Goal: Task Accomplishment & Management: Manage account settings

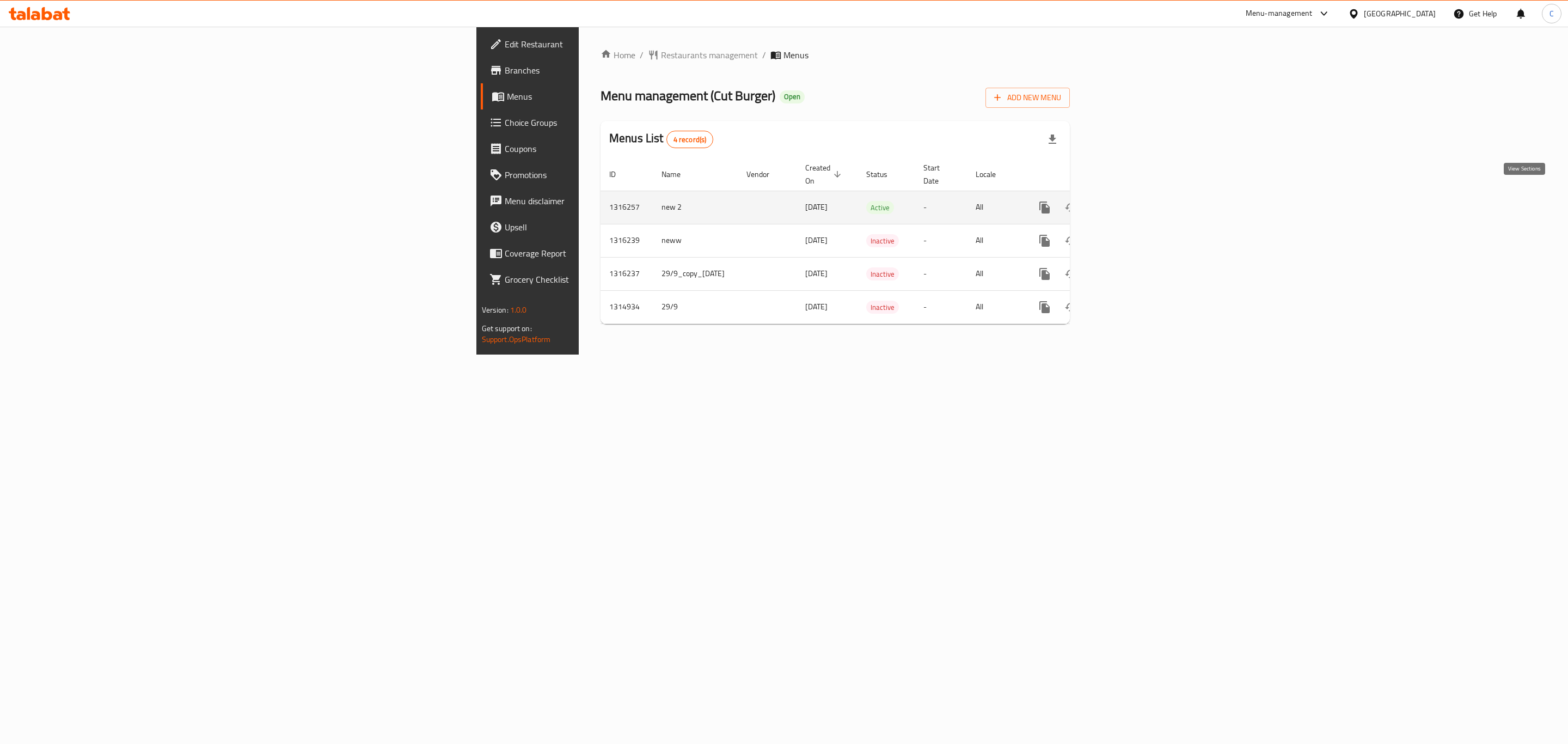
click at [1130, 201] on icon "enhanced table" at bounding box center [1123, 207] width 13 height 13
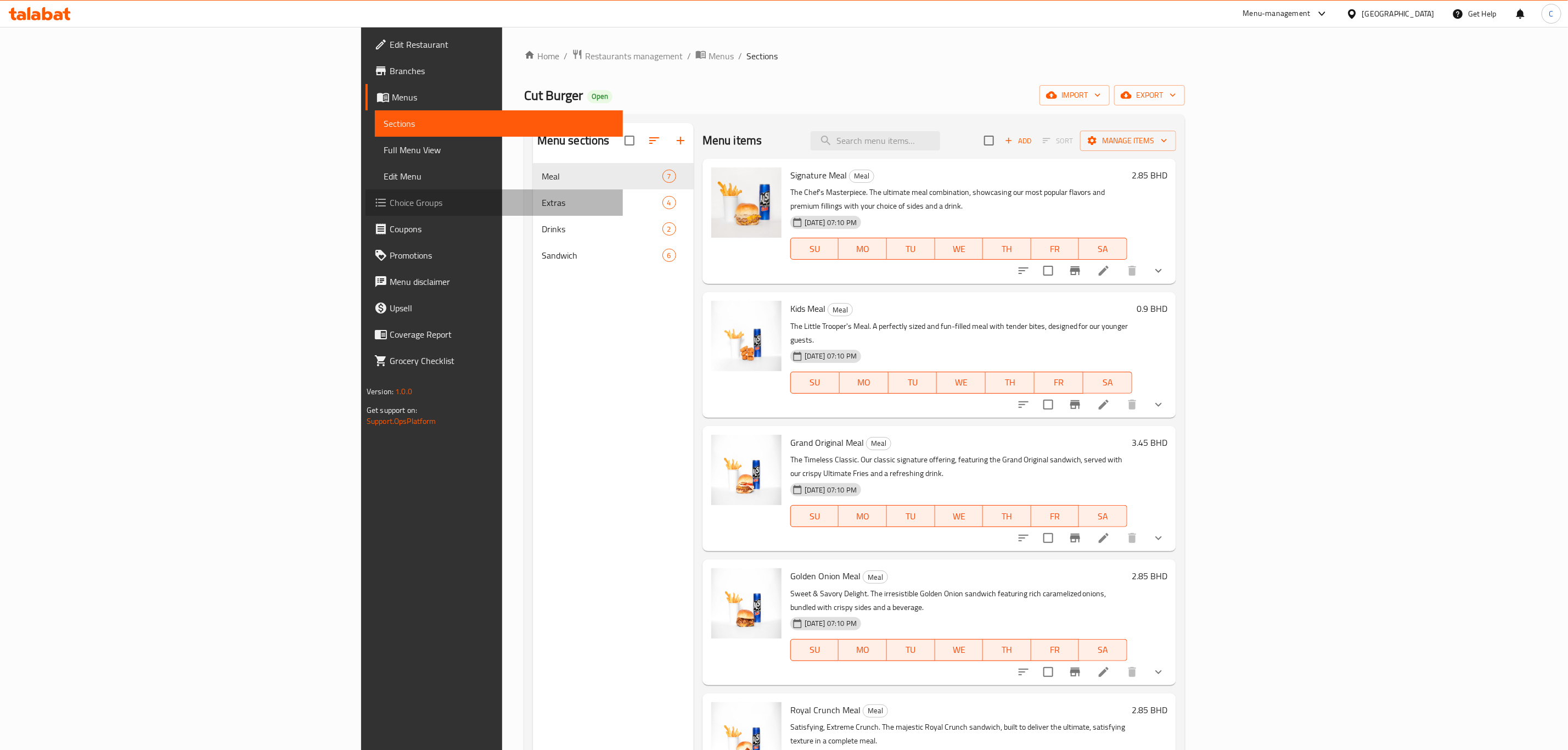
click at [390, 209] on span "Choice Groups" at bounding box center [502, 202] width 225 height 13
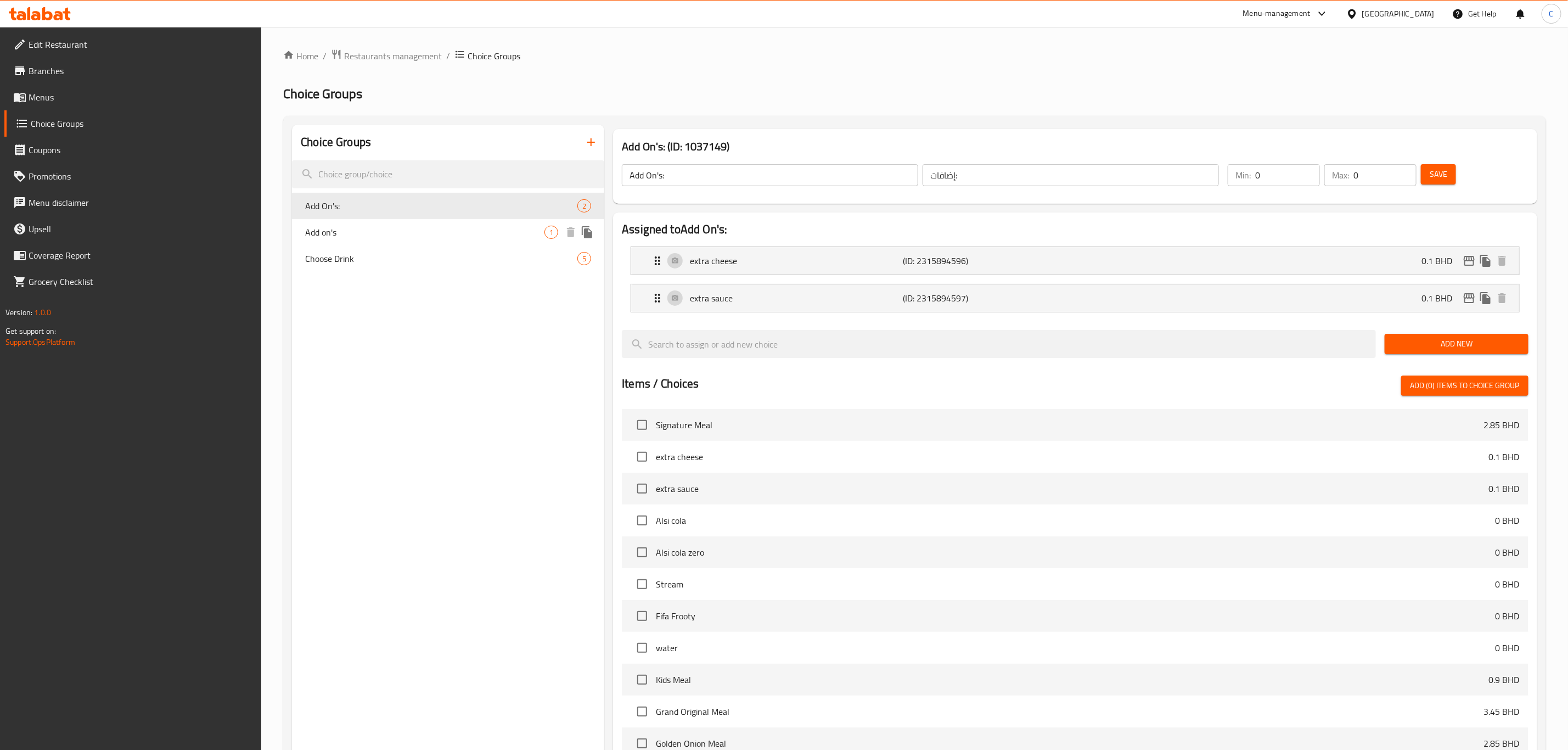
click at [425, 236] on span "Add on's" at bounding box center [425, 232] width 239 height 13
type input "Add on's"
type input "إضافات"
type input "3"
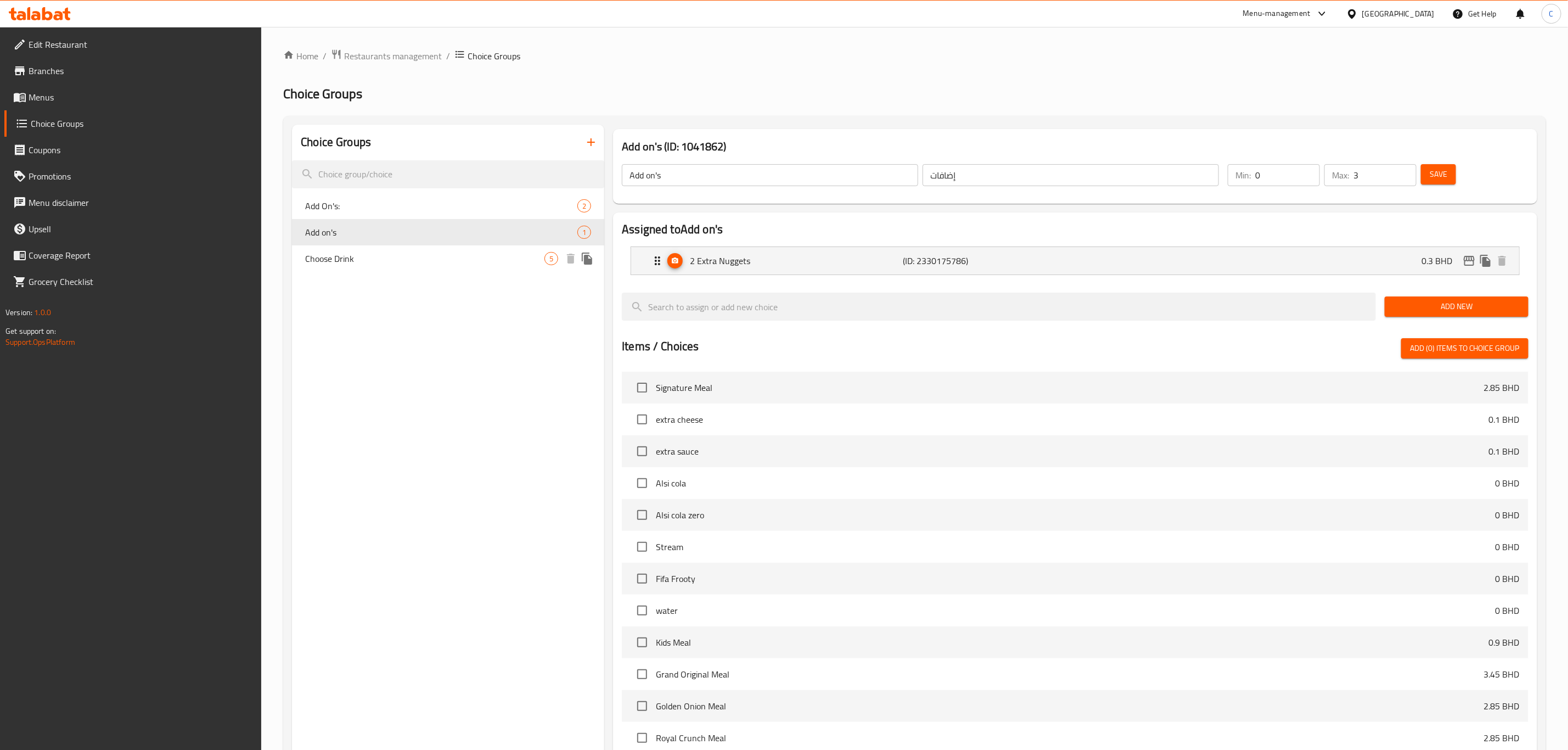
click at [423, 252] on span "Choose Drink" at bounding box center [425, 258] width 239 height 13
type input "Choose Drink"
type input "اختر مشروبًا"
type input "1"
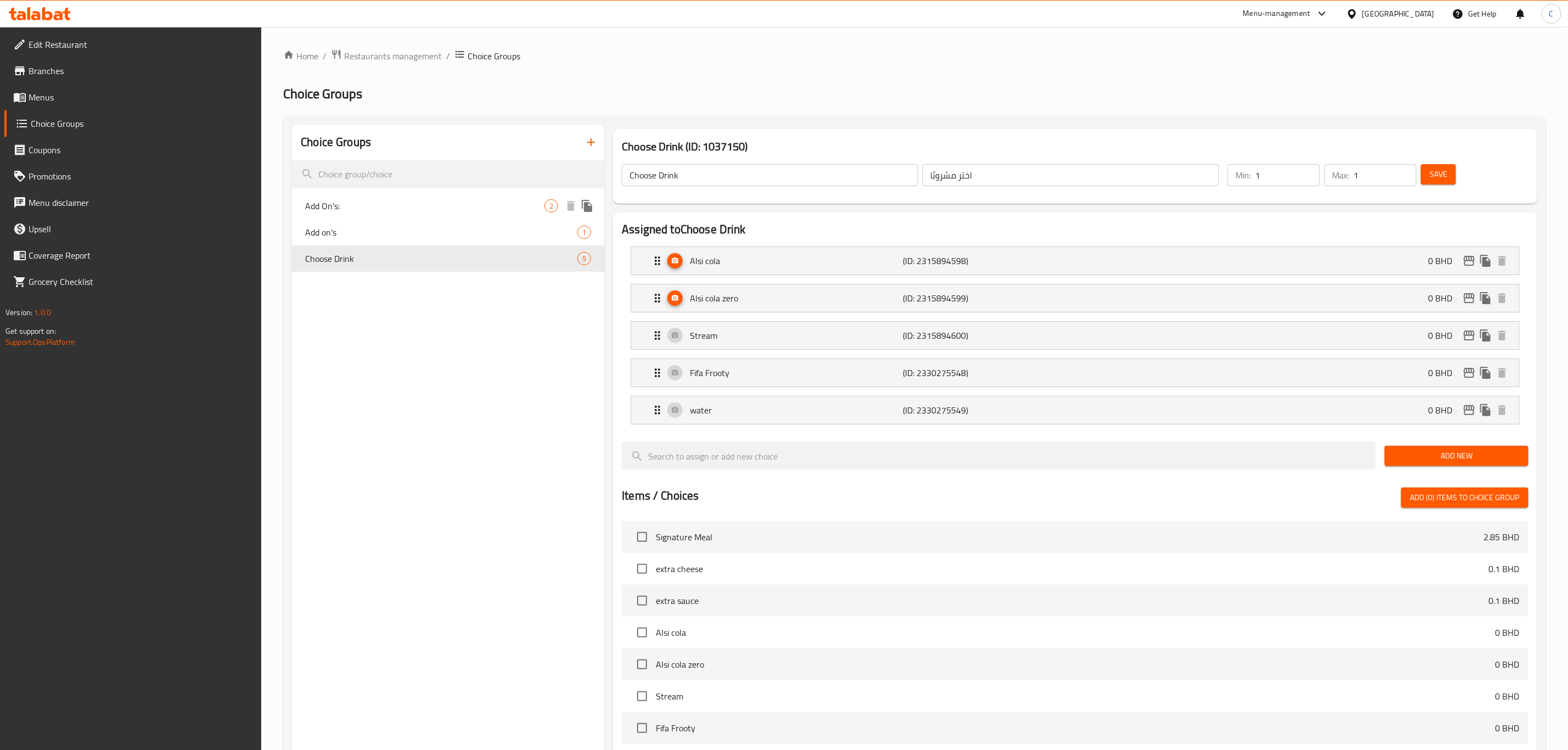
click at [384, 216] on div "Add On's: 2" at bounding box center [448, 206] width 312 height 26
type input "Add On's:"
type input "إضافات:"
type input "0"
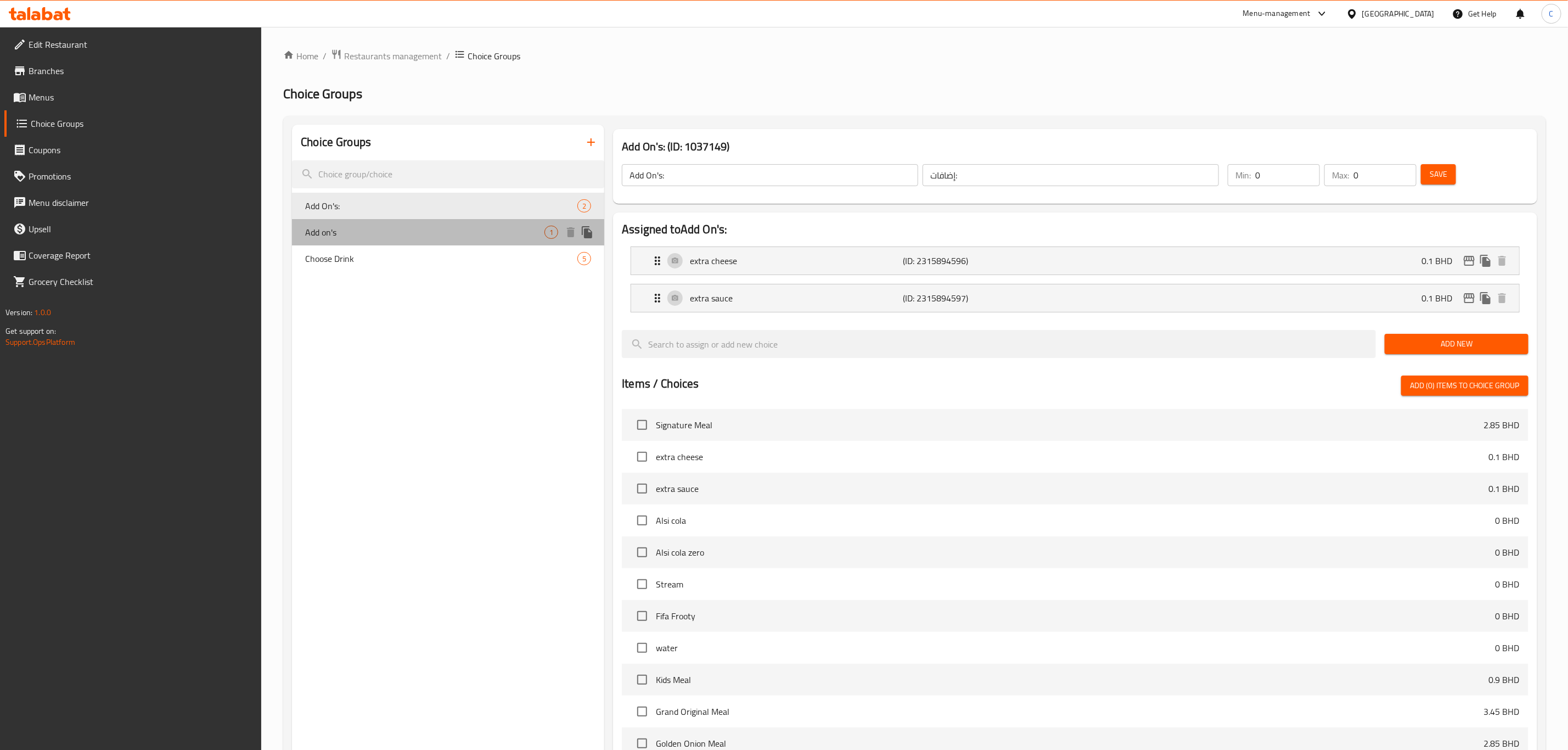
click at [385, 239] on div "Add on's 1" at bounding box center [448, 232] width 312 height 26
type input "Add on's"
type input "إضافات"
type input "3"
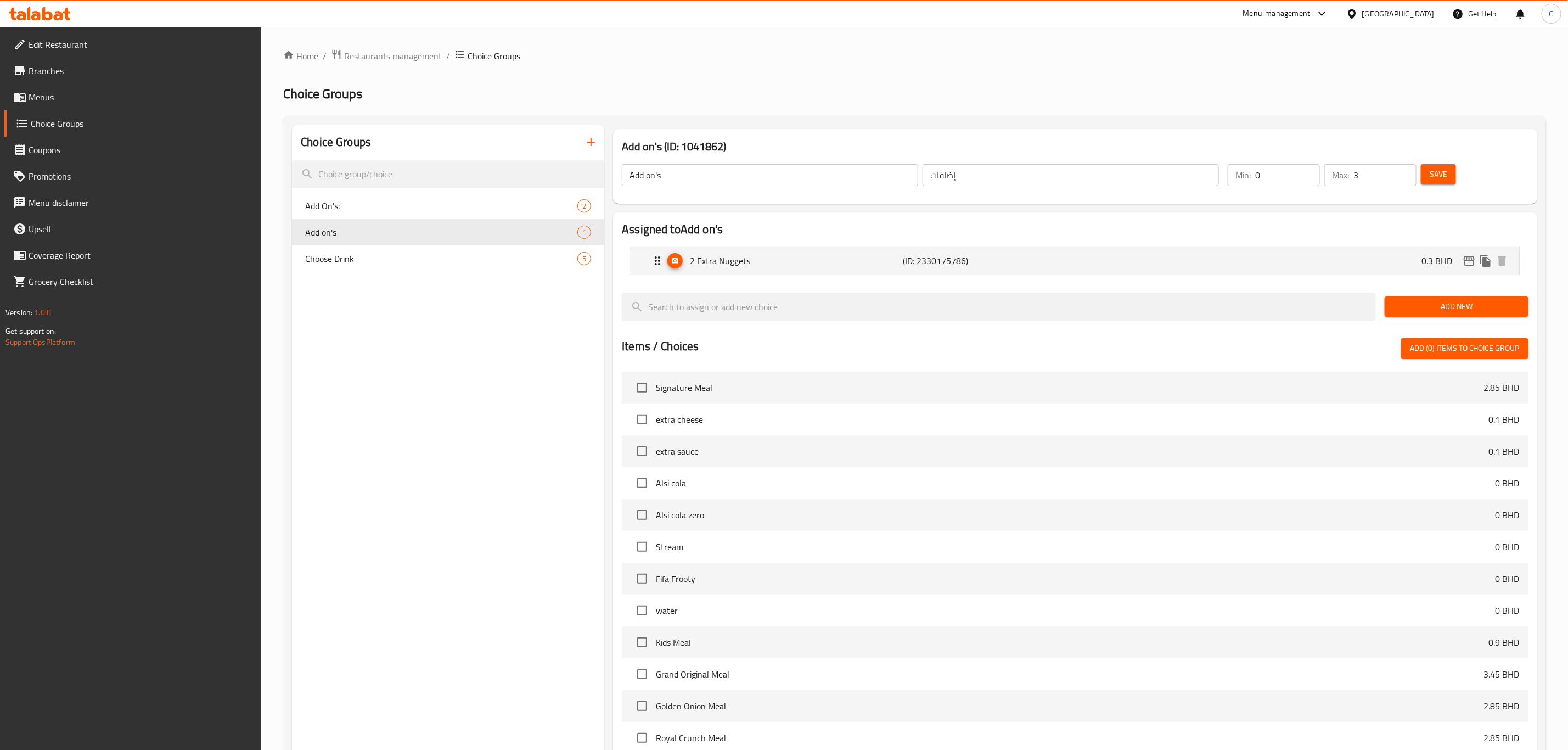
click at [391, 280] on div "Choice Groups Add On's: 2 Add on's 1 Choose Drink 5" at bounding box center [448, 516] width 312 height 783
click at [384, 277] on div "Choice Groups Add On's: 2 Add on's 1 Choose Drink 5" at bounding box center [448, 516] width 312 height 783
click at [390, 257] on span "Choose Drink" at bounding box center [425, 258] width 239 height 13
type input "Choose Drink"
type input "اختر مشروبًا"
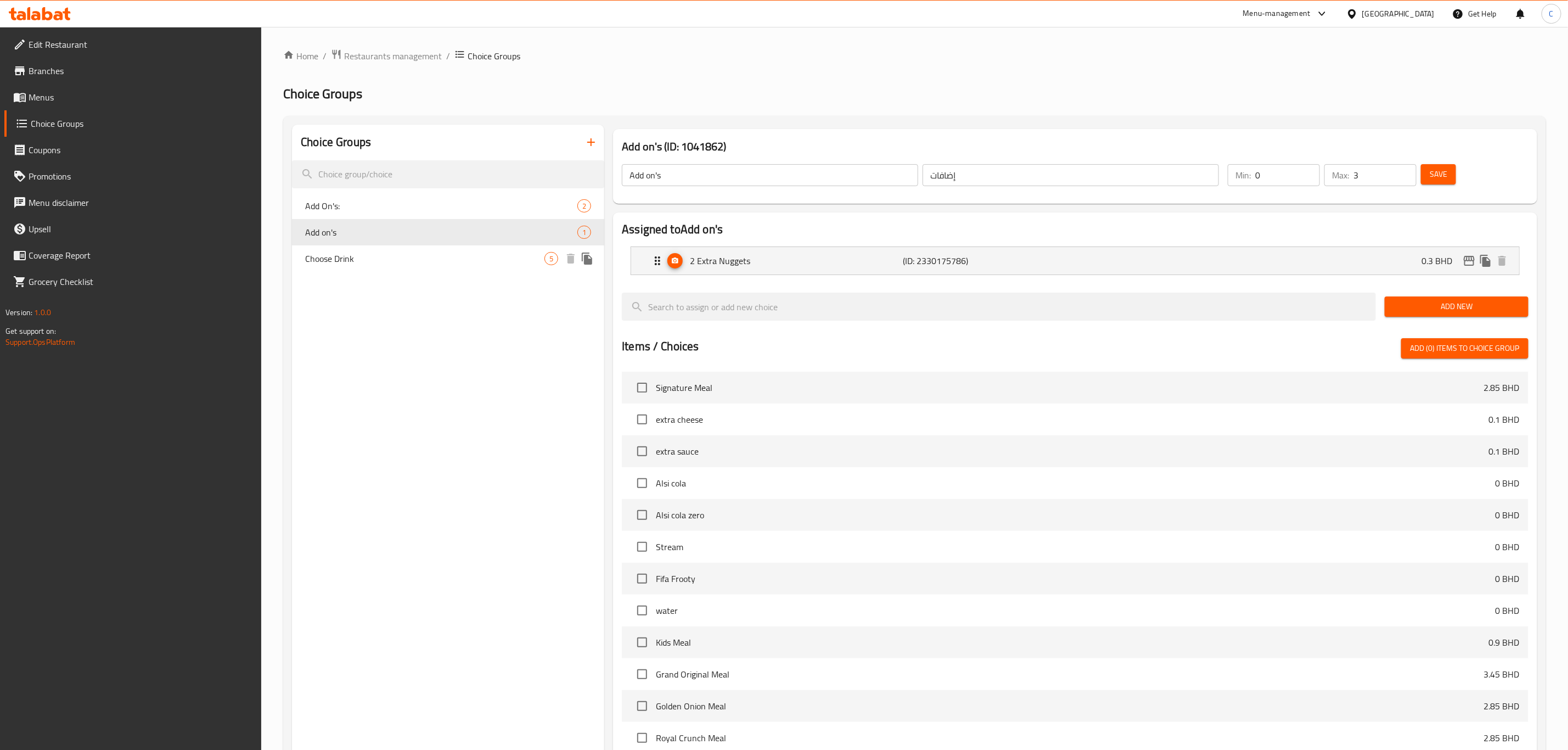
type input "1"
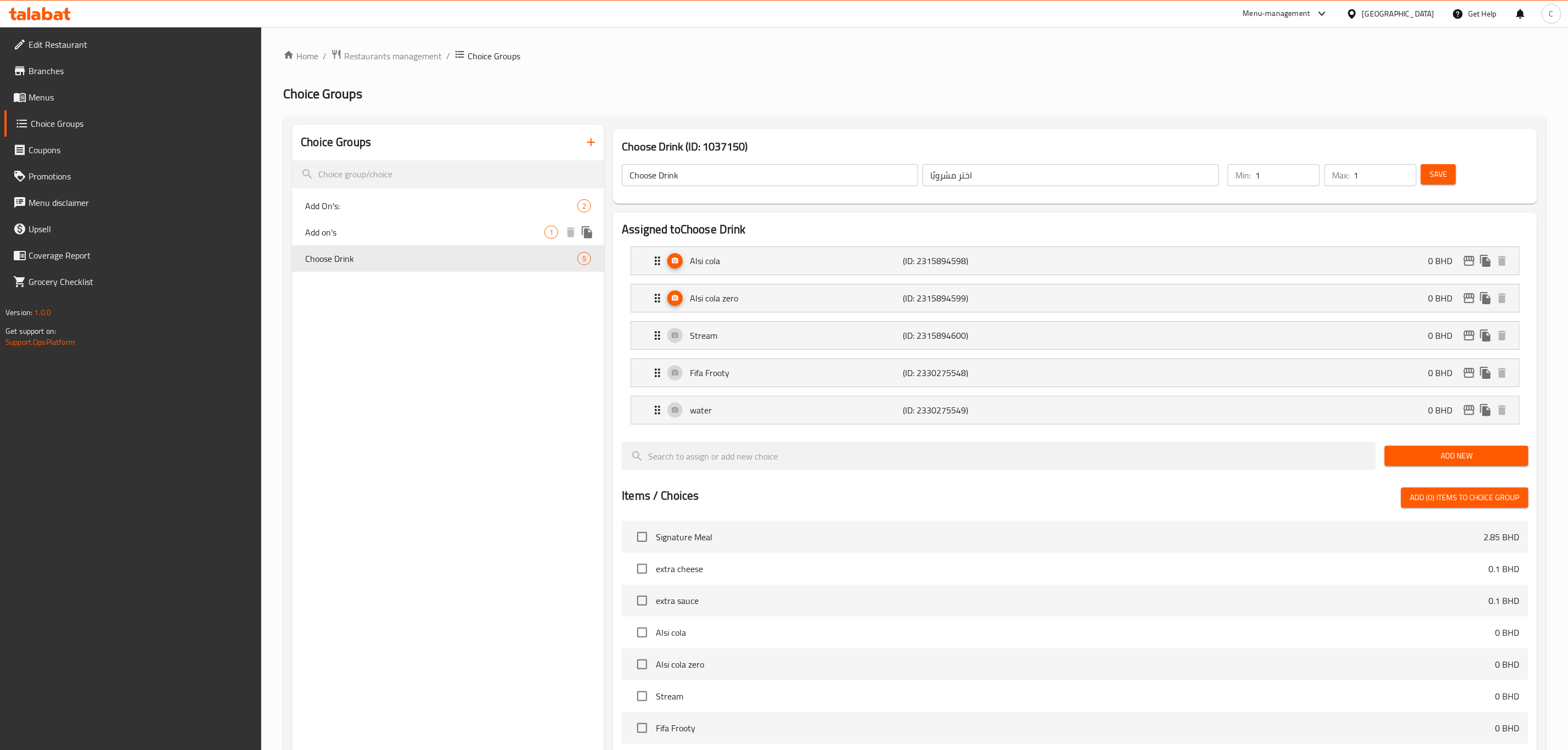
click at [401, 241] on div "Add on's 1" at bounding box center [448, 232] width 312 height 26
type input "Add on's"
type input "إضافات"
type input "0"
type input "3"
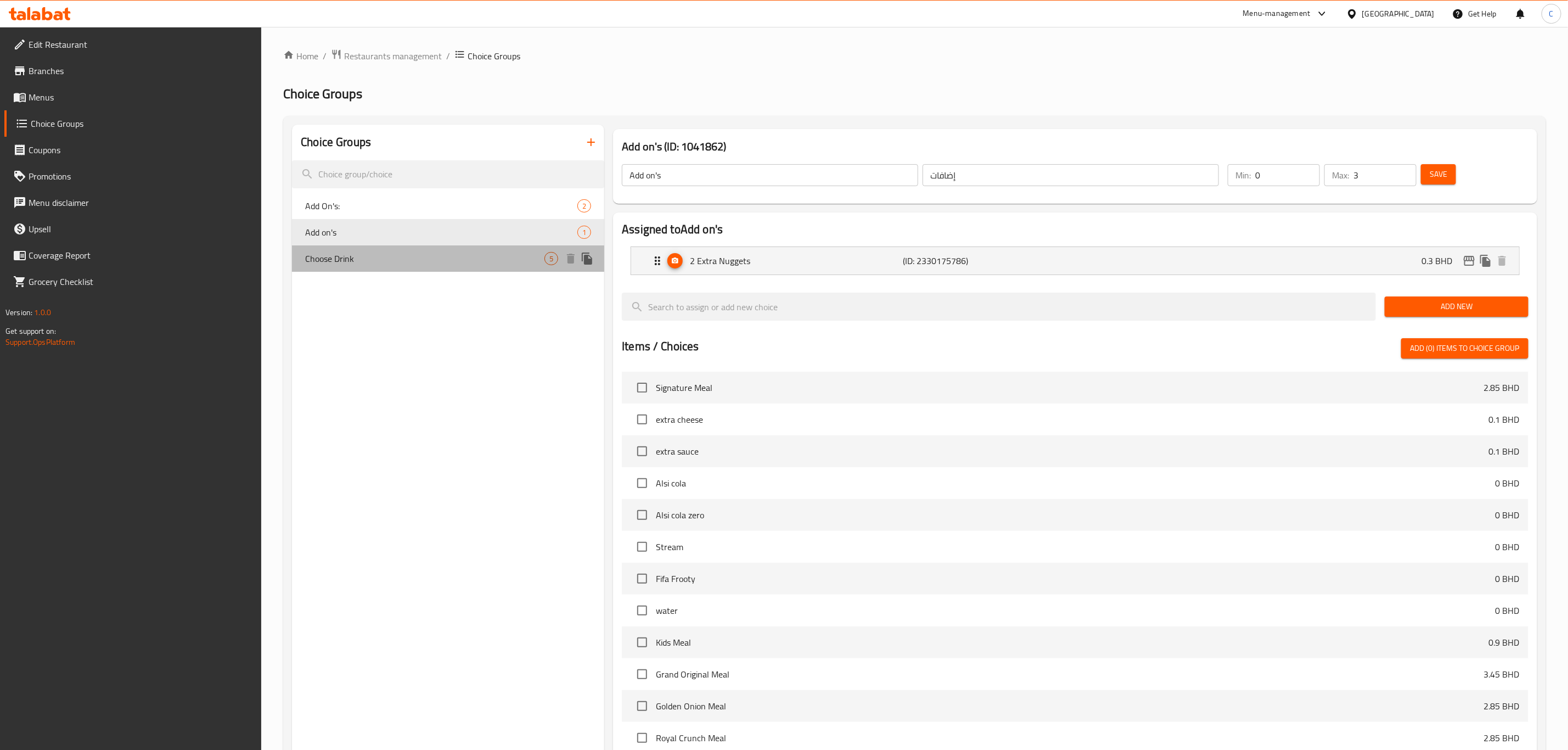
click at [403, 257] on span "Choose Drink" at bounding box center [425, 258] width 239 height 13
type input "Choose Drink"
type input "اختر مشروبًا"
type input "1"
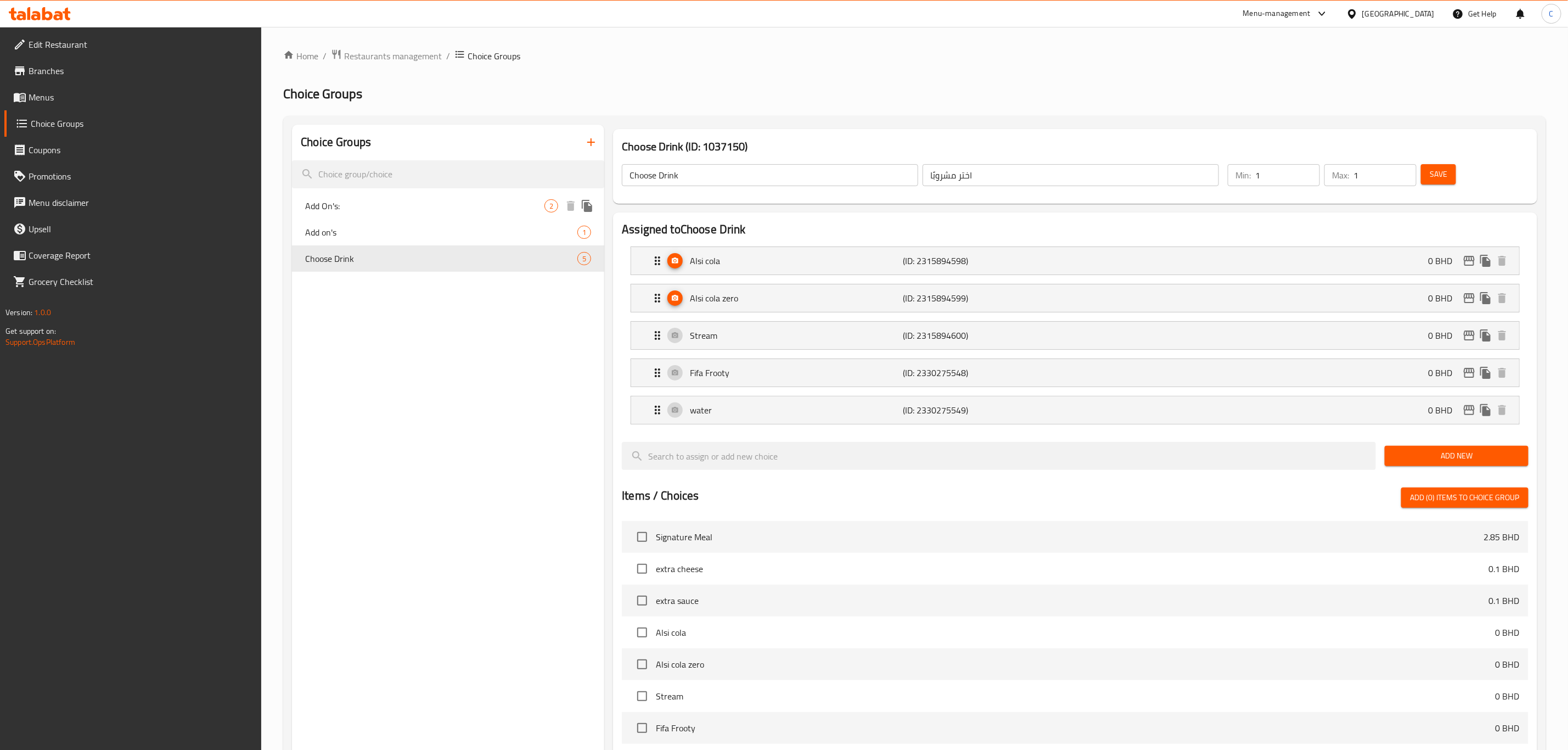
click at [428, 212] on div "Add On's: 2" at bounding box center [448, 206] width 312 height 26
type input "Add On's:"
type input "إضافات:"
type input "0"
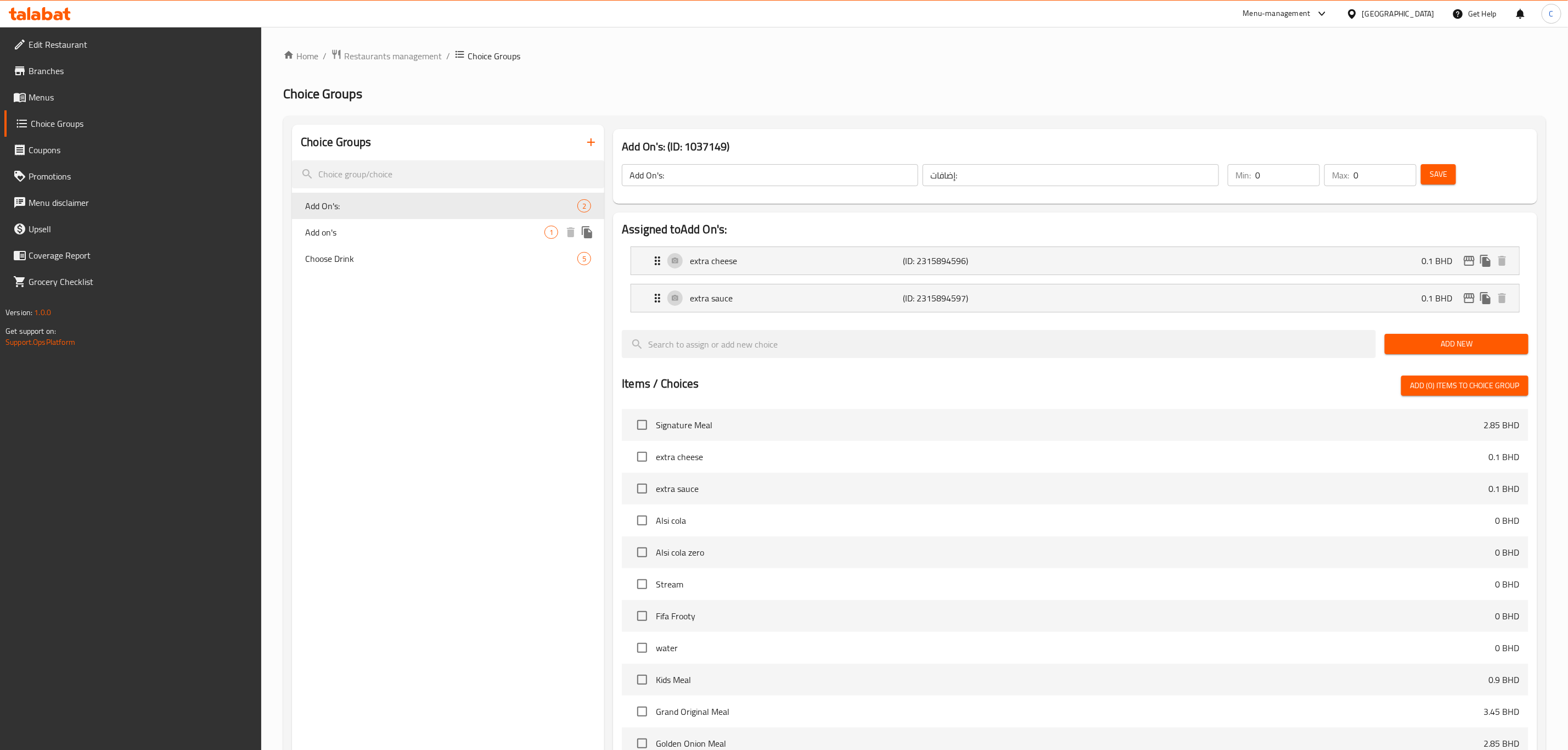
click at [411, 236] on span "Add on's" at bounding box center [425, 232] width 239 height 13
type input "Add on's"
type input "إضافات"
type input "3"
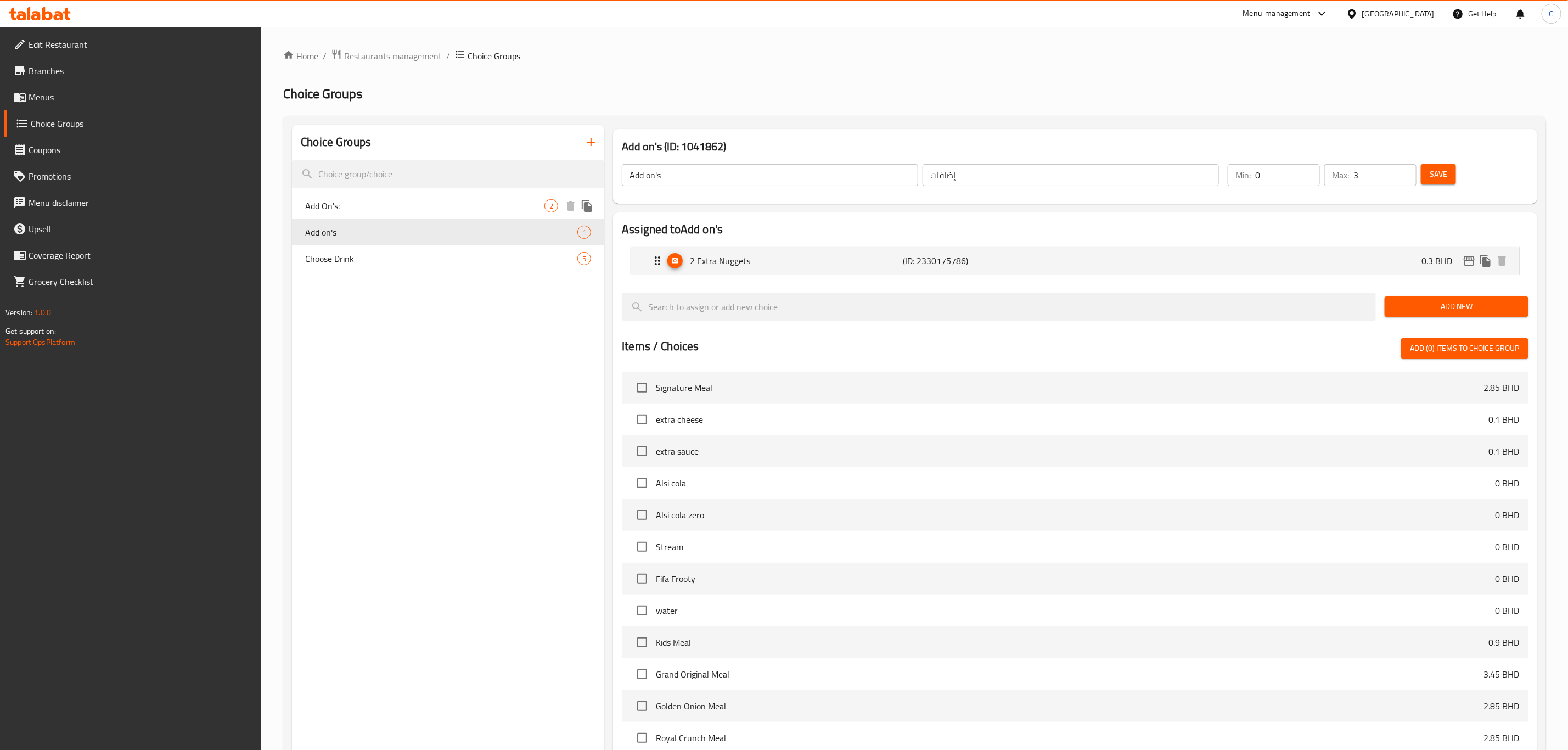
click at [441, 207] on span "Add On's:" at bounding box center [425, 206] width 239 height 13
type input "Add On's:"
type input "إضافات:"
type input "0"
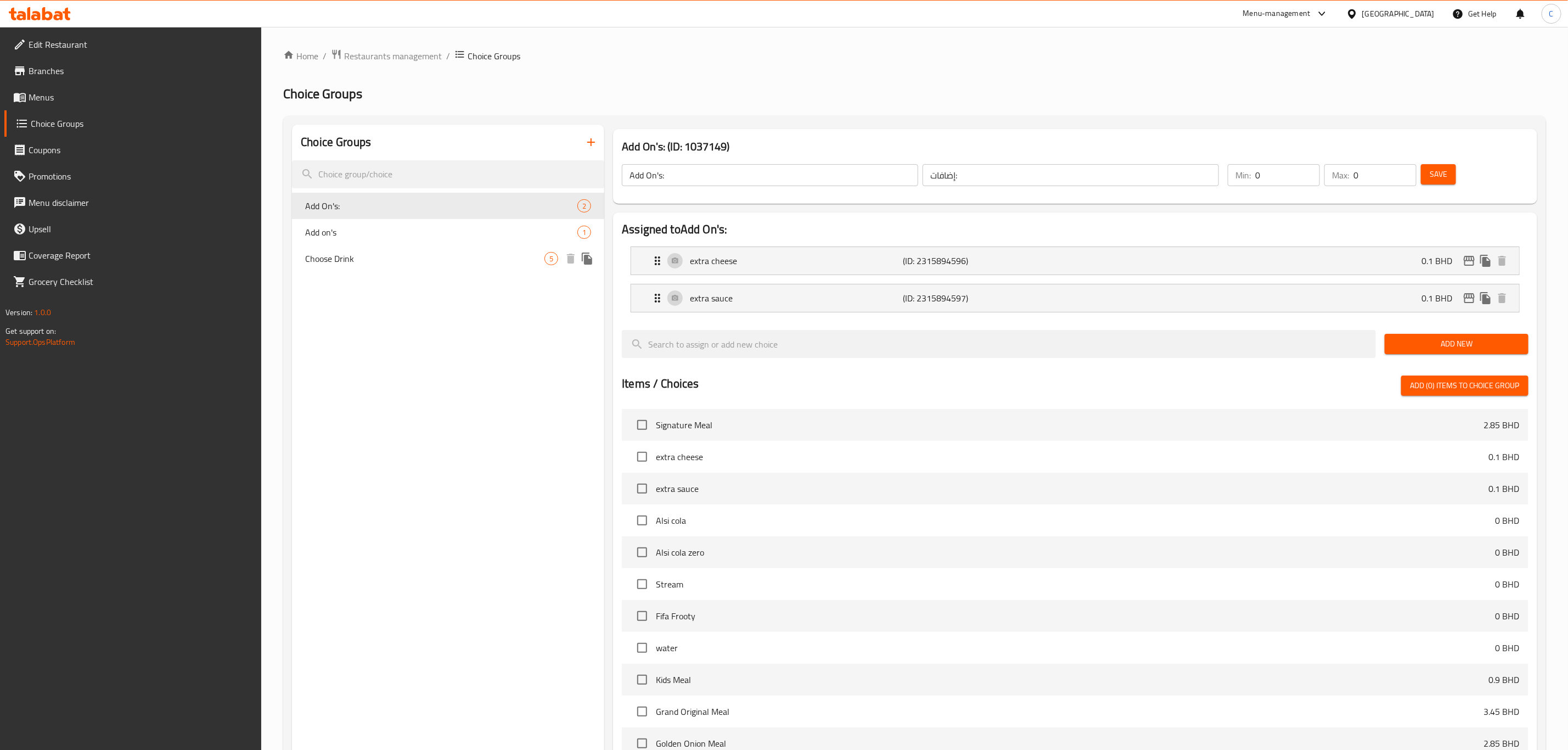
click at [424, 263] on span "Choose Drink" at bounding box center [425, 258] width 239 height 13
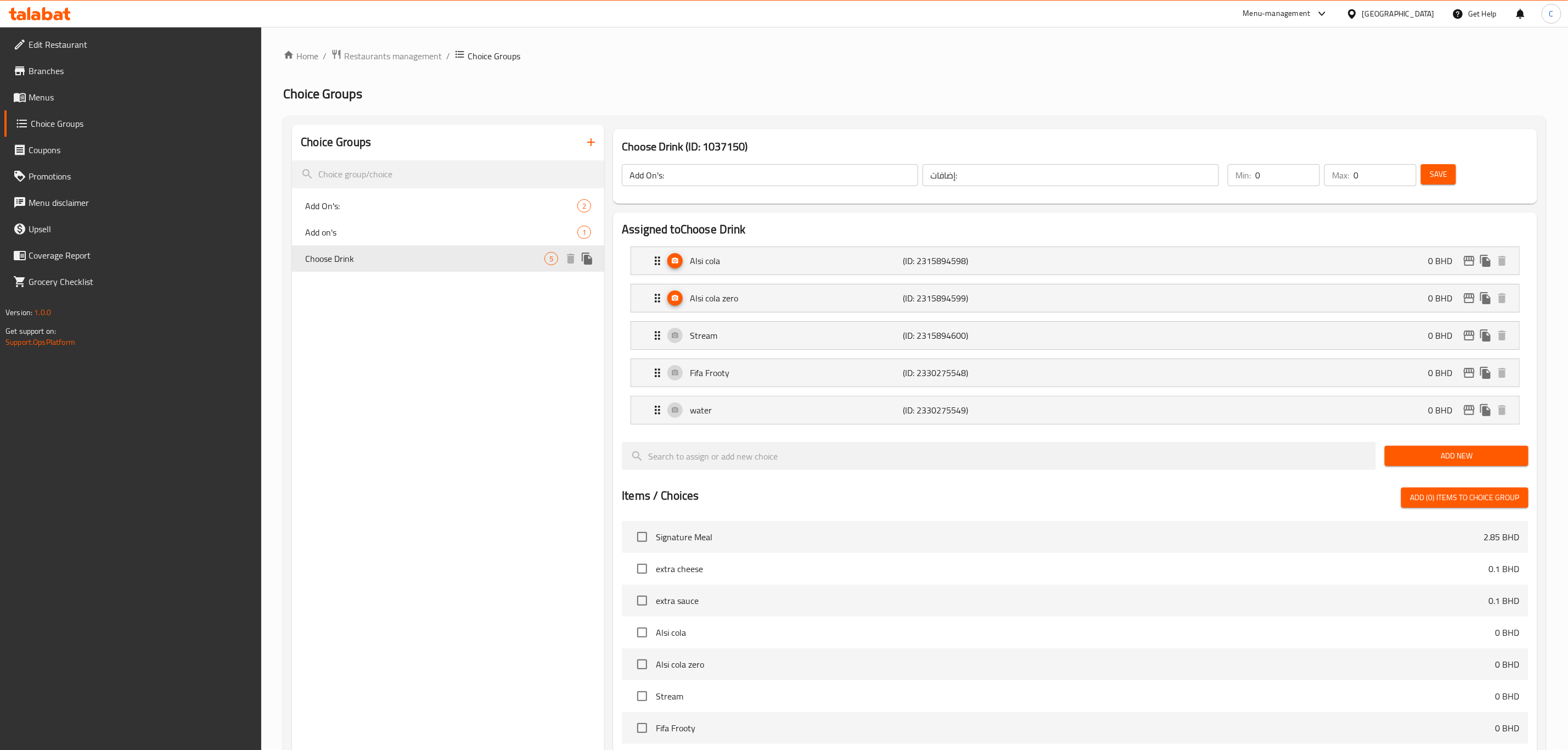
type input "Choose Drink"
type input "اختر مشروبًا"
type input "1"
click at [419, 227] on span "Add on's" at bounding box center [425, 232] width 239 height 13
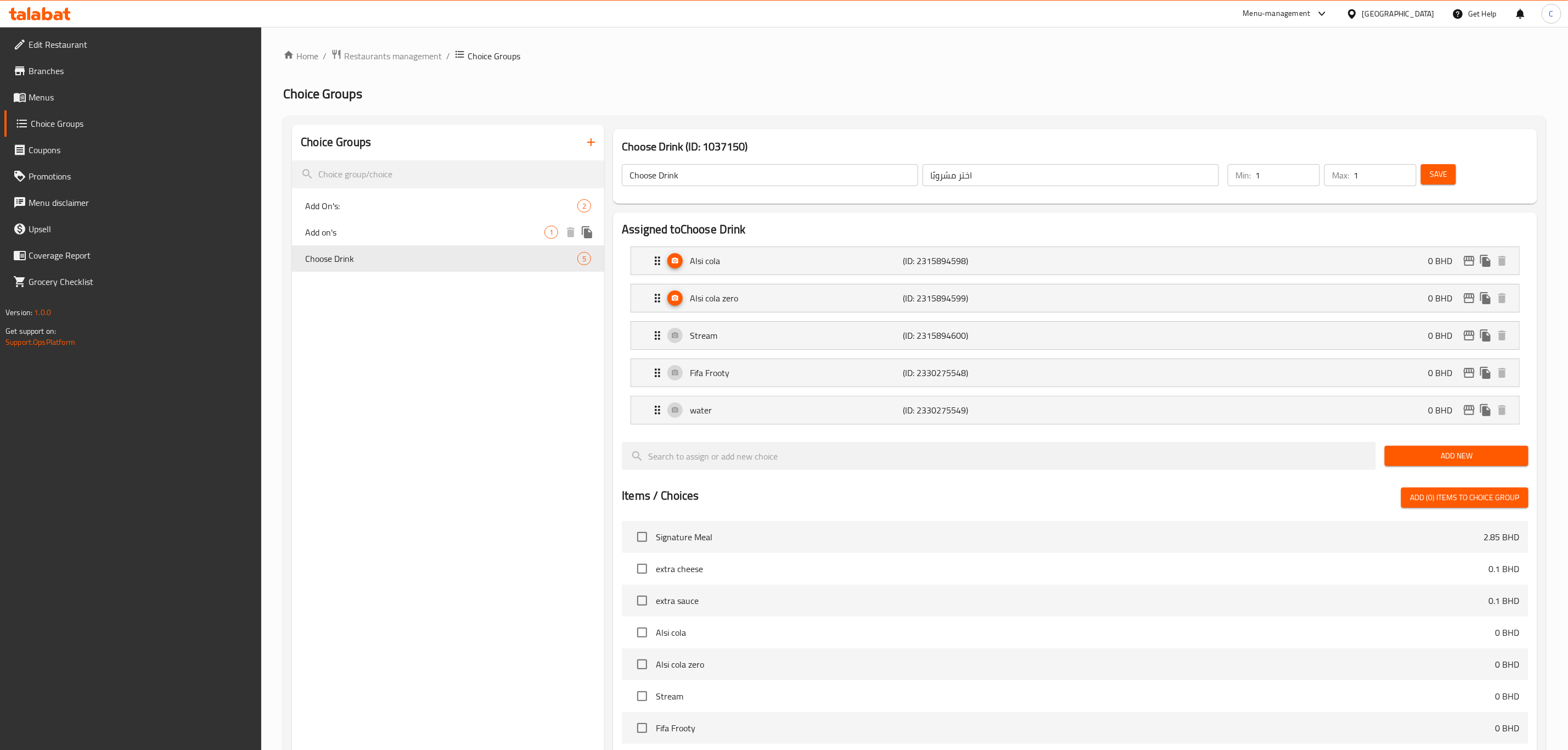
type input "Add on's"
type input "إضافات"
type input "0"
type input "3"
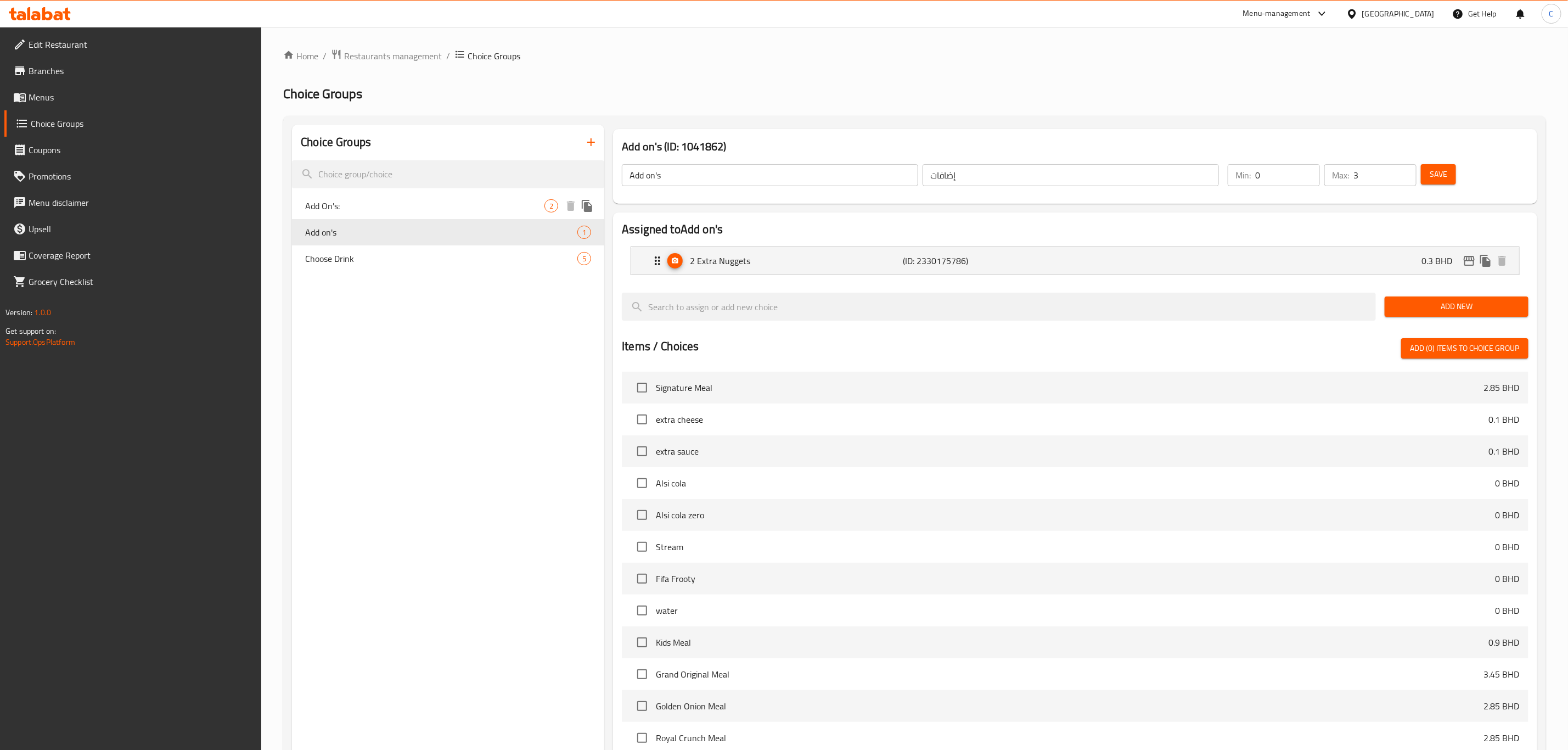
click at [434, 207] on span "Add On's:" at bounding box center [425, 206] width 239 height 13
type input "Add On's:"
type input "إضافات:"
type input "0"
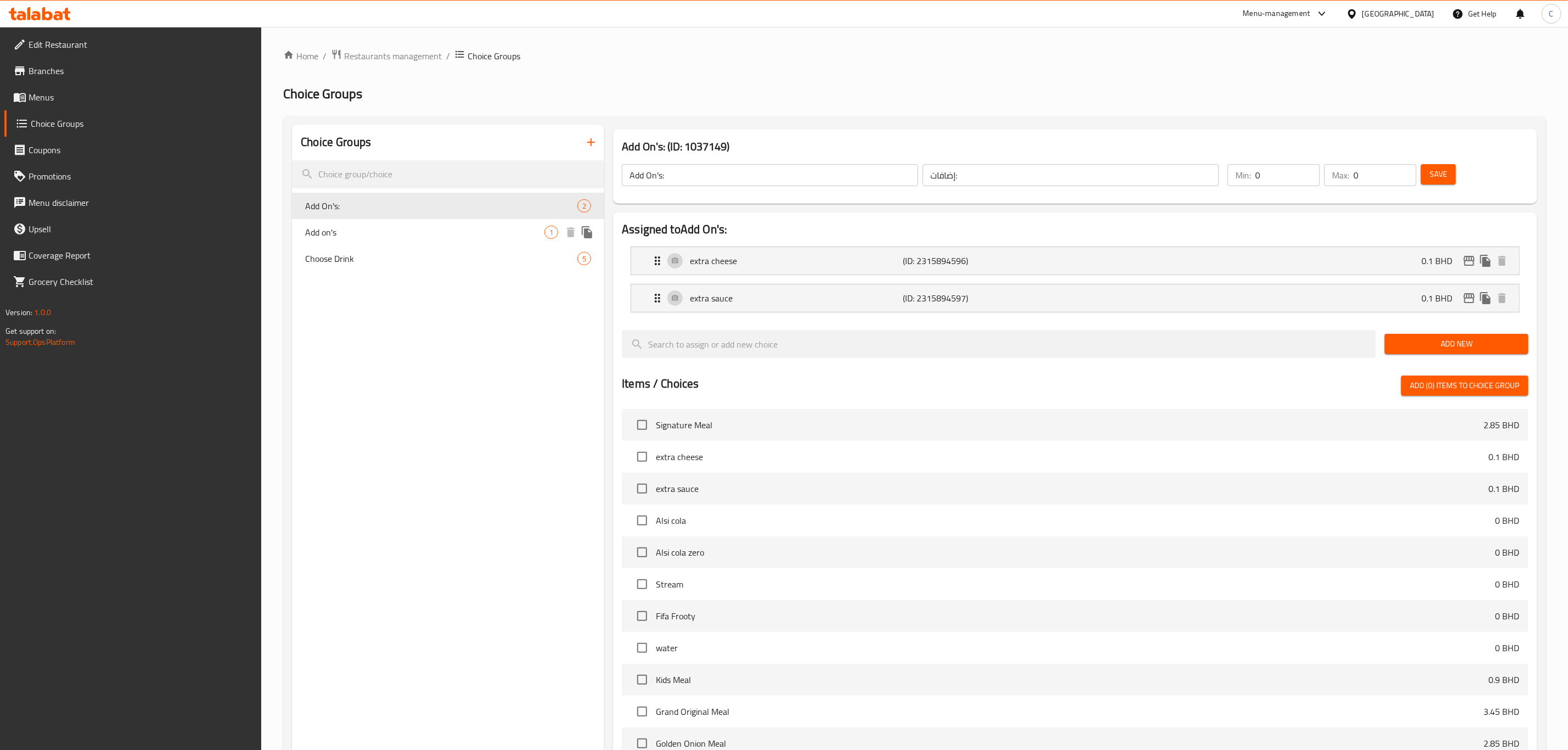
click at [425, 239] on div "Add on's 1" at bounding box center [448, 232] width 312 height 26
type input "Add on's"
type input "إضافات"
type input "3"
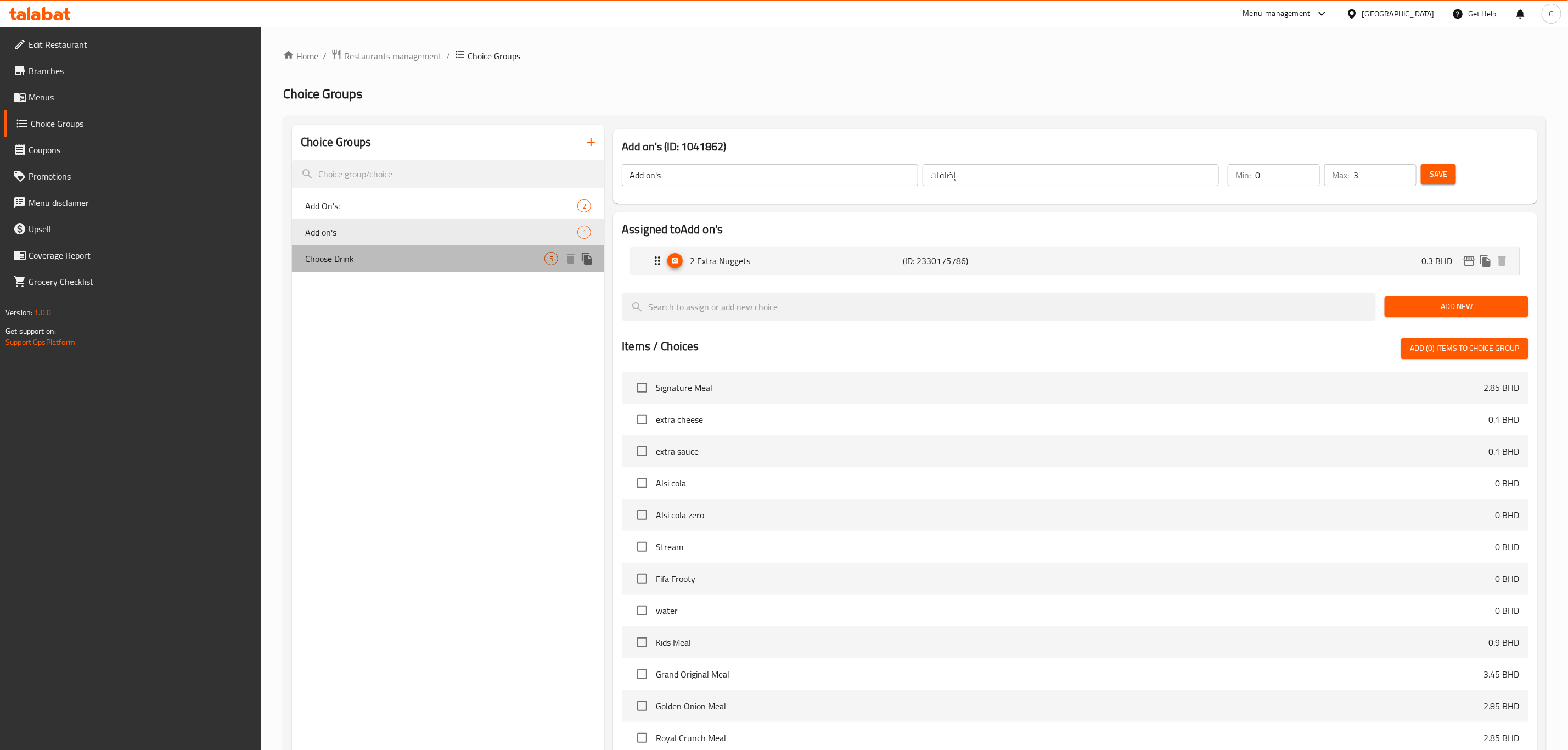
click at [420, 263] on span "Choose Drink" at bounding box center [425, 258] width 239 height 13
type input "Choose Drink"
type input "اختر مشروبًا"
type input "1"
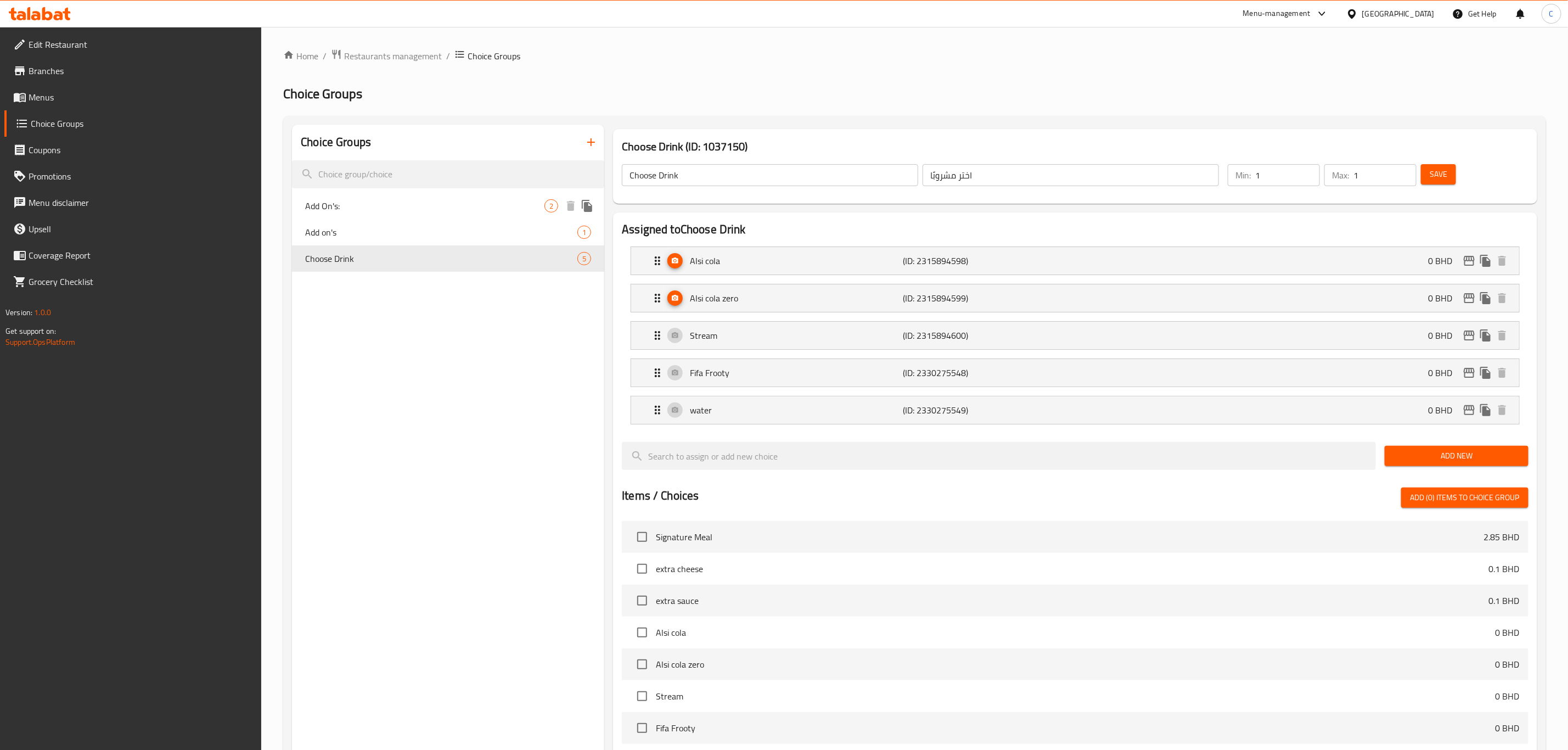
click at [450, 198] on div "Add On's: 2" at bounding box center [448, 206] width 312 height 26
type input "Add On's:"
type input "إضافات:"
type input "0"
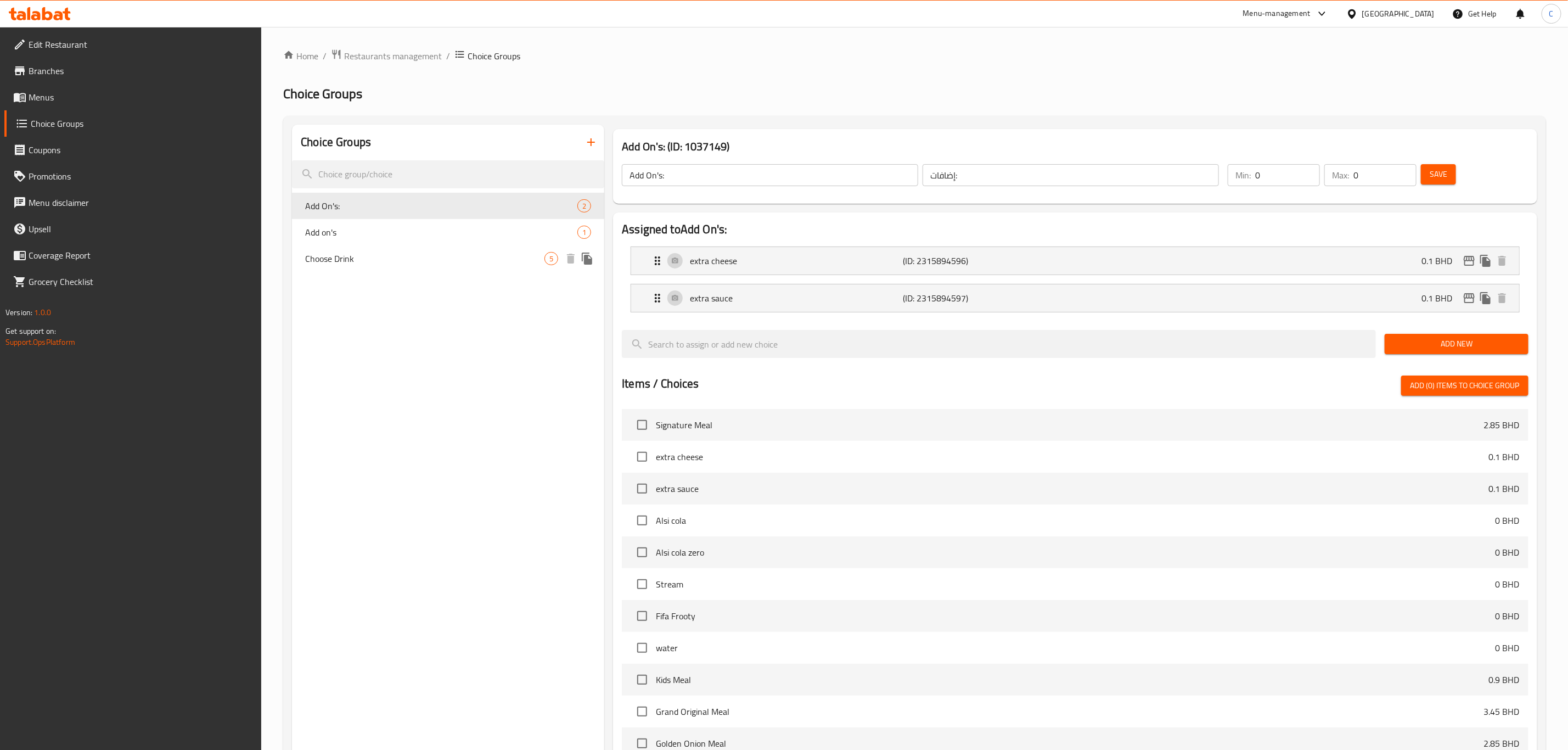
click at [445, 236] on span "Add on's" at bounding box center [441, 232] width 272 height 13
type input "Add on's"
type input "إضافات"
type input "3"
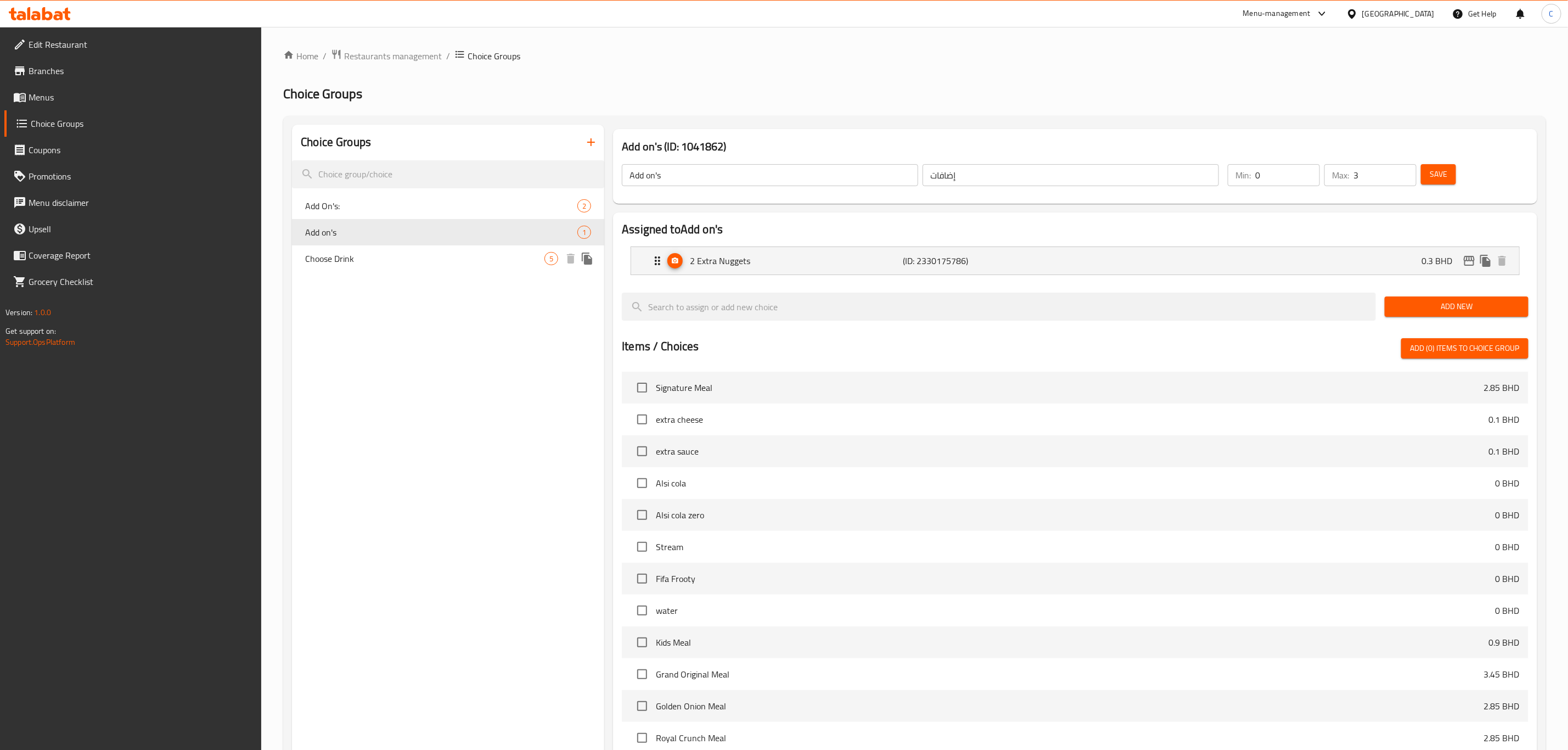
click at [448, 258] on span "Choose Drink" at bounding box center [425, 258] width 239 height 13
type input "Choose Drink"
type input "اختر مشروبًا"
type input "1"
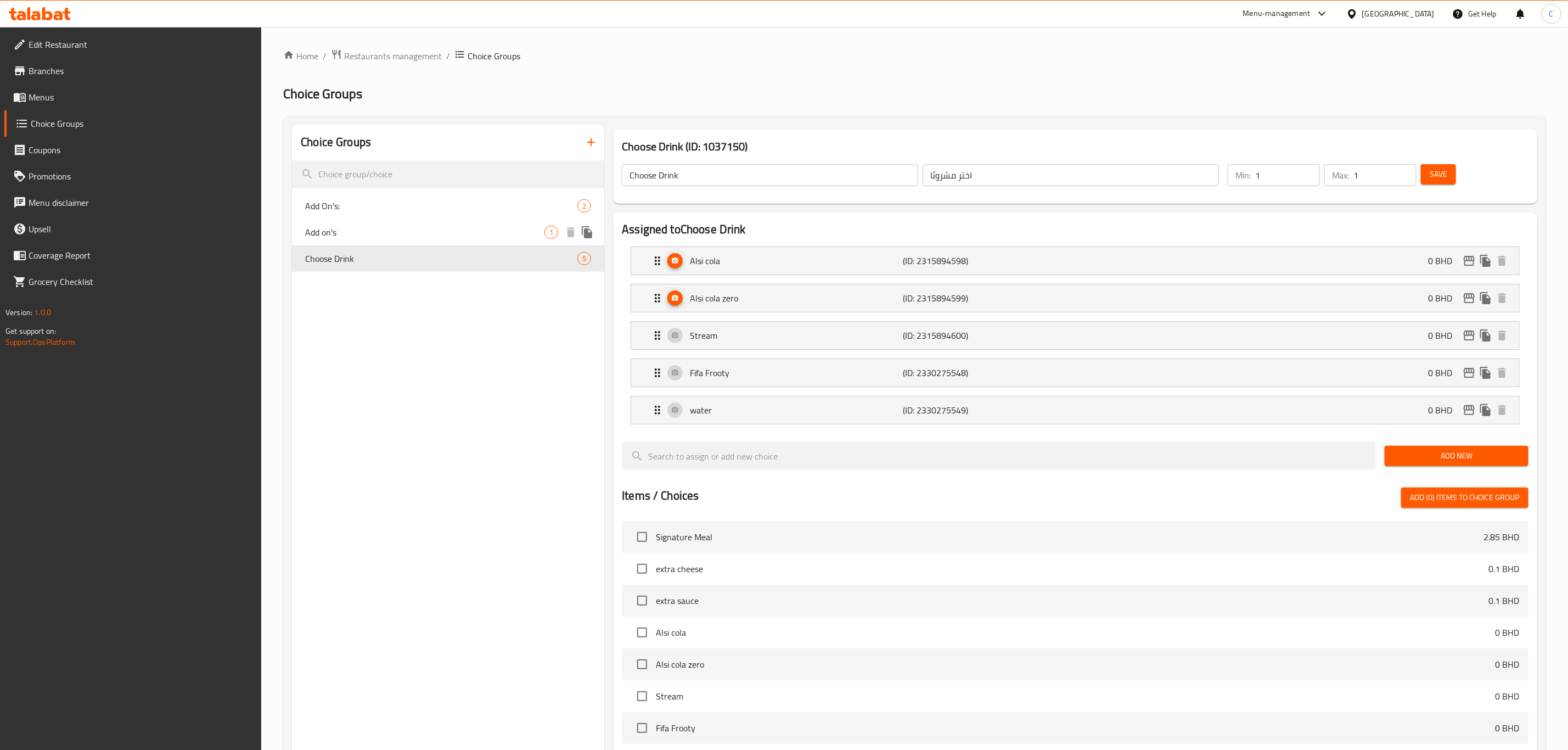
click at [427, 226] on span "Add on's" at bounding box center [425, 232] width 239 height 13
type input "Add on's"
type input "إضافات"
type input "0"
type input "3"
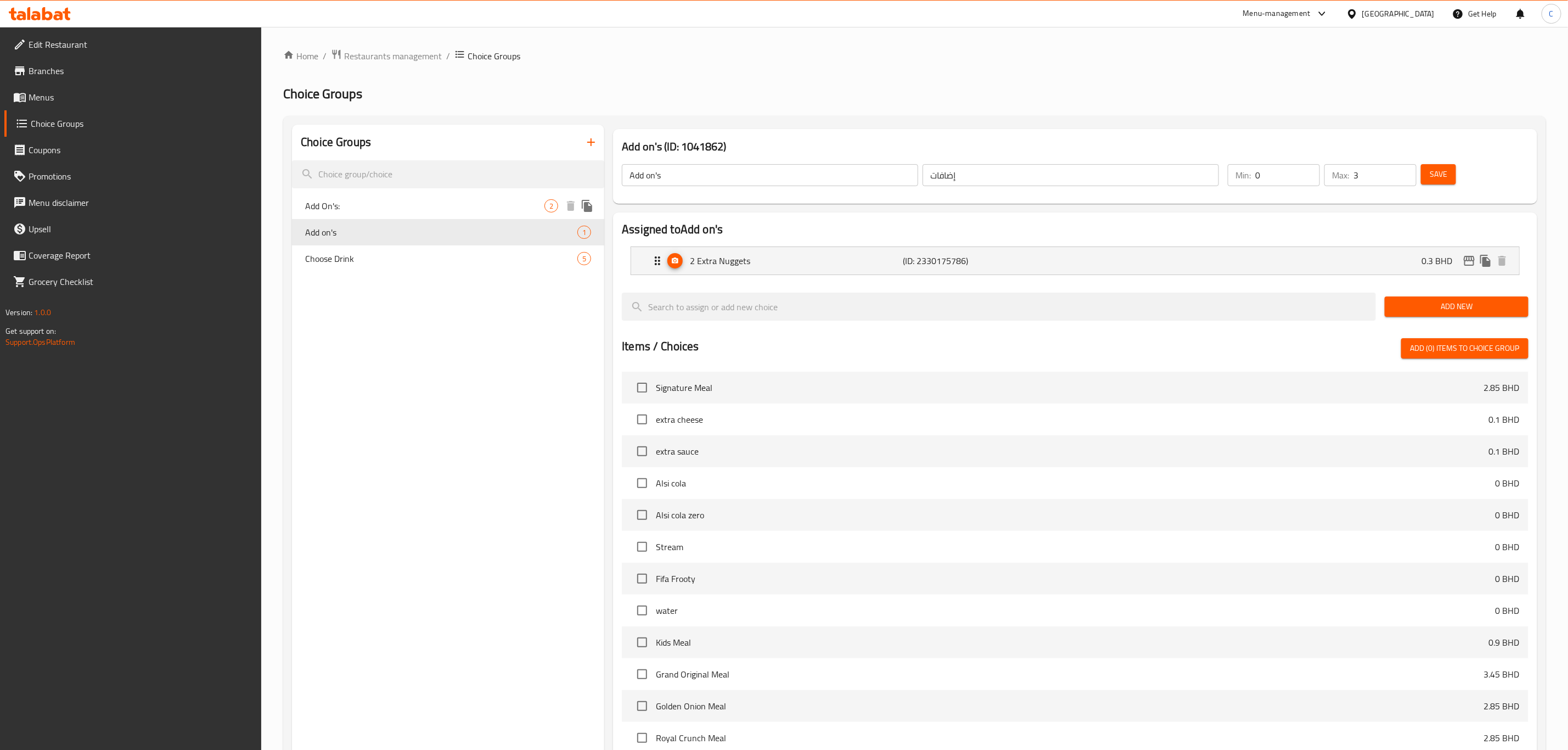
click at [415, 211] on span "Add On's:" at bounding box center [425, 206] width 239 height 13
type input "Add On's:"
type input "إضافات:"
type input "0"
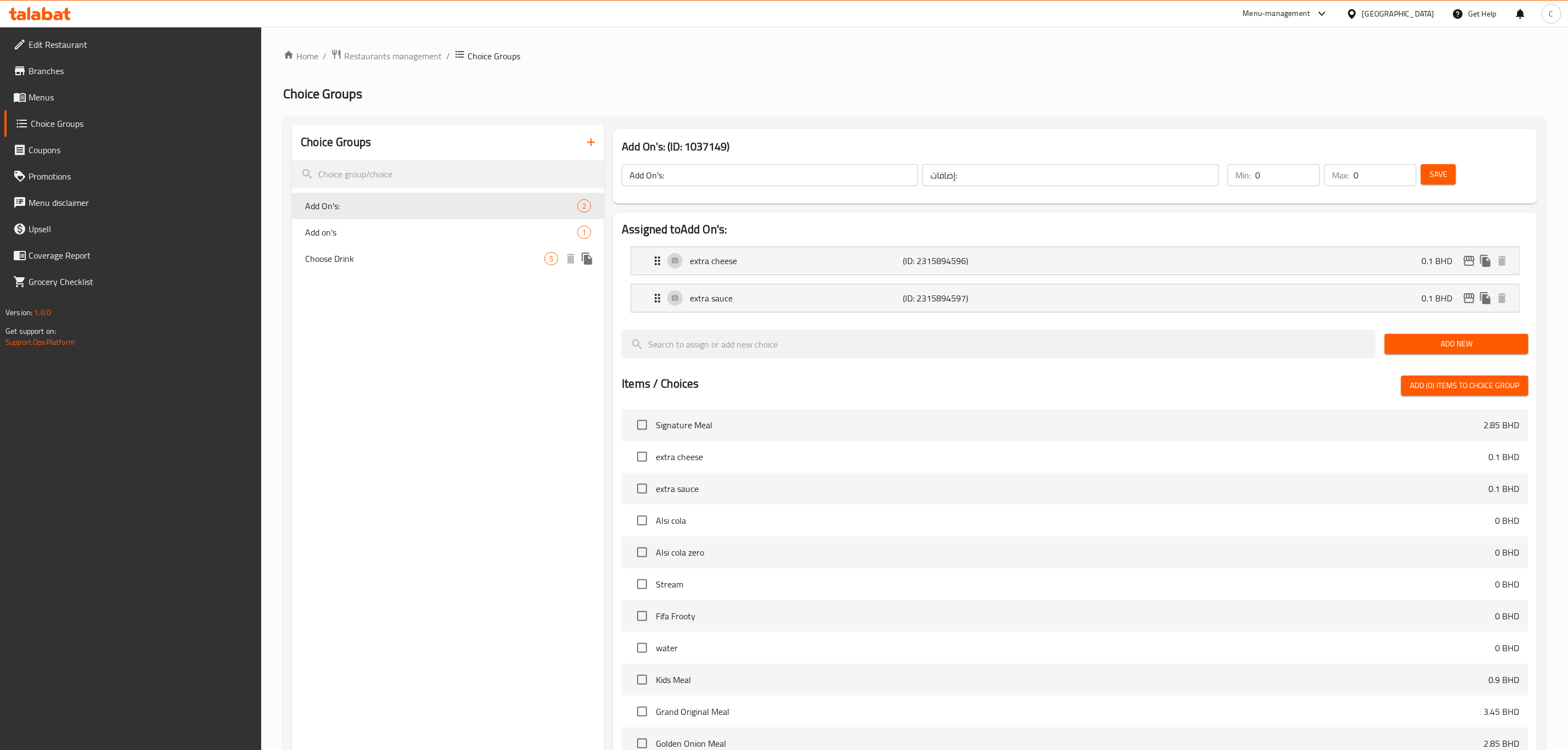
click at [411, 261] on span "Choose Drink" at bounding box center [425, 258] width 239 height 13
type input "Choose Drink"
type input "اختر مشروبًا"
type input "1"
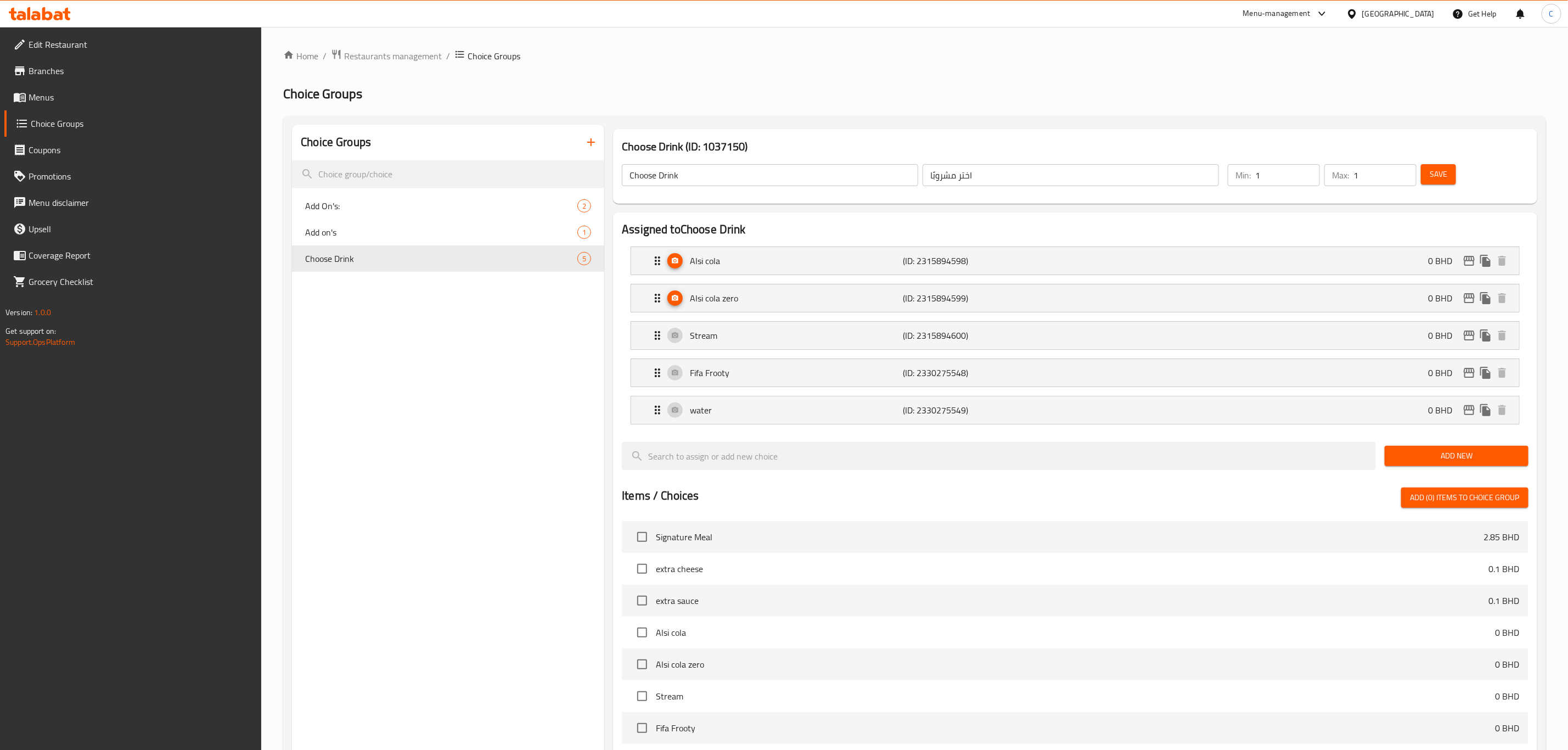
click at [287, 419] on div "Choice Groups Add On's: 2 Add on's 1 Choose Drink 5 Choose Drink (ID: 1037150) …" at bounding box center [915, 590] width 1263 height 949
click at [101, 98] on span "Menus" at bounding box center [141, 97] width 225 height 13
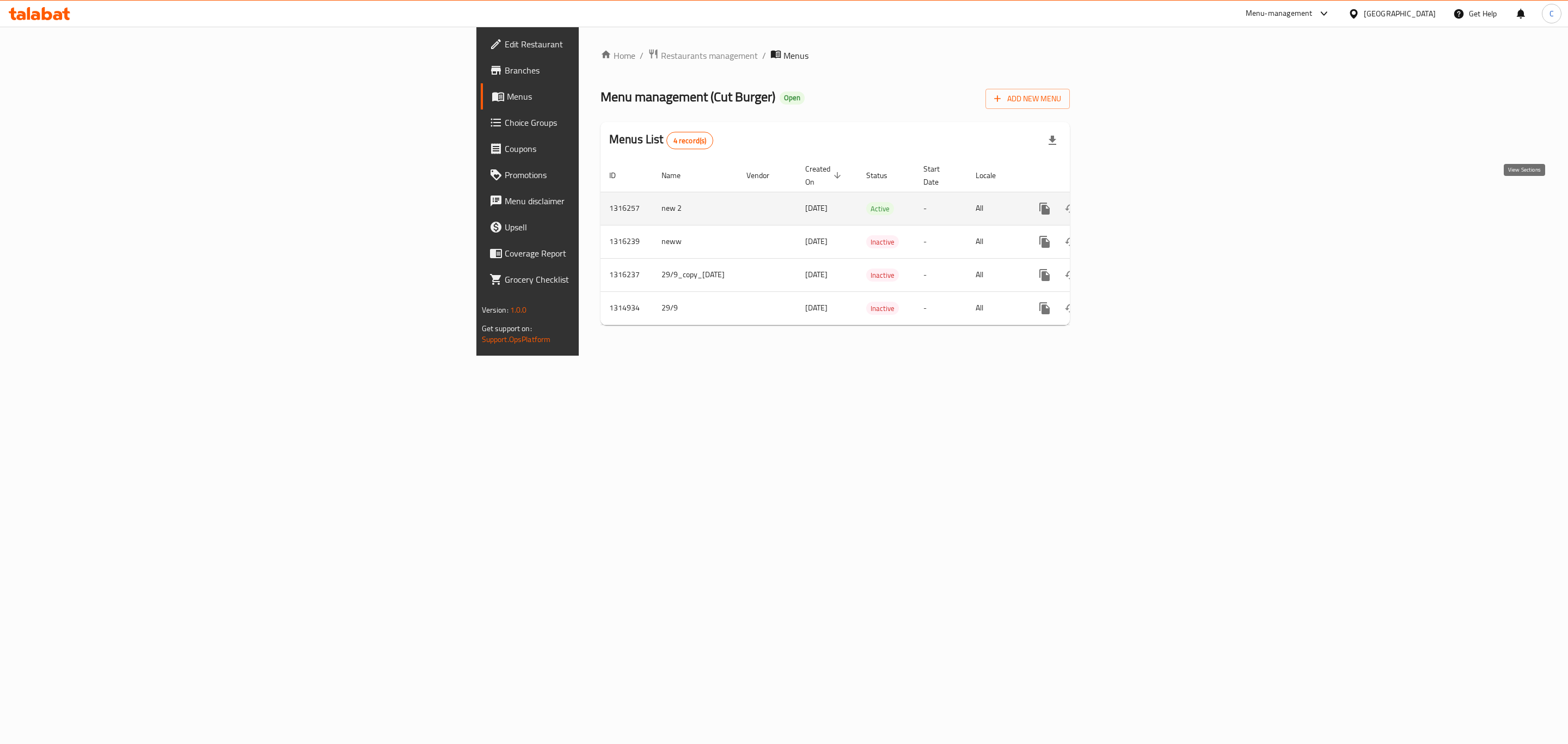
click at [1128, 204] on icon "enhanced table" at bounding box center [1123, 209] width 10 height 10
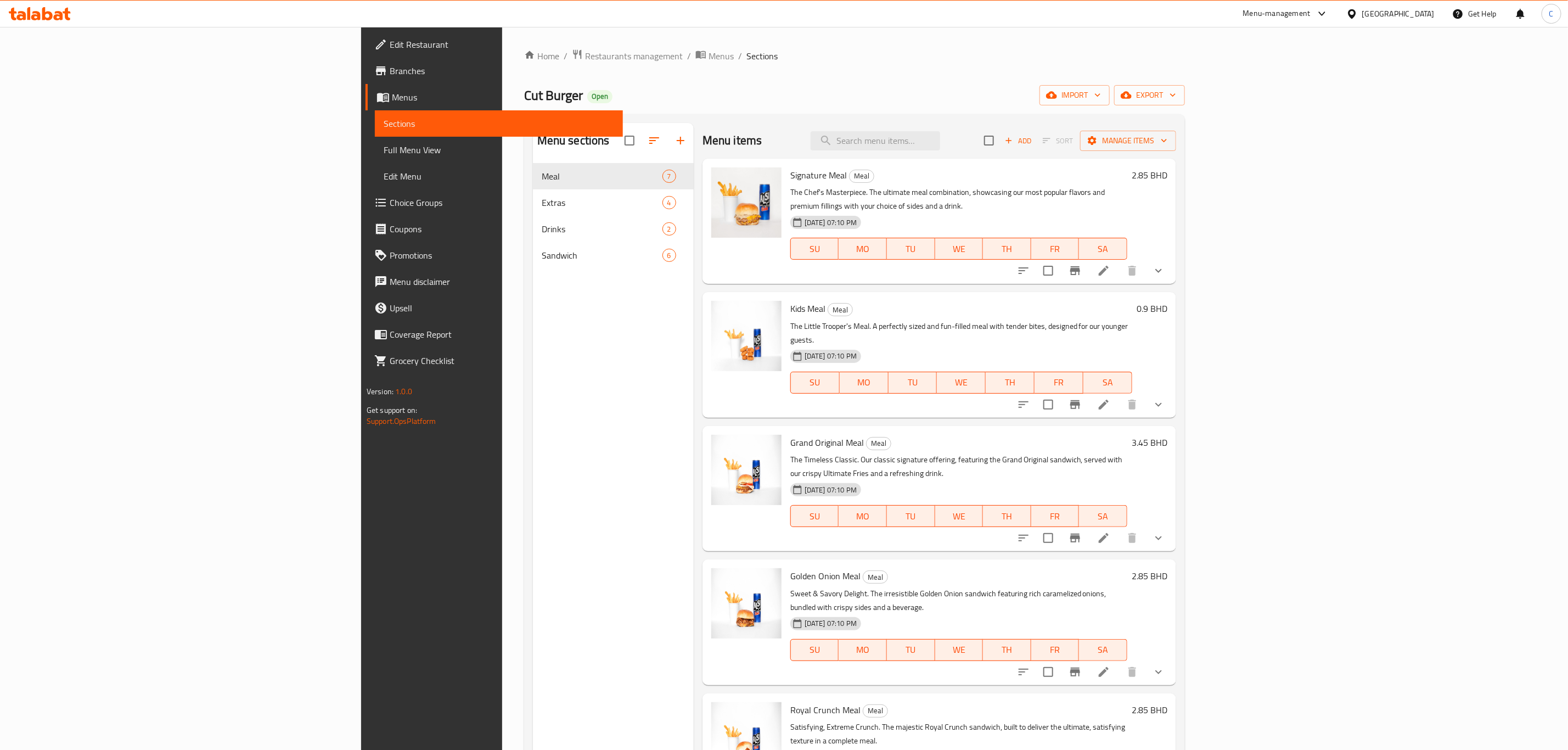
click at [390, 206] on span "Choice Groups" at bounding box center [502, 202] width 225 height 13
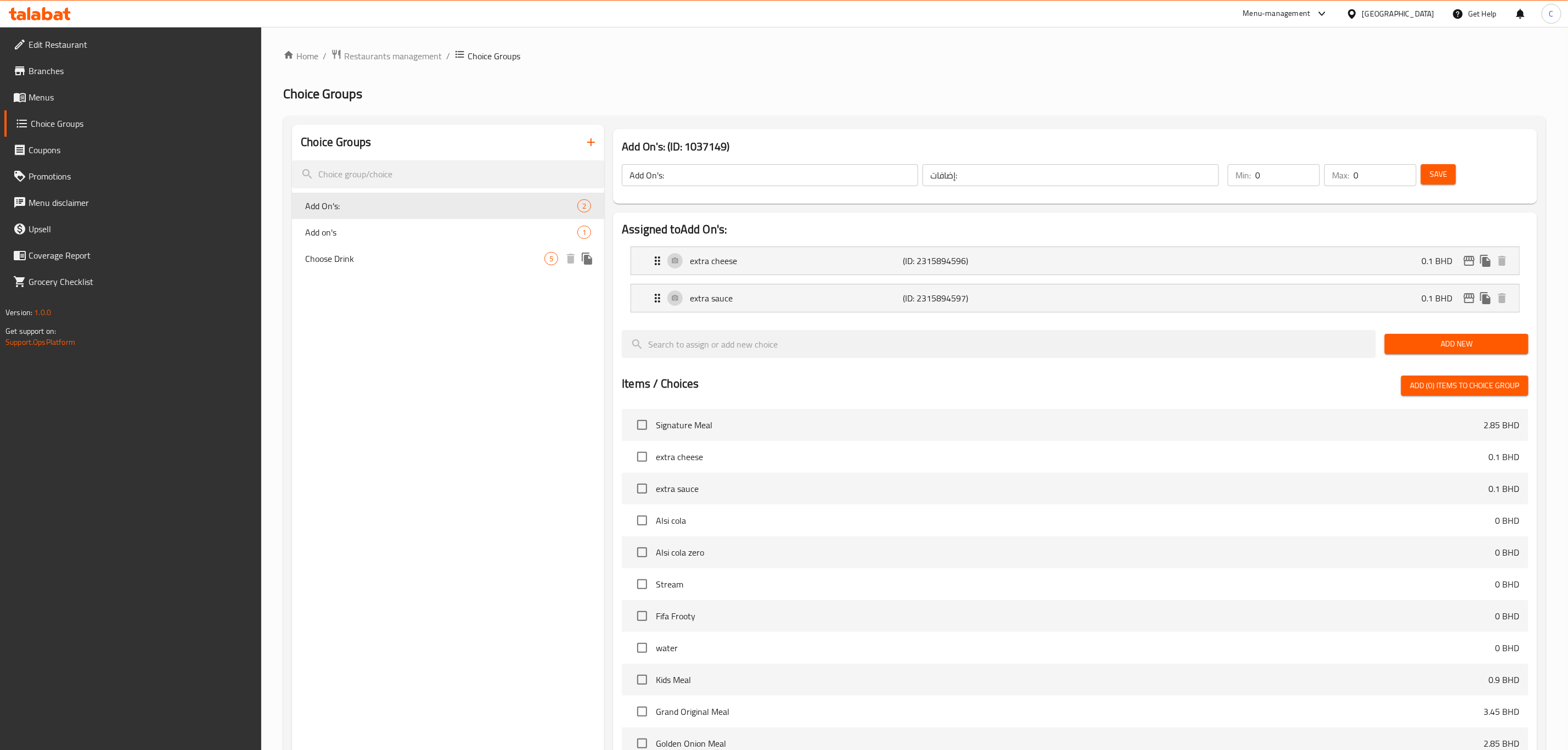
click at [396, 247] on div "Choose Drink 5" at bounding box center [448, 258] width 312 height 26
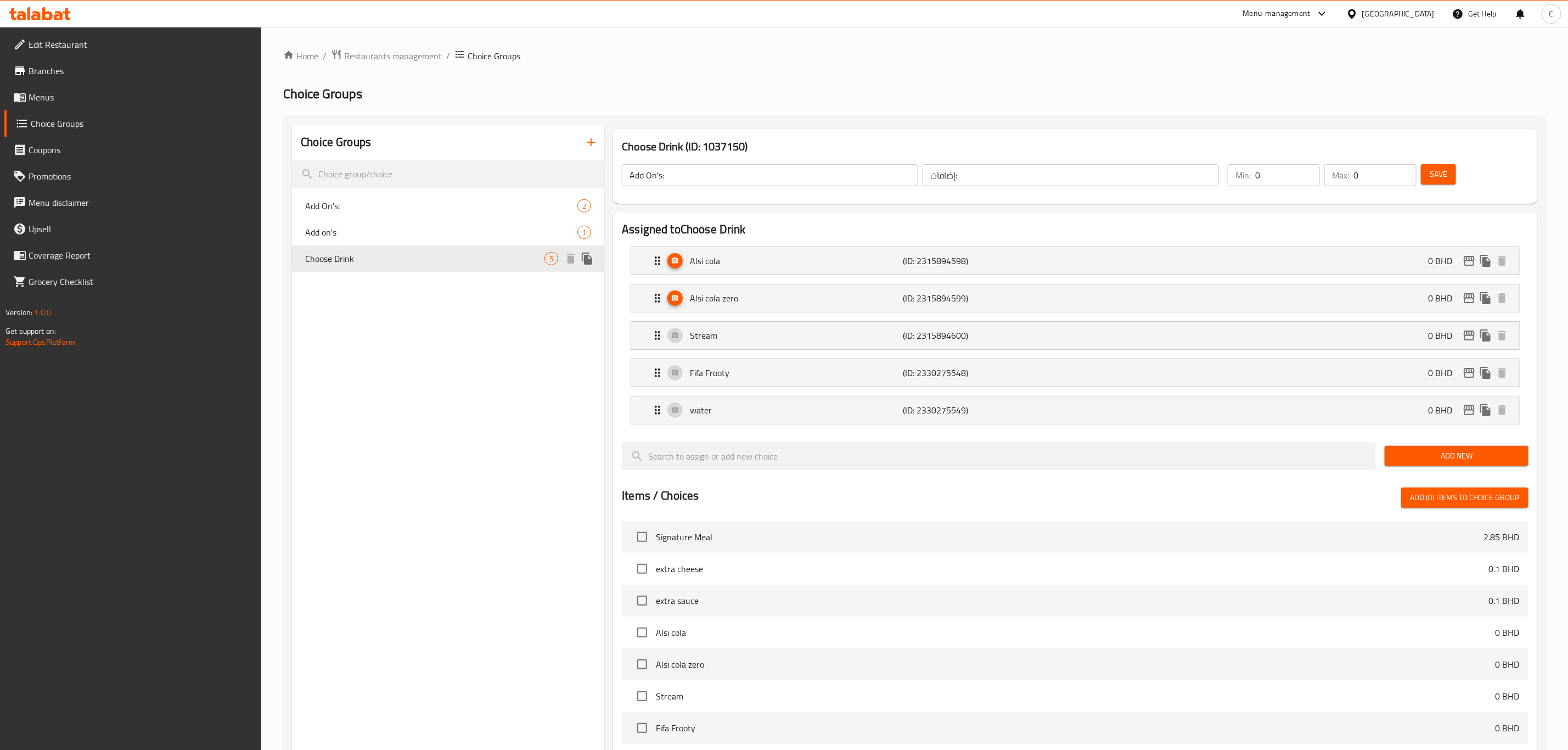
type input "Choose Drink"
type input "اختر مشروبًا"
type input "1"
click at [398, 234] on span "Add on's" at bounding box center [425, 232] width 239 height 13
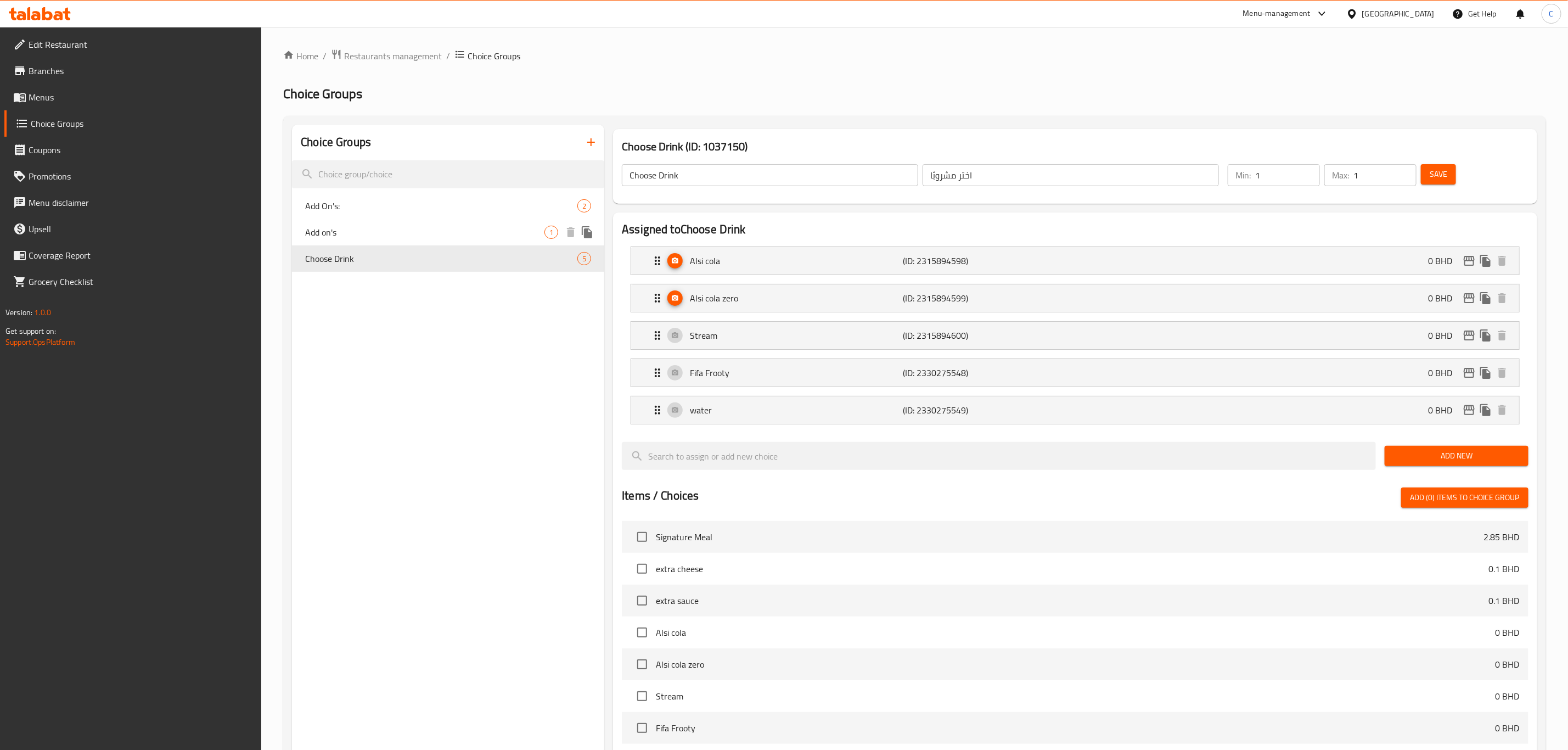
type input "Add on's"
type input "إضافات"
type input "0"
type input "3"
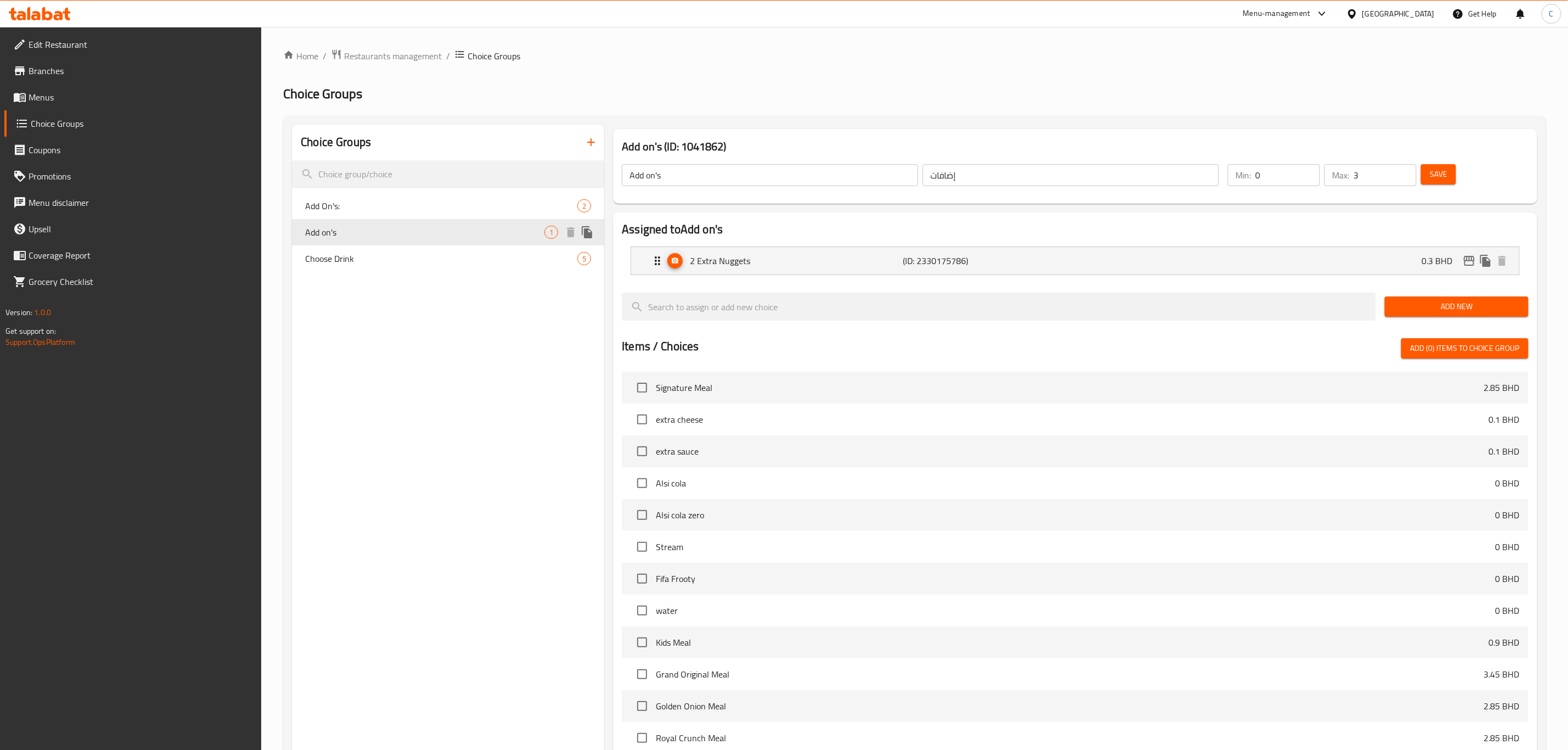
click at [384, 237] on span "Add on's" at bounding box center [425, 232] width 239 height 13
click at [439, 209] on span "Add On's:" at bounding box center [425, 206] width 239 height 13
type input "Add On's:"
type input "إضافات:"
type input "0"
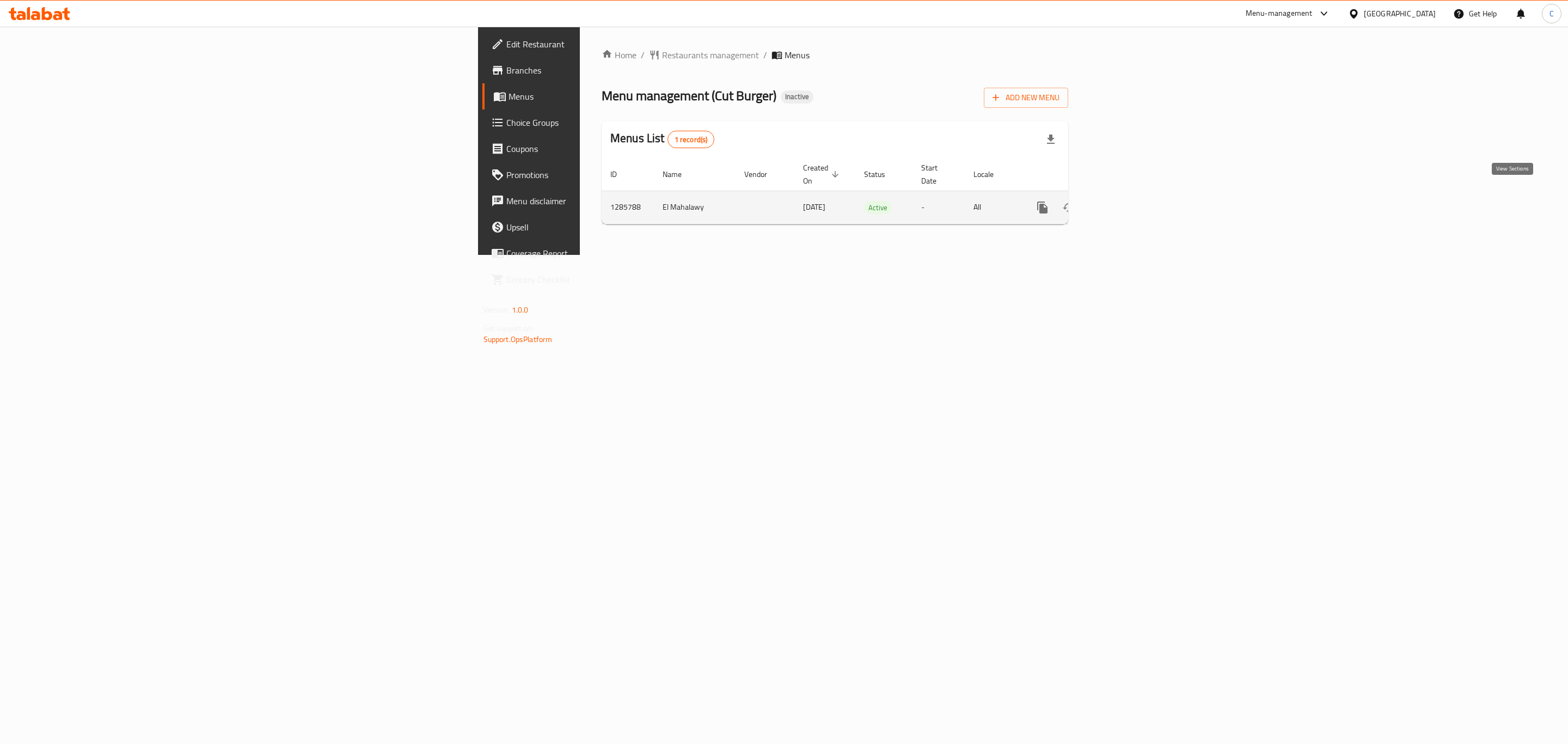
click at [1126, 203] on icon "enhanced table" at bounding box center [1121, 208] width 10 height 10
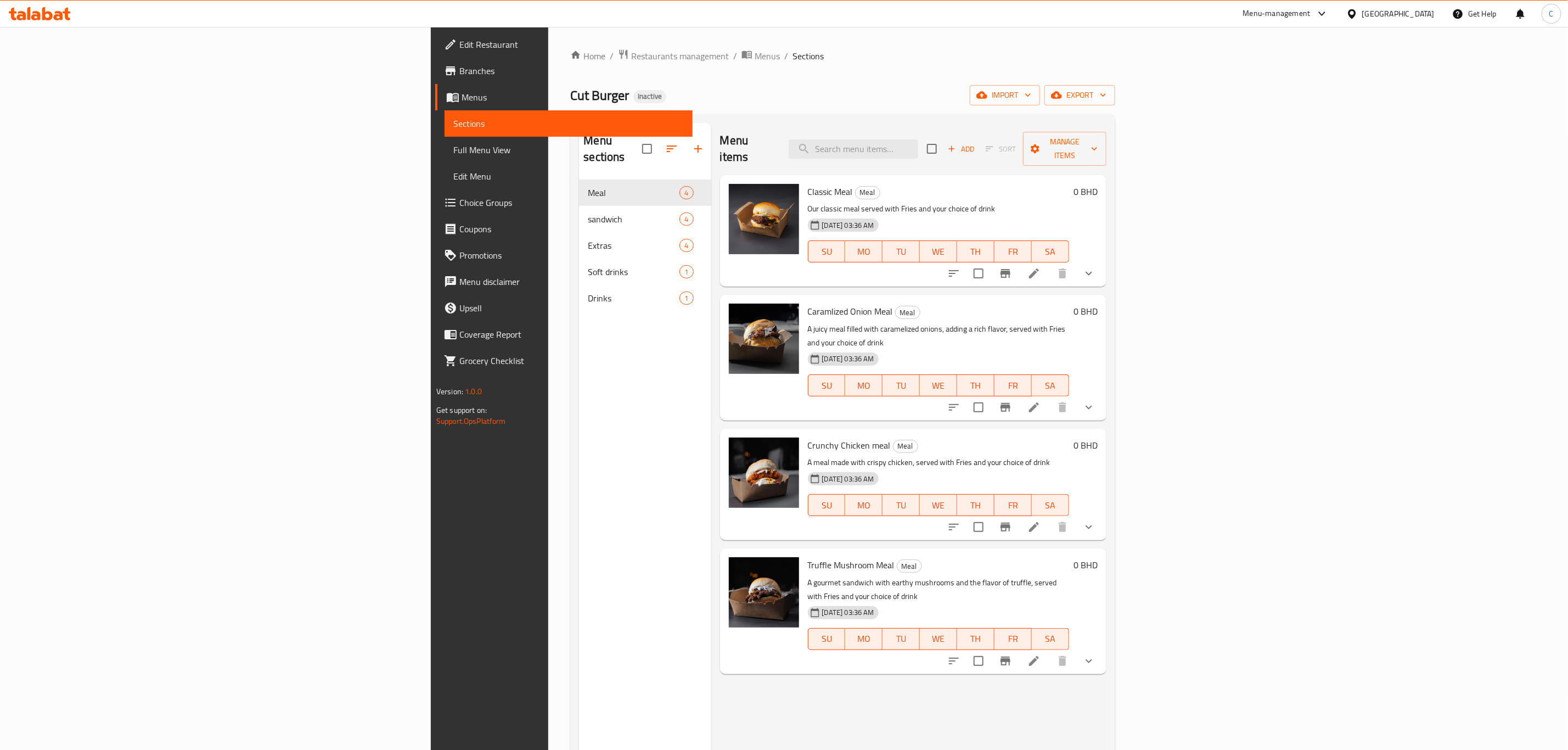
click at [460, 196] on span "Choice Groups" at bounding box center [572, 202] width 225 height 13
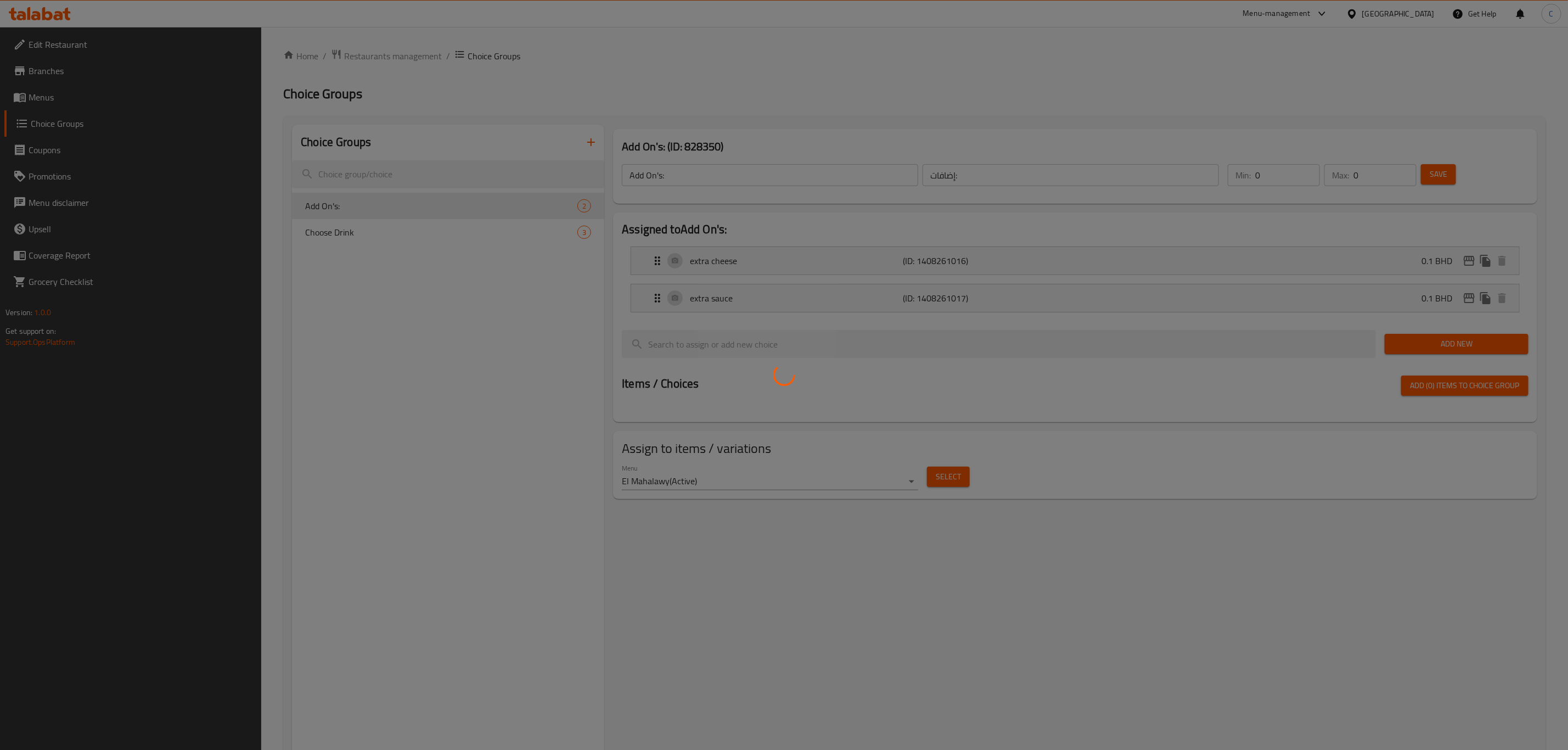
click at [412, 236] on div at bounding box center [784, 375] width 1568 height 750
click at [414, 230] on div at bounding box center [784, 375] width 1568 height 750
drag, startPoint x: 429, startPoint y: 340, endPoint x: 450, endPoint y: 305, distance: 40.8
click at [429, 338] on div at bounding box center [784, 375] width 1568 height 750
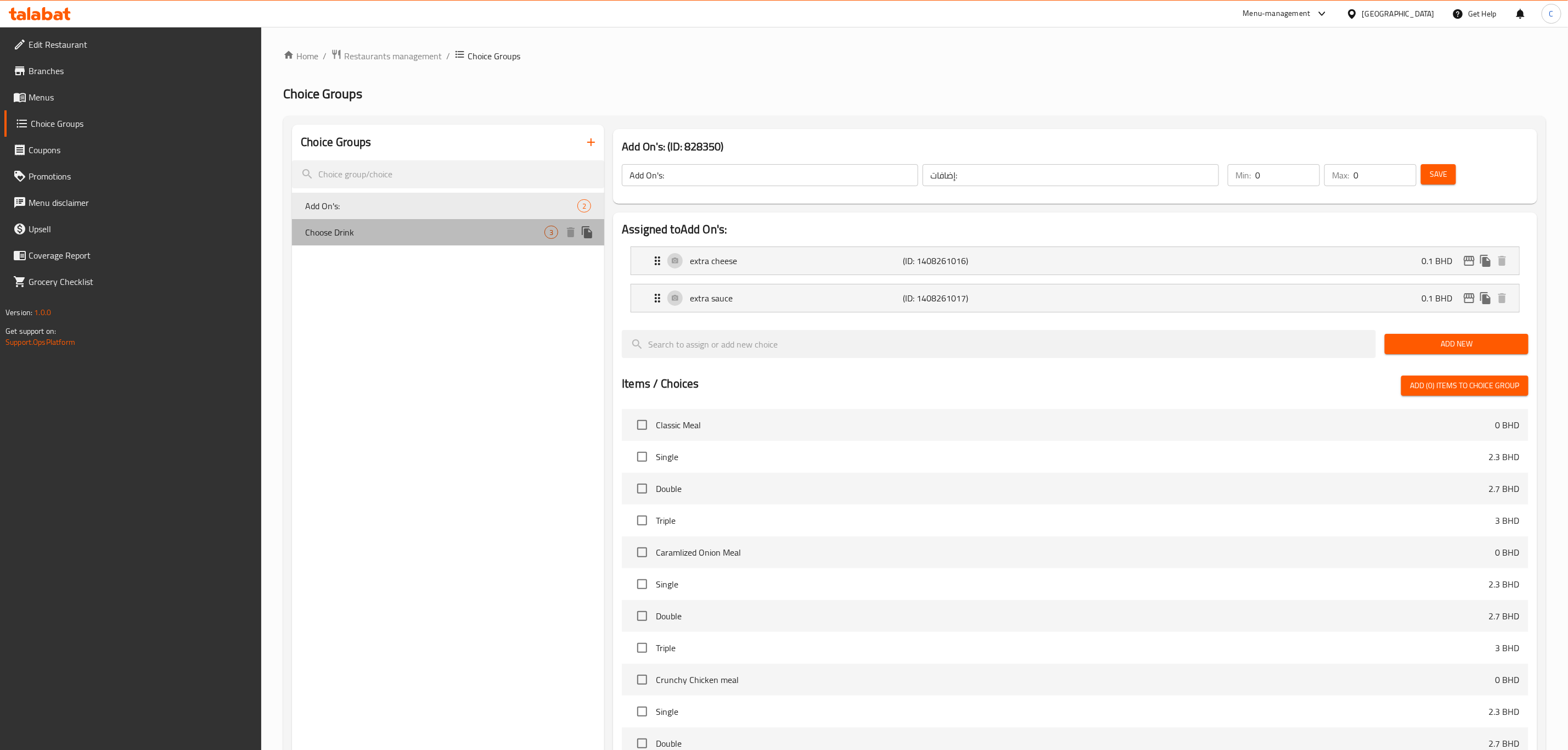
click at [466, 233] on span "Choose Drink" at bounding box center [425, 232] width 239 height 13
type input "Choose Drink"
type input "اختر مشروبًا"
type input "1"
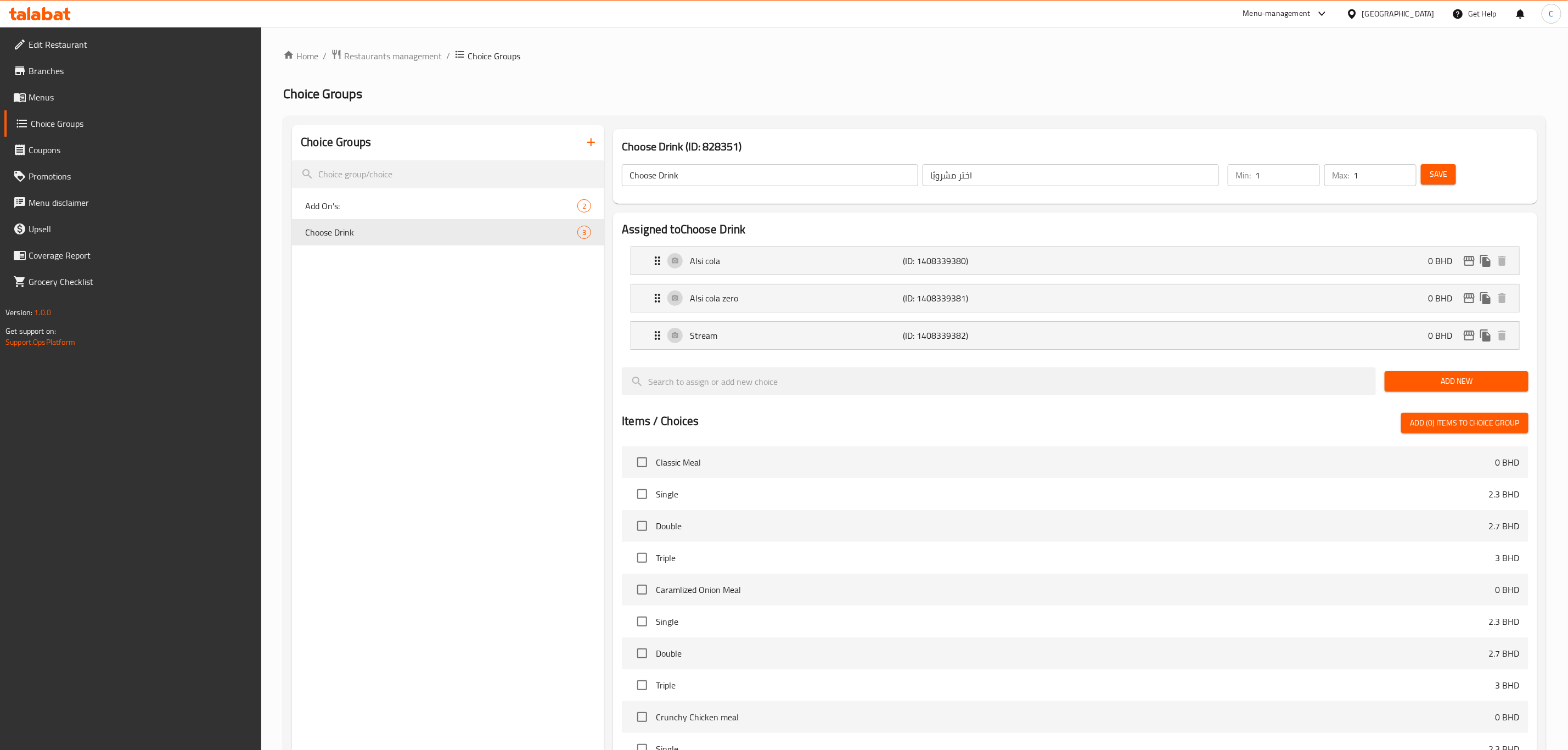
click at [456, 310] on div "Choice Groups Add On's: 2 Choose Drink 3" at bounding box center [448, 553] width 312 height 857
click at [86, 96] on span "Menus" at bounding box center [141, 97] width 225 height 13
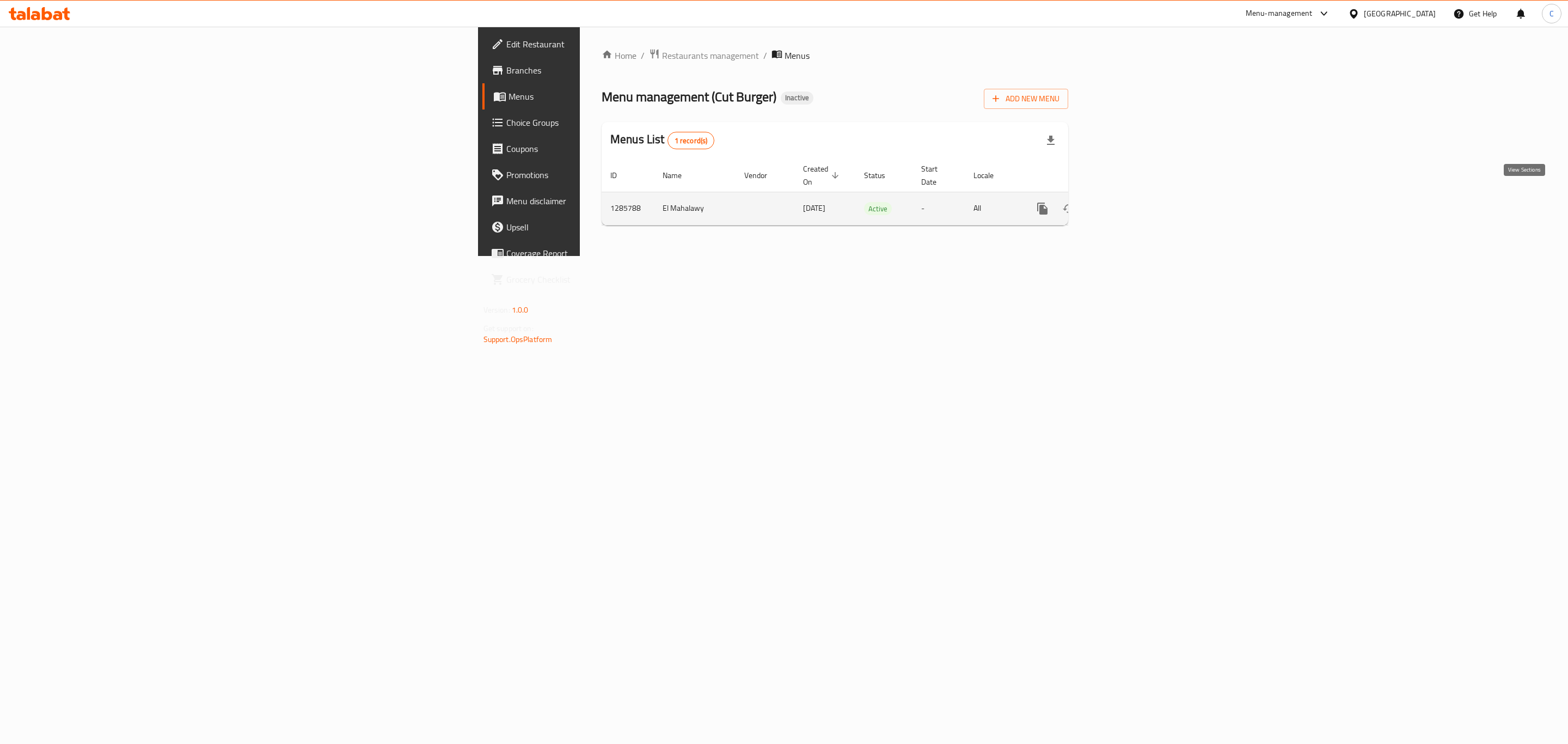
click at [1127, 202] on icon "enhanced table" at bounding box center [1121, 208] width 13 height 13
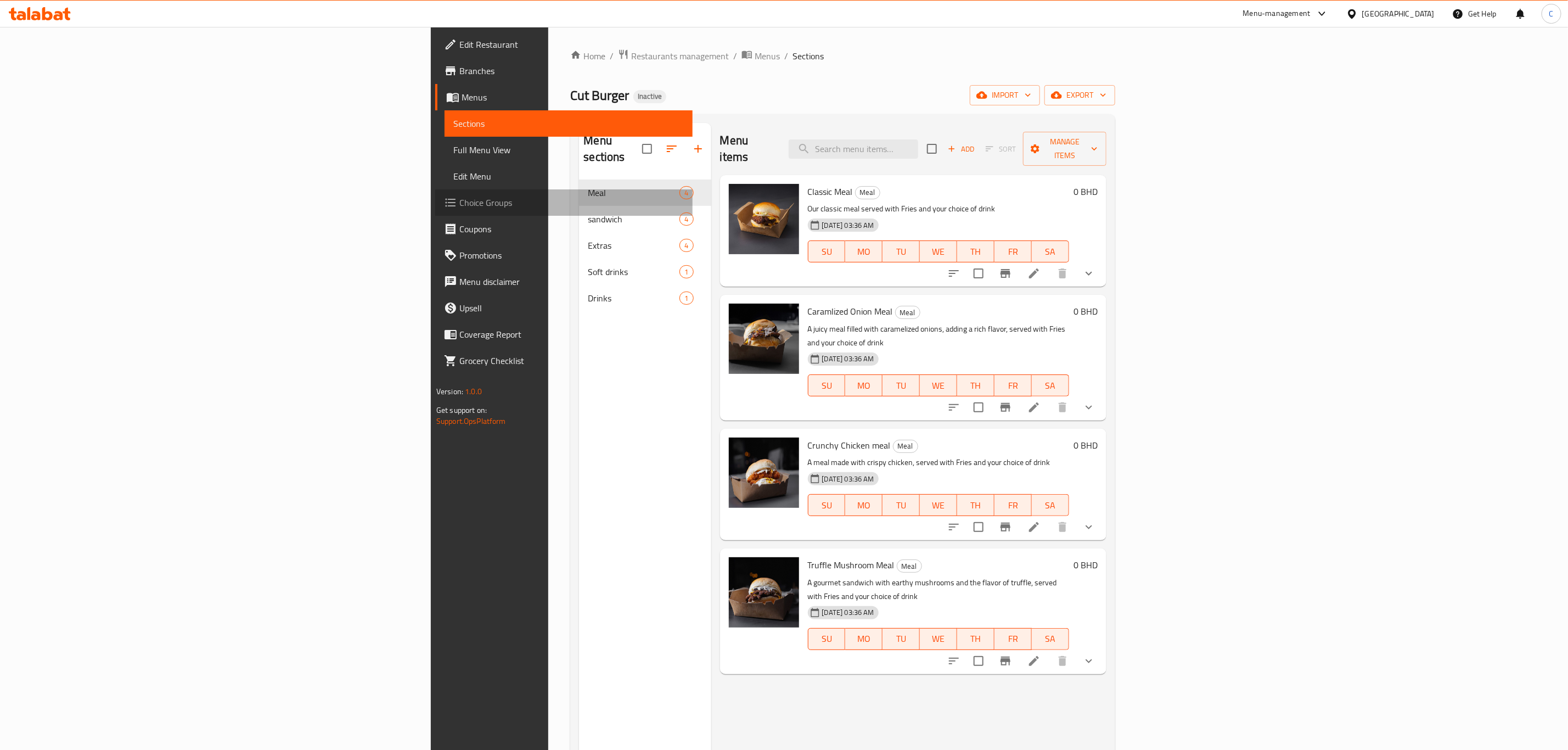
click at [460, 196] on span "Choice Groups" at bounding box center [572, 202] width 225 height 13
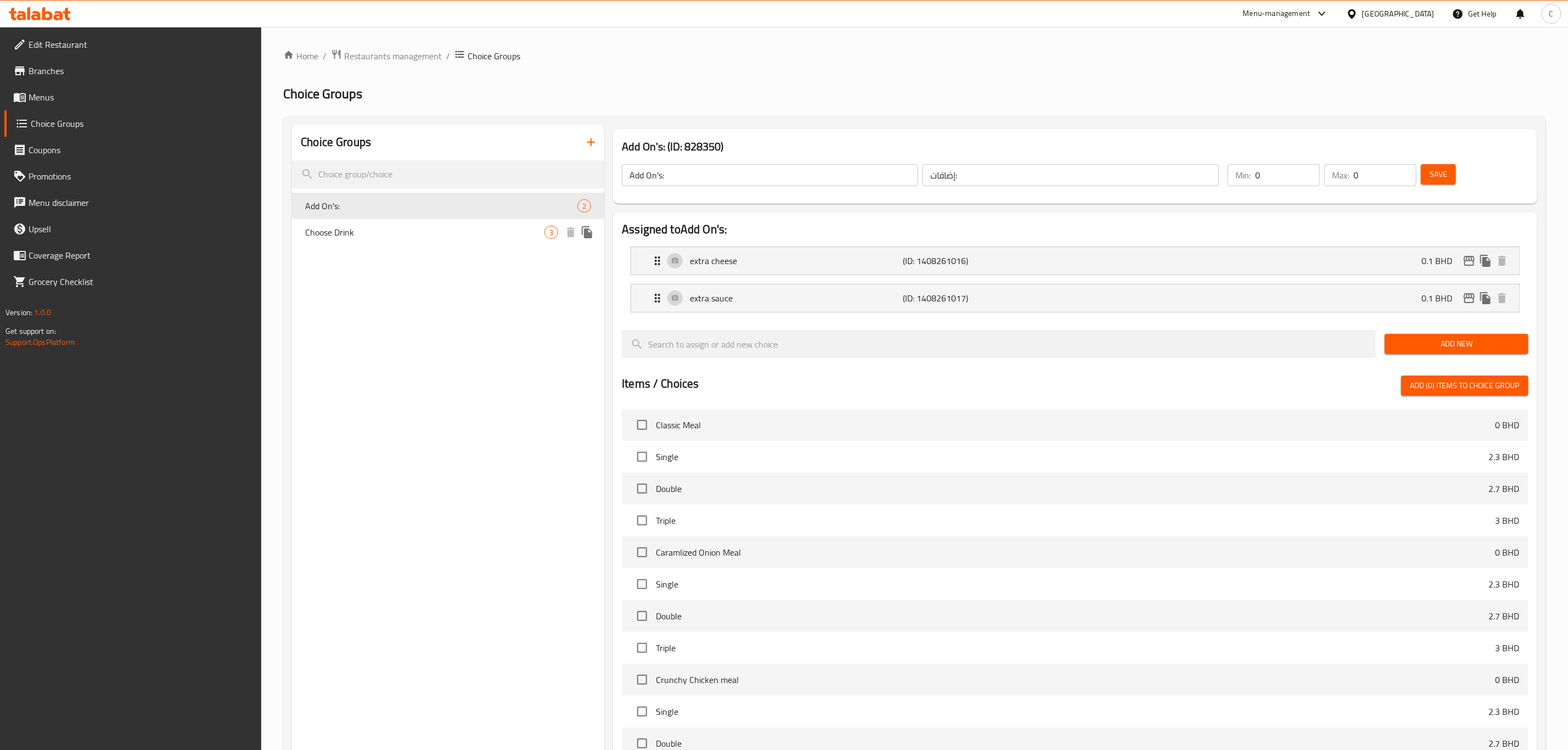
click at [410, 236] on span "Choose Drink" at bounding box center [425, 232] width 239 height 13
type input "Choose Drink"
type input "اختر مشروبًا"
type input "1"
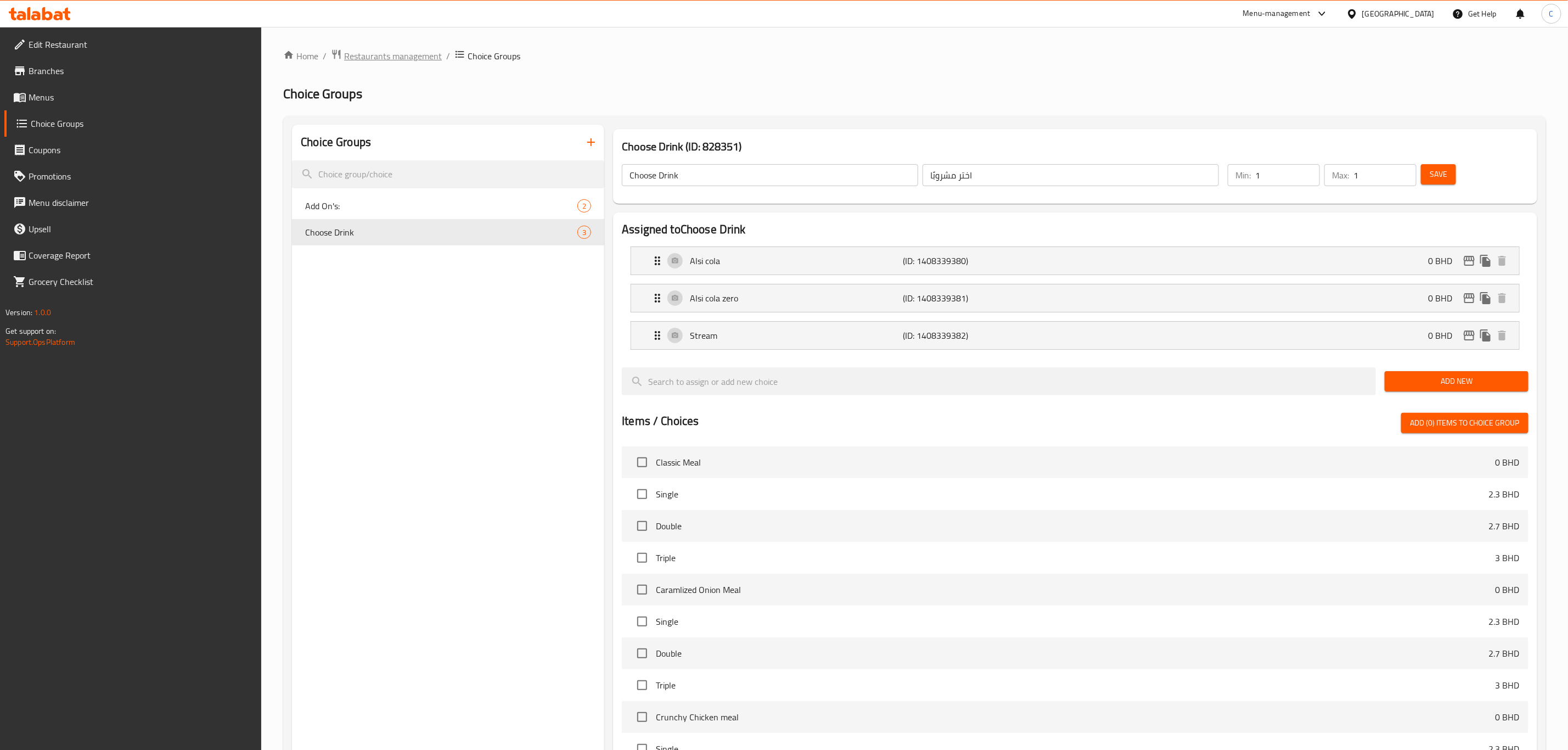
click at [381, 56] on span "Restaurants management" at bounding box center [393, 55] width 98 height 13
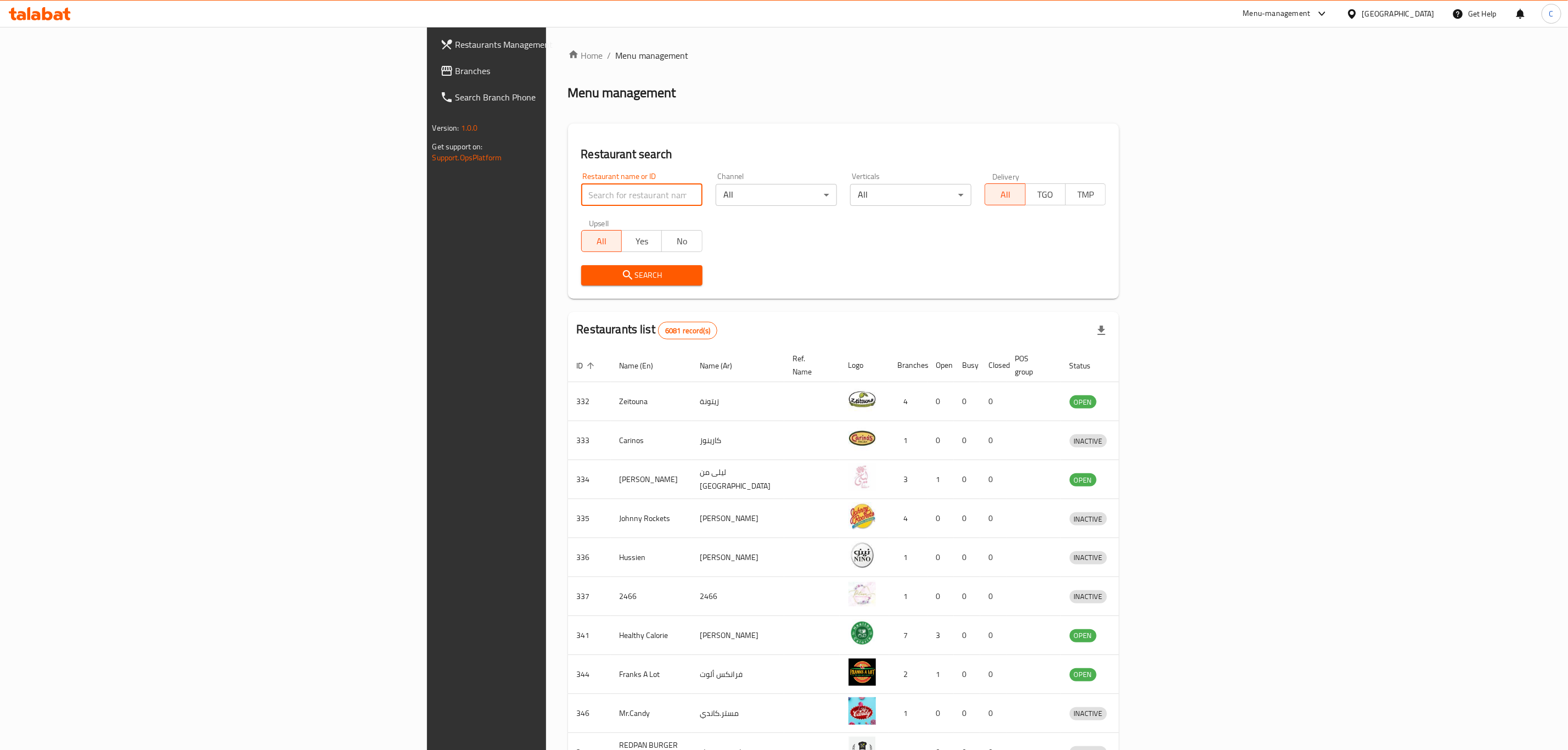
click at [581, 185] on input "search" at bounding box center [642, 195] width 122 height 22
type input "cut burger"
click at [590, 269] on span "Search" at bounding box center [642, 275] width 104 height 14
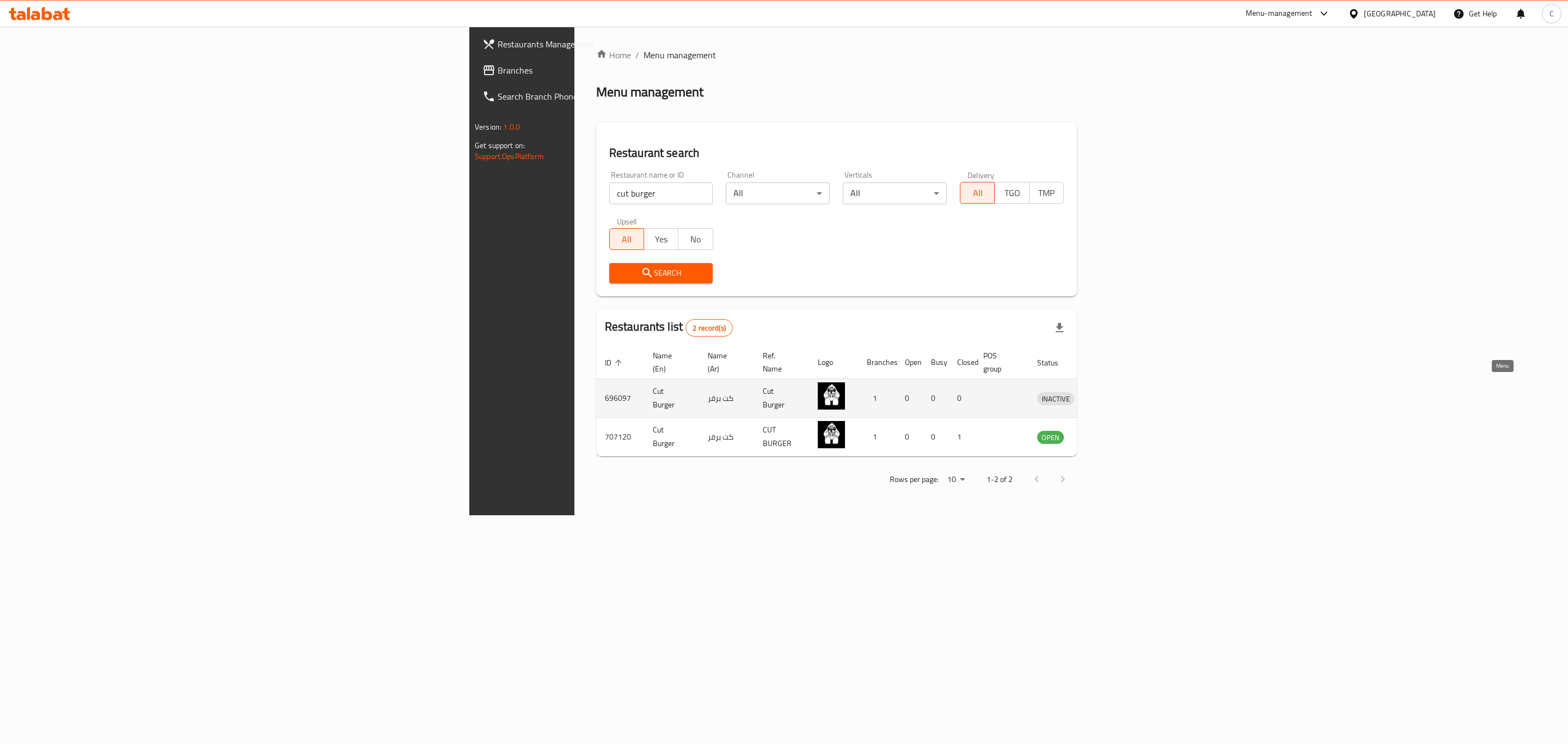
click at [1108, 395] on icon "enhanced table" at bounding box center [1102, 399] width 12 height 9
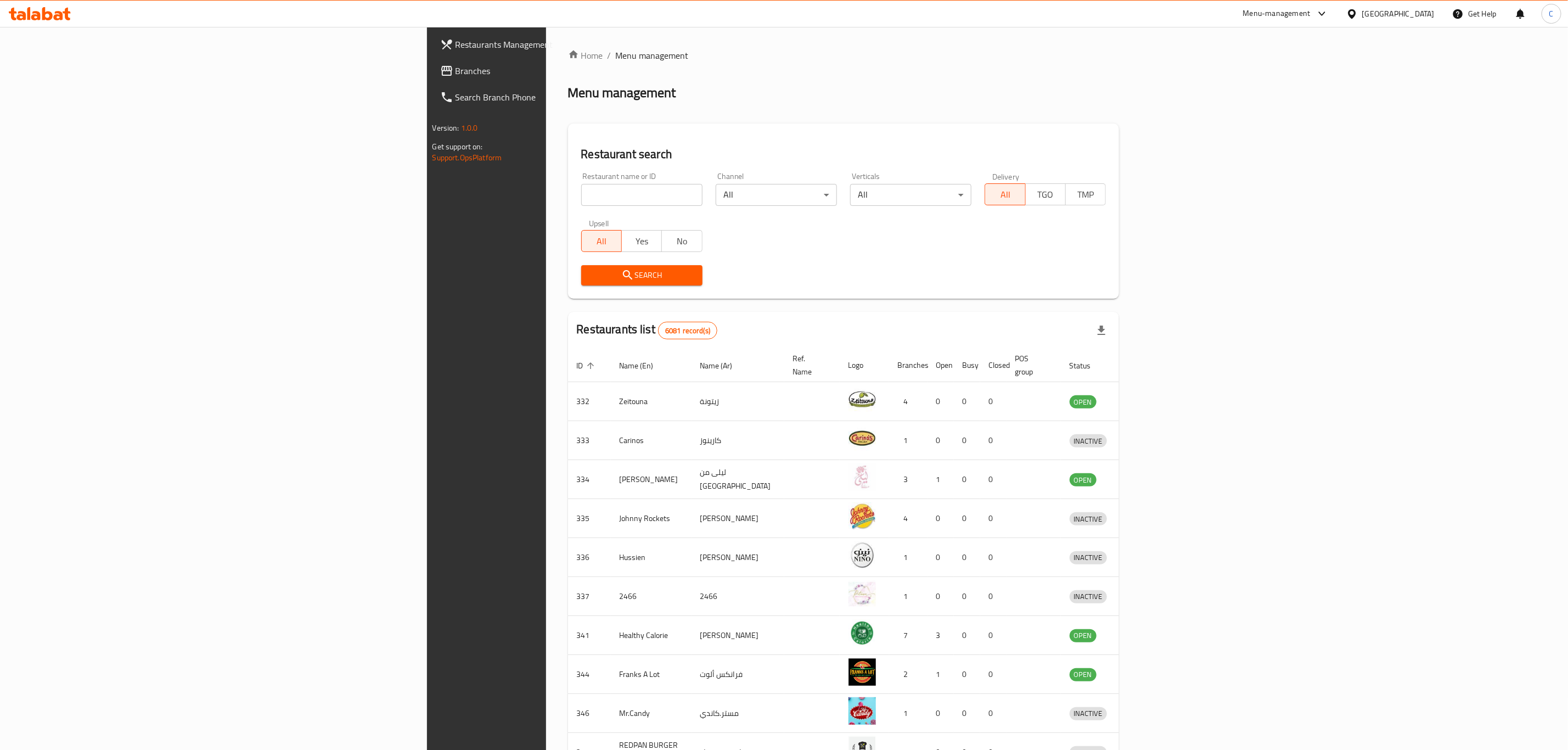
click at [581, 193] on input "search" at bounding box center [642, 195] width 122 height 22
type input "Cut burger"
click at [574, 285] on div "Search" at bounding box center [641, 275] width 134 height 34
click at [590, 276] on span "Search" at bounding box center [642, 275] width 104 height 14
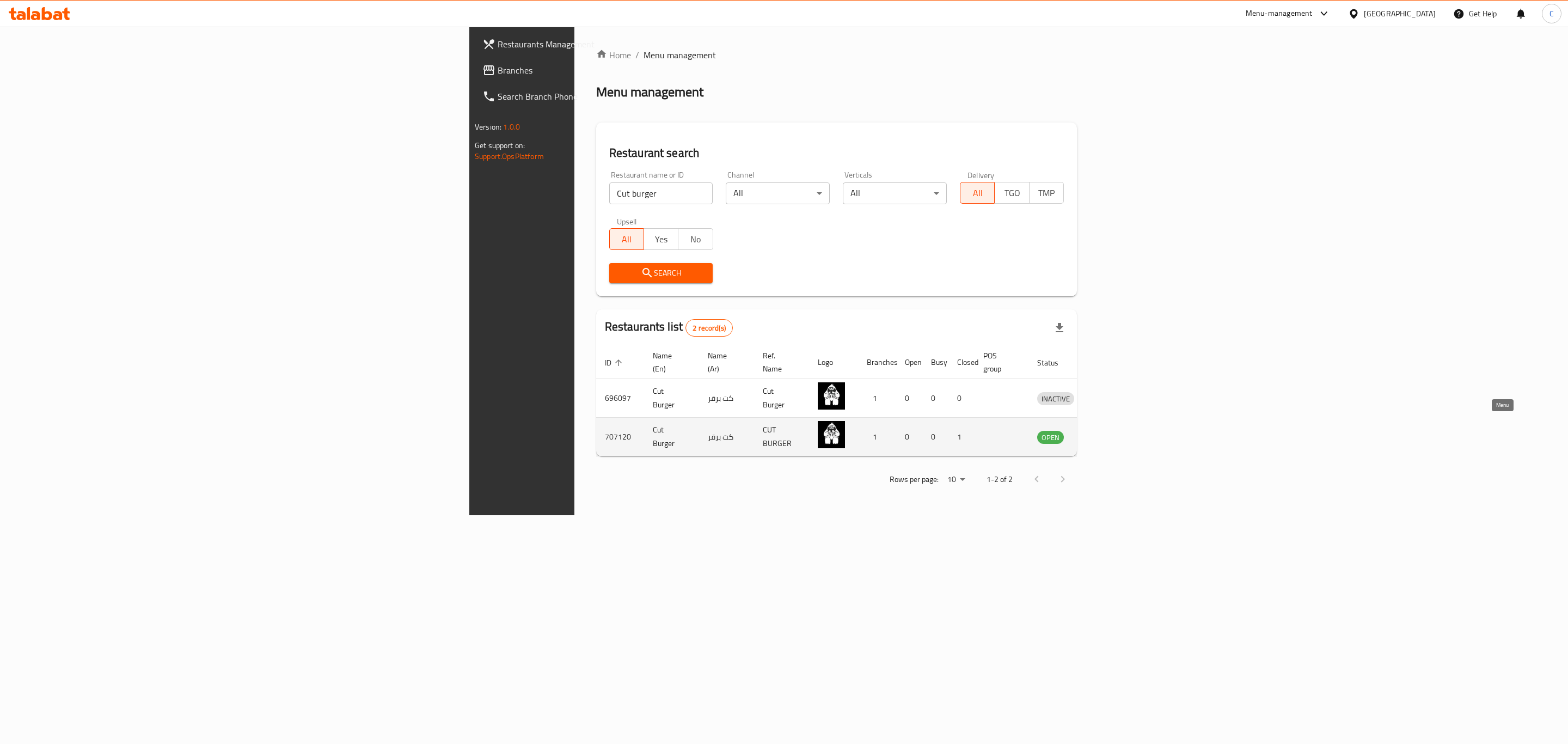
click at [1116, 430] on link "enhanced table" at bounding box center [1106, 437] width 20 height 13
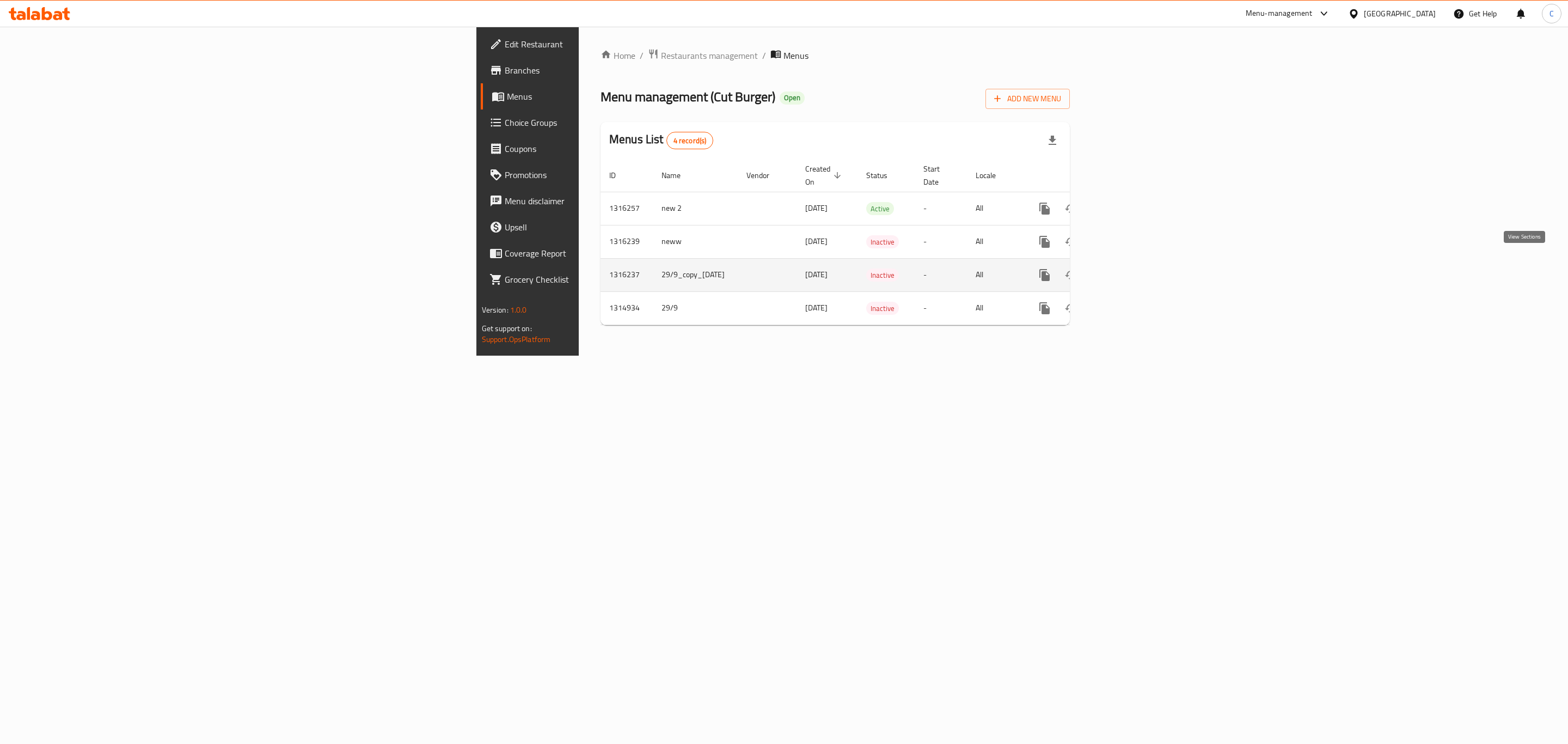
click at [1128, 270] on icon "enhanced table" at bounding box center [1123, 275] width 10 height 10
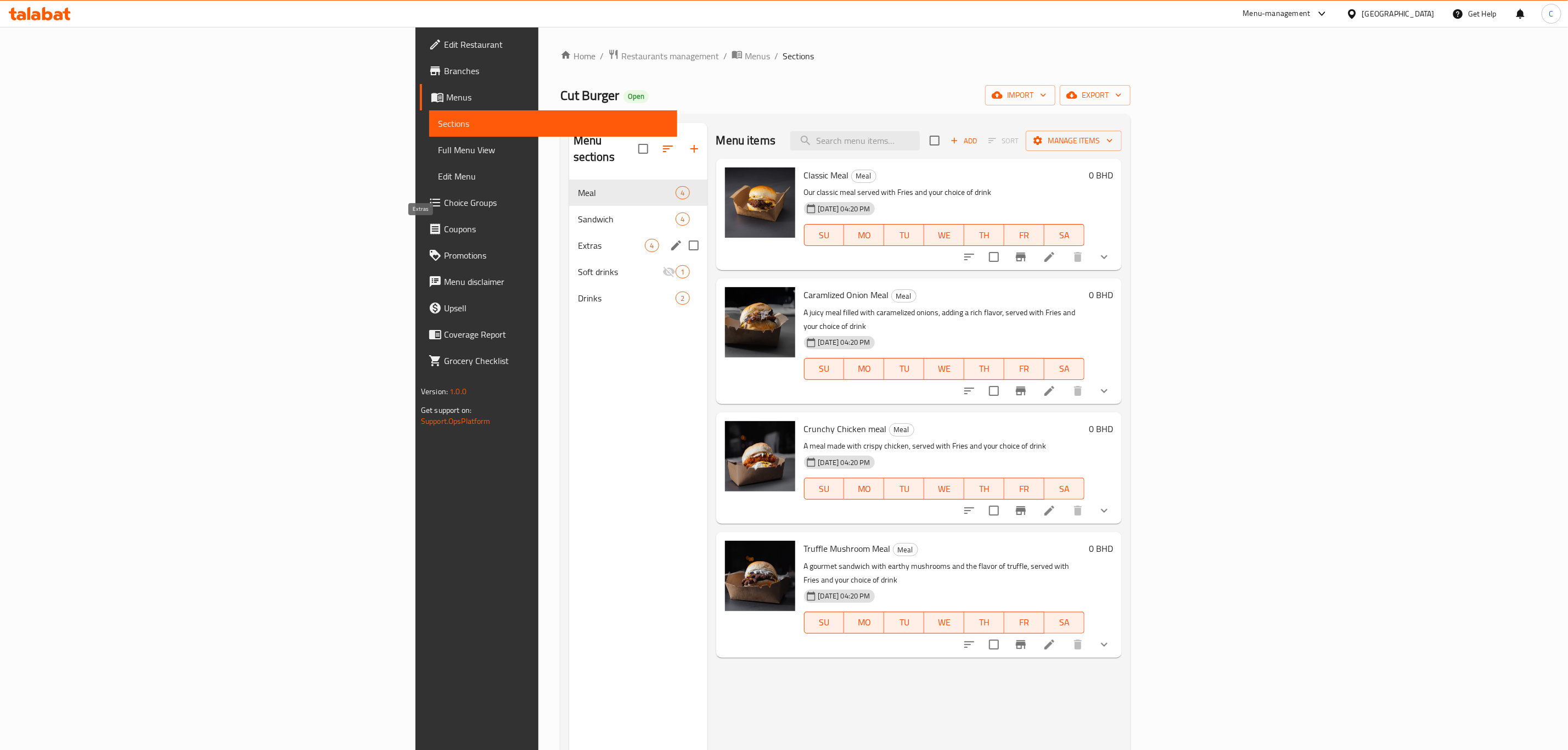
click at [578, 239] on span "Extras" at bounding box center [612, 245] width 68 height 13
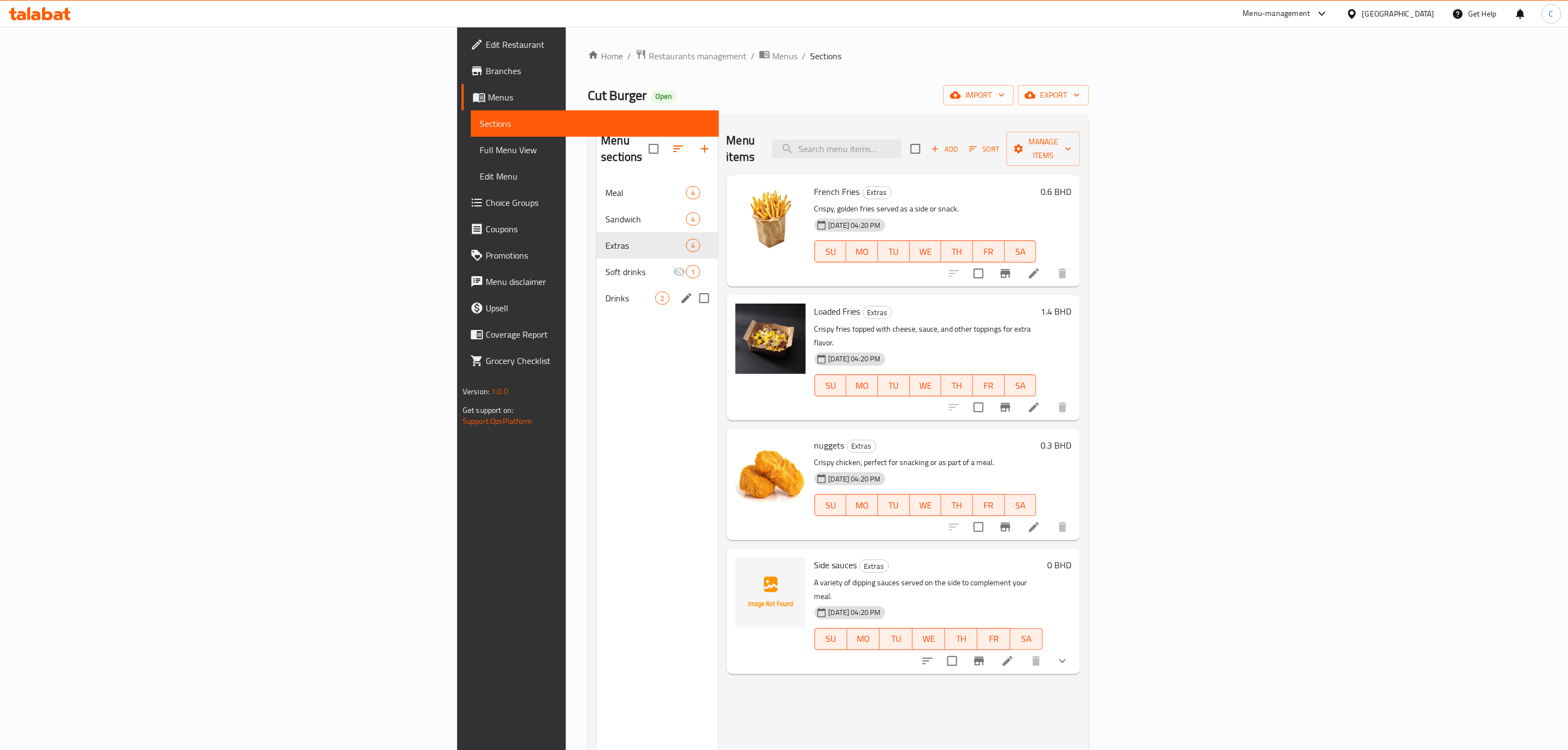
click at [597, 285] on div "Drinks 2" at bounding box center [657, 298] width 121 height 26
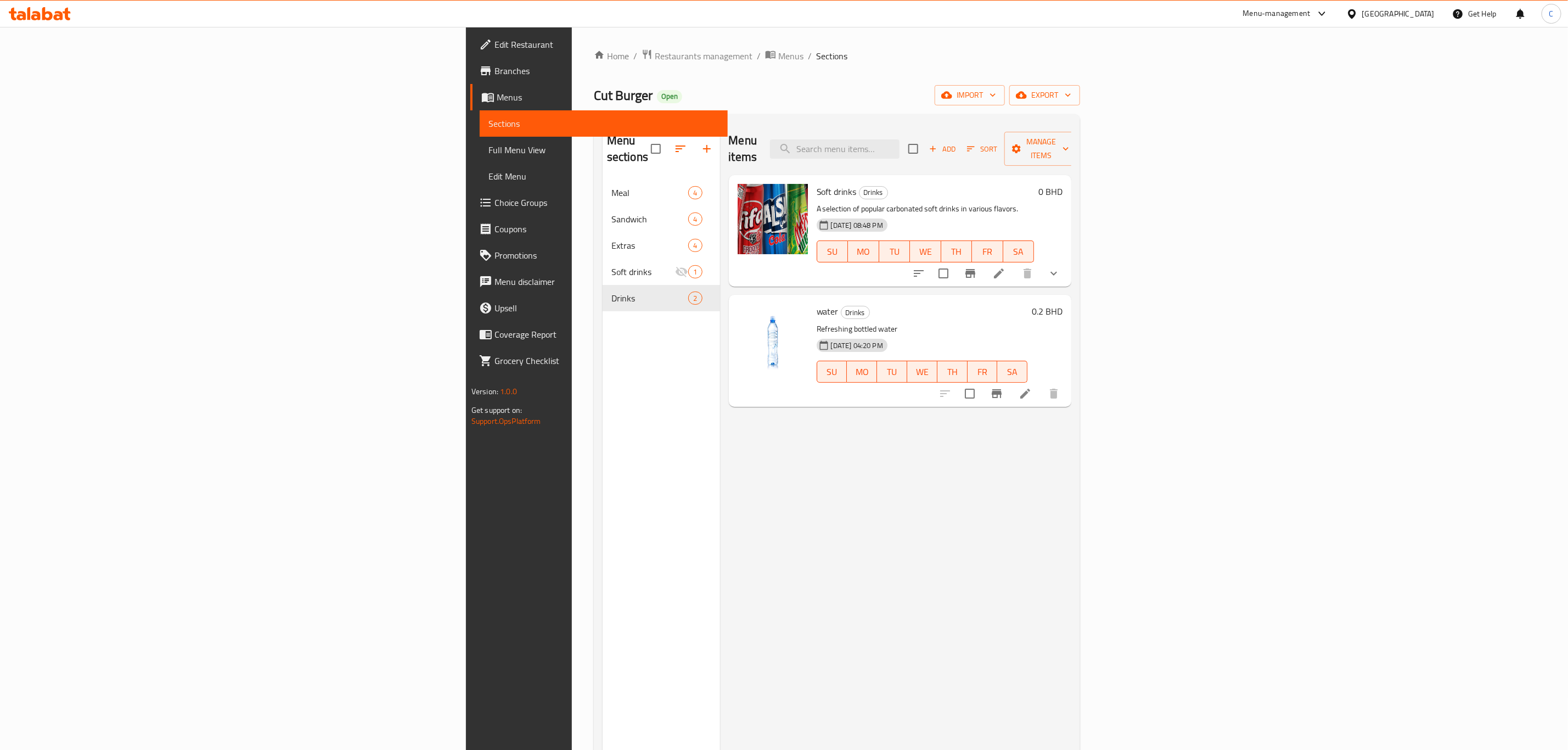
click at [603, 304] on div "Menu sections Meal 4 Sandwich 4 Extras 4 Soft drinks 1 Drinks 2" at bounding box center [661, 498] width 117 height 750
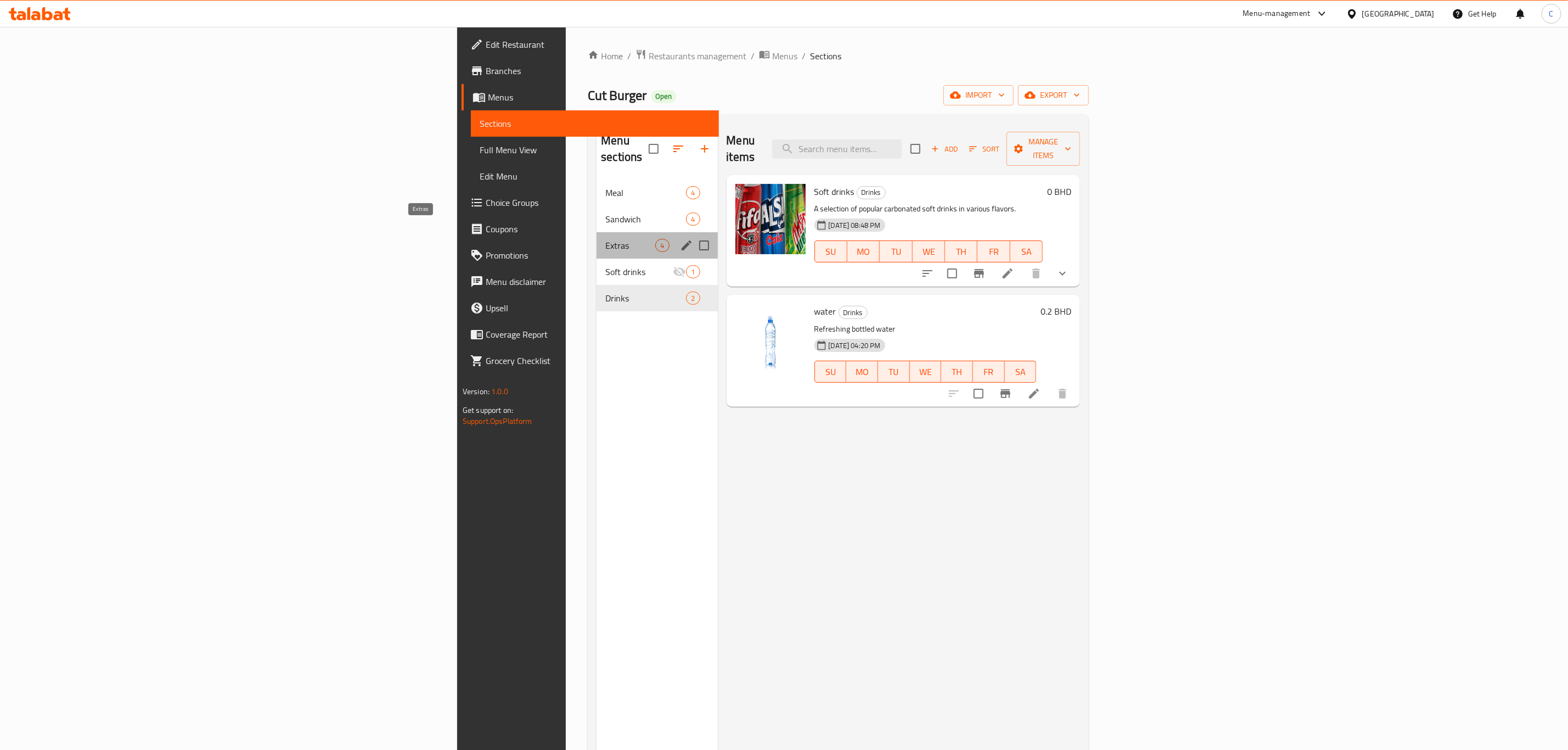
click at [606, 239] on span "Extras" at bounding box center [630, 245] width 50 height 13
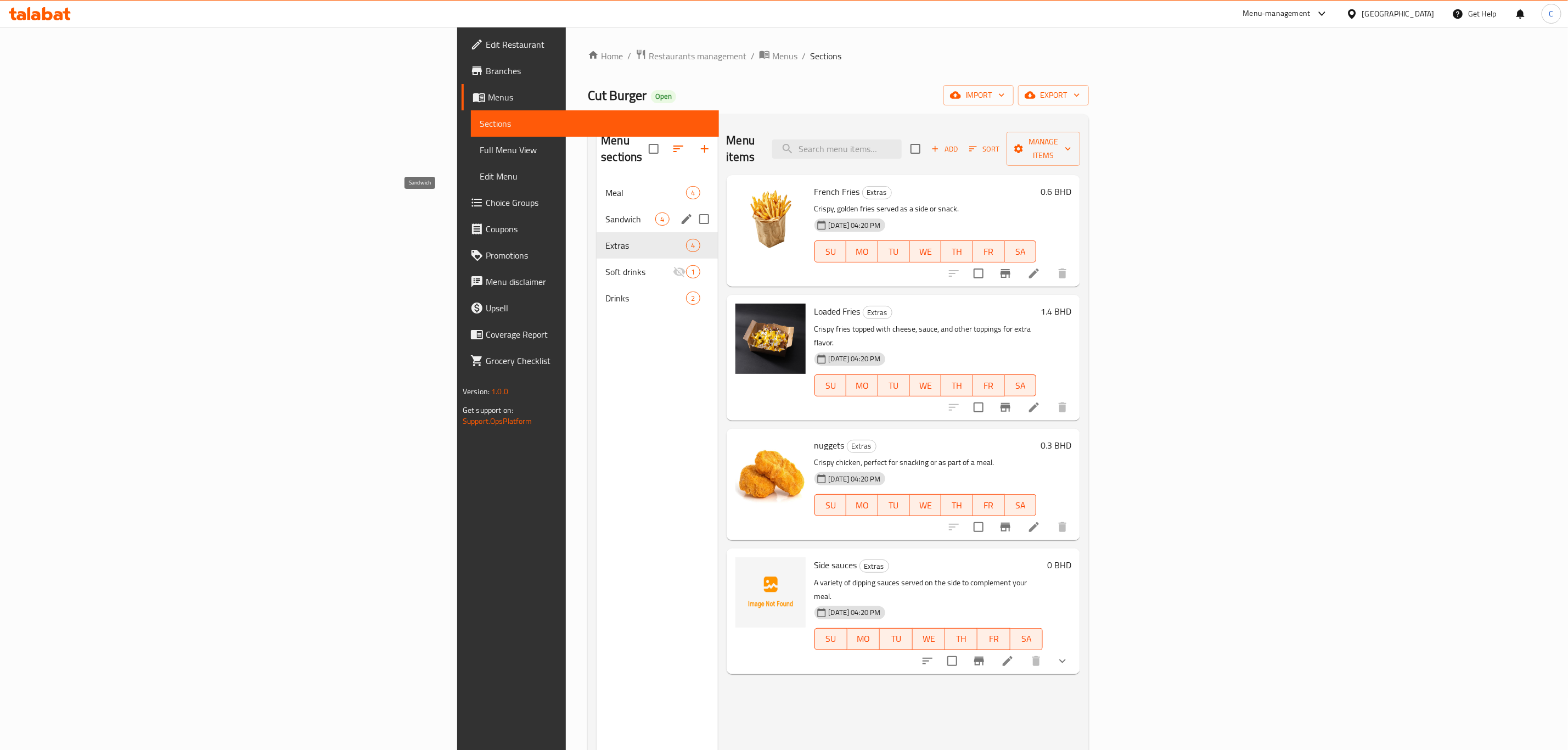
click at [606, 212] on span "Sandwich" at bounding box center [630, 218] width 50 height 13
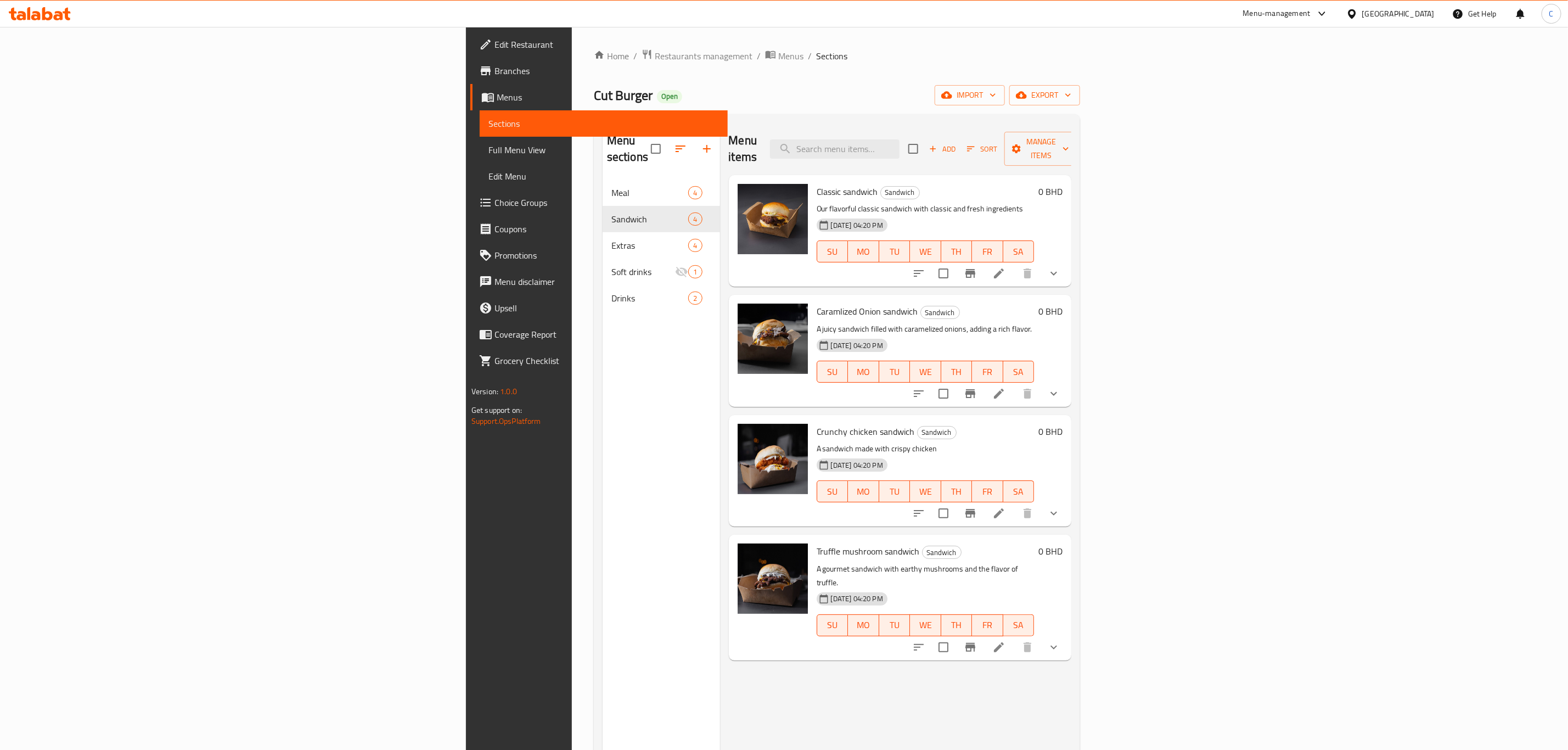
click at [495, 205] on span "Choice Groups" at bounding box center [607, 202] width 225 height 13
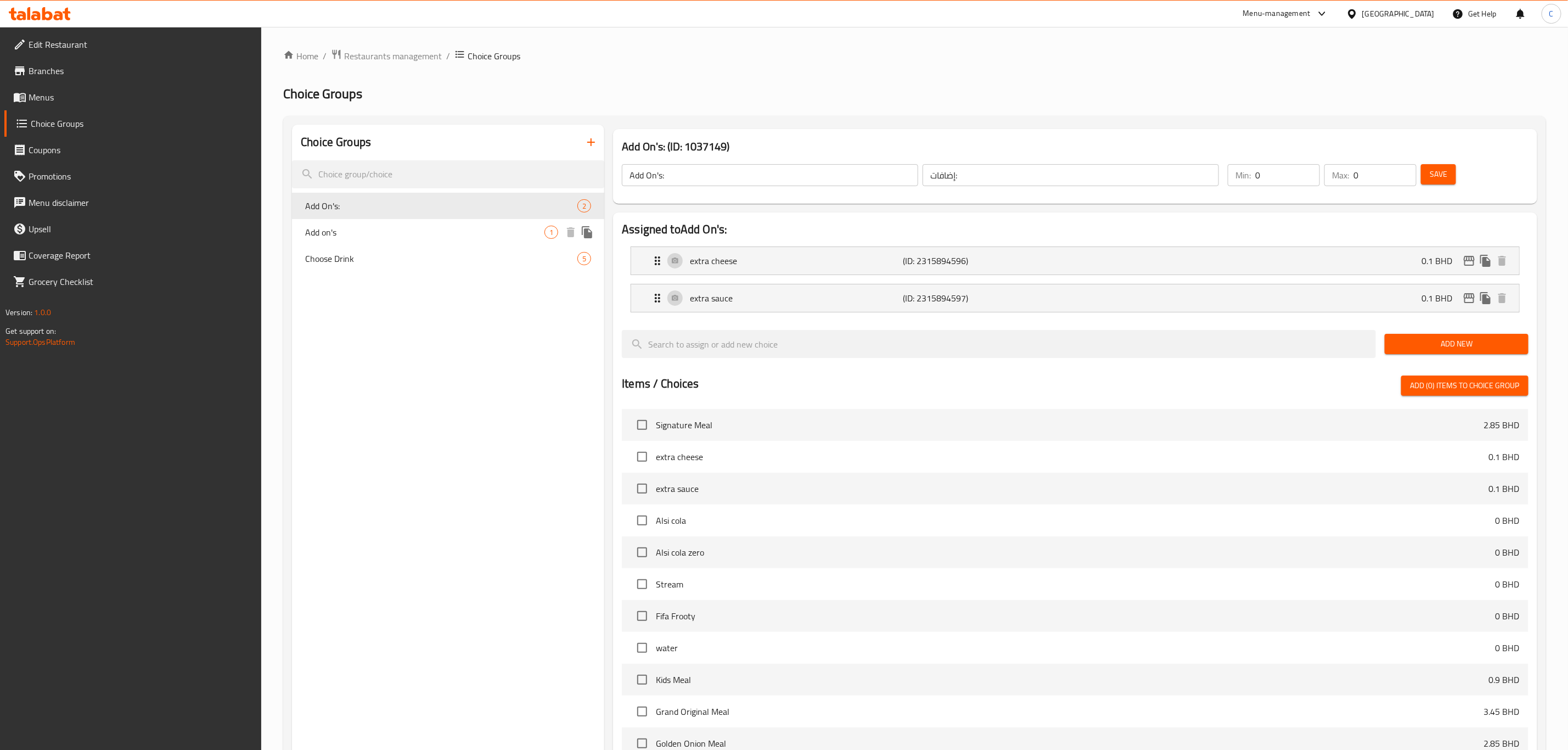
click at [411, 234] on span "Add on's" at bounding box center [425, 232] width 239 height 13
type input "Add on's"
type input "إضافات"
type input "3"
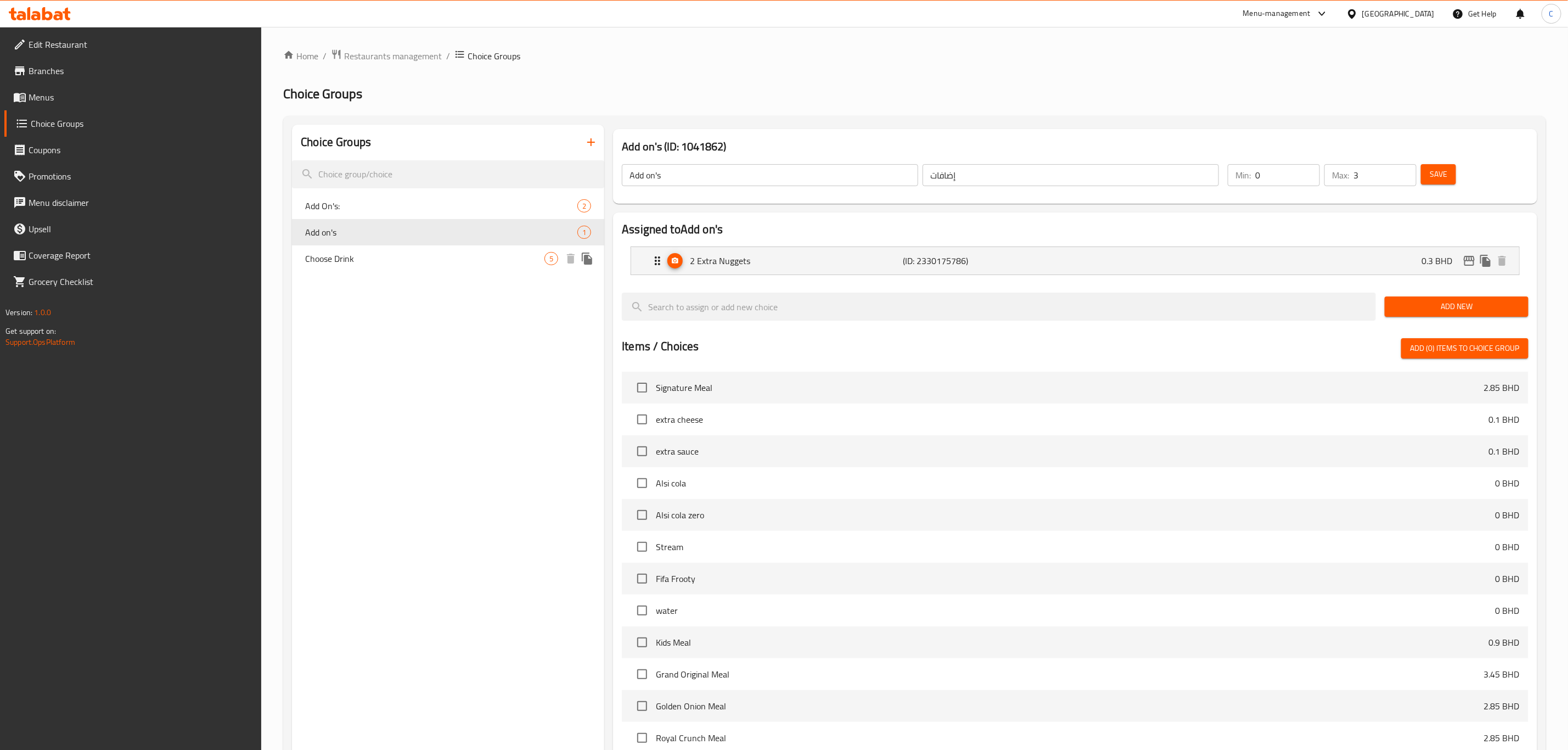
click at [414, 265] on div "Choose Drink 5" at bounding box center [448, 258] width 312 height 26
type input "Choose Drink"
type input "اختر مشروبًا"
type input "1"
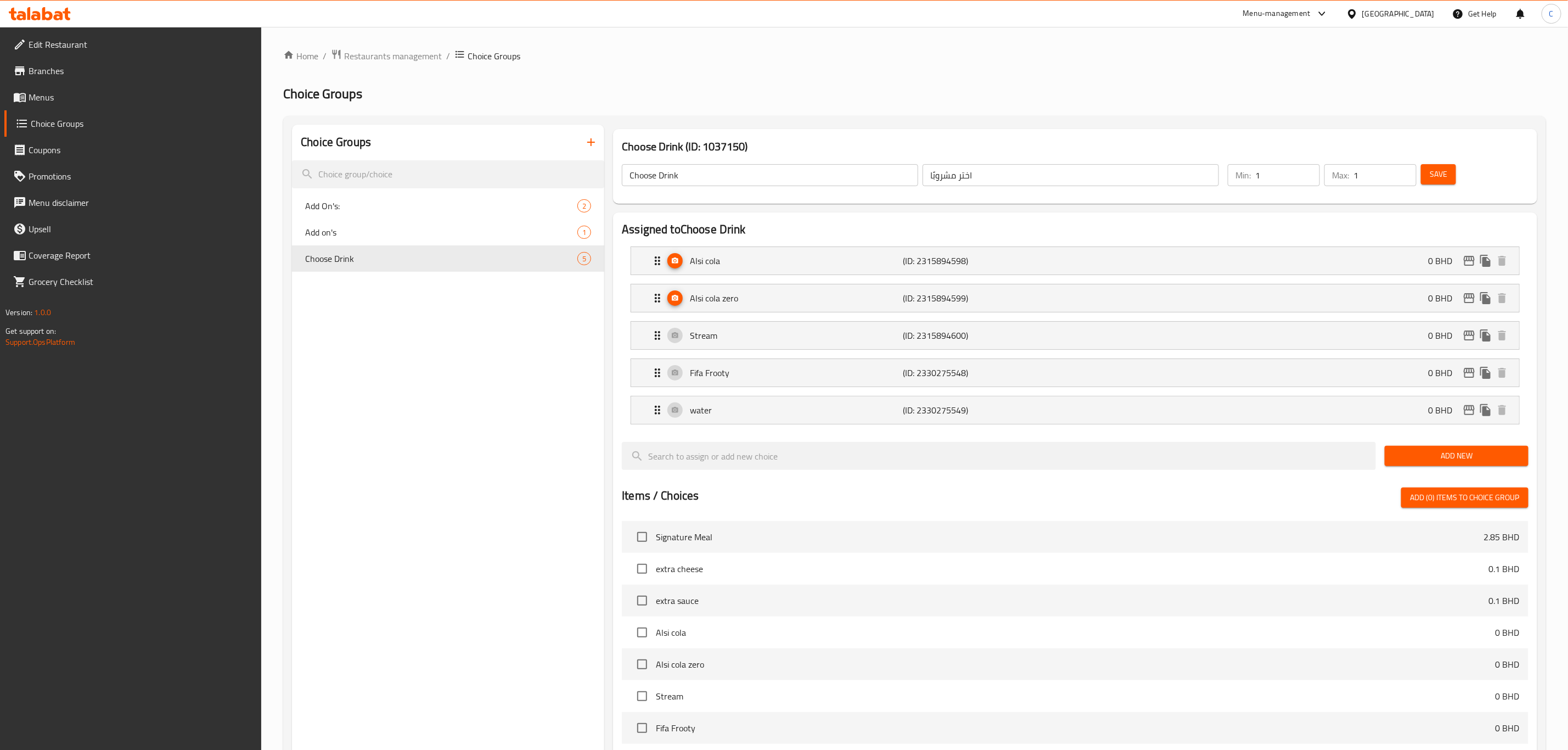
click at [60, 91] on span "Menus" at bounding box center [141, 97] width 225 height 13
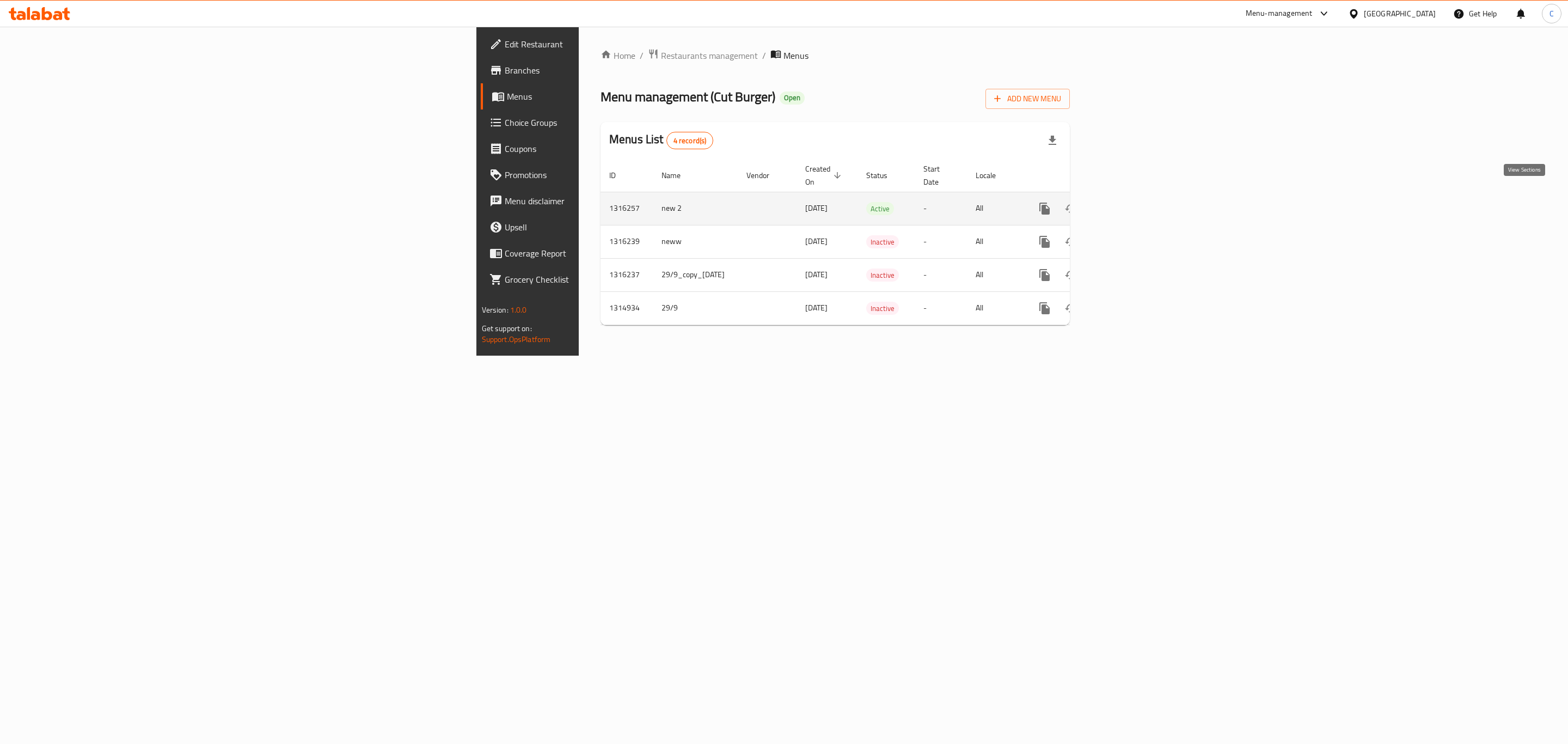
click at [1136, 201] on link "enhanced table" at bounding box center [1123, 208] width 26 height 26
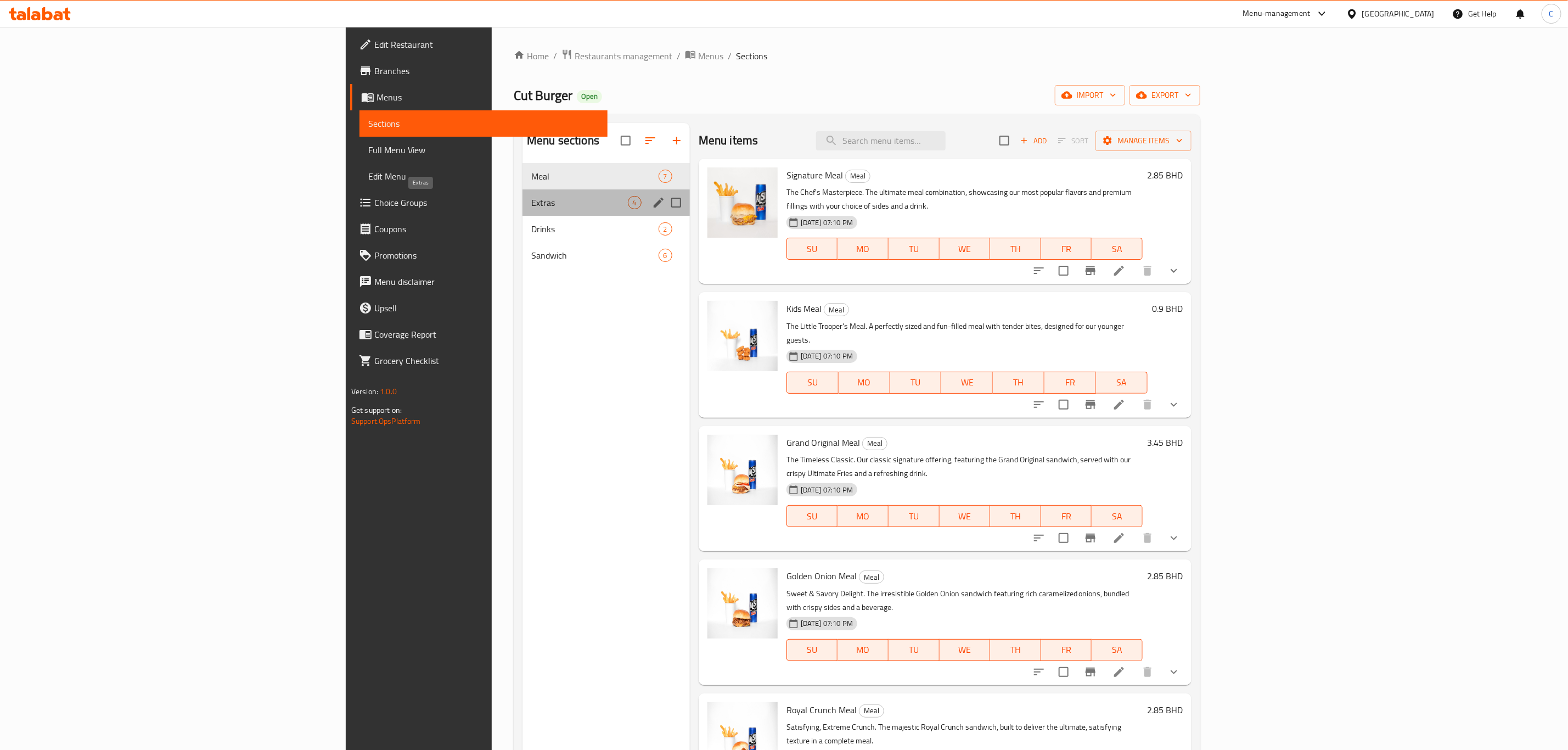
click at [531, 206] on span "Extras" at bounding box center [579, 202] width 96 height 13
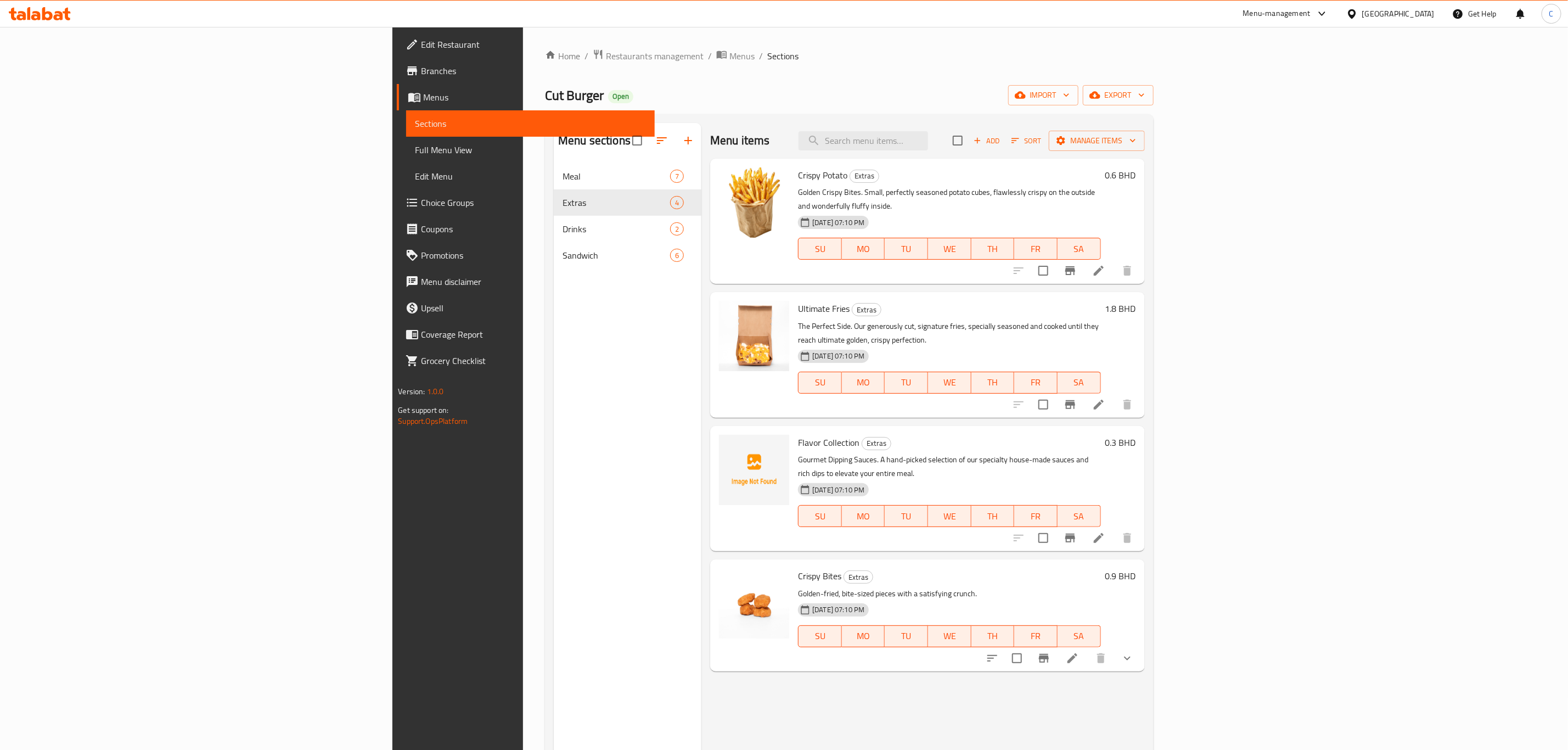
click at [421, 200] on span "Choice Groups" at bounding box center [533, 202] width 225 height 13
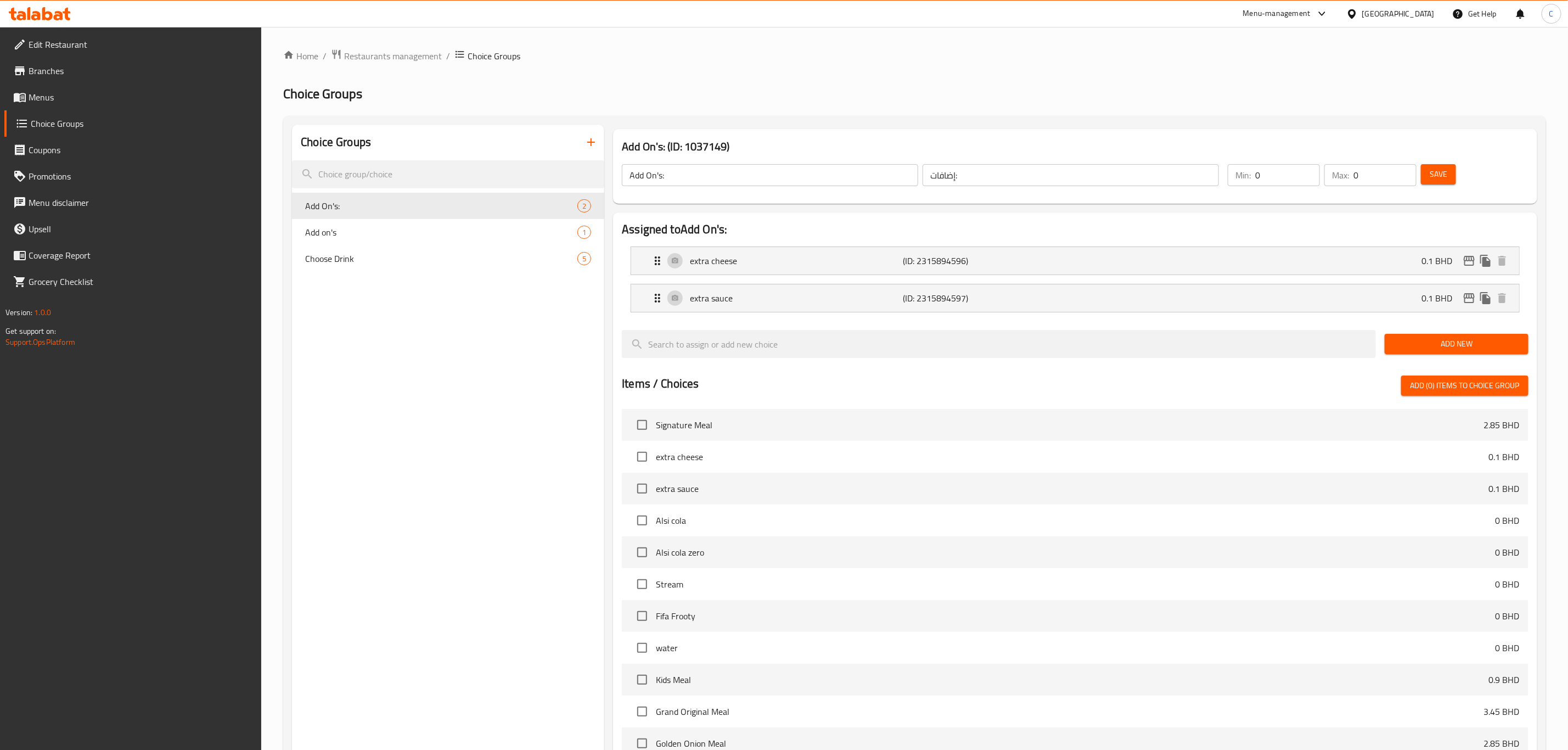
click at [585, 138] on icon "button" at bounding box center [591, 142] width 13 height 13
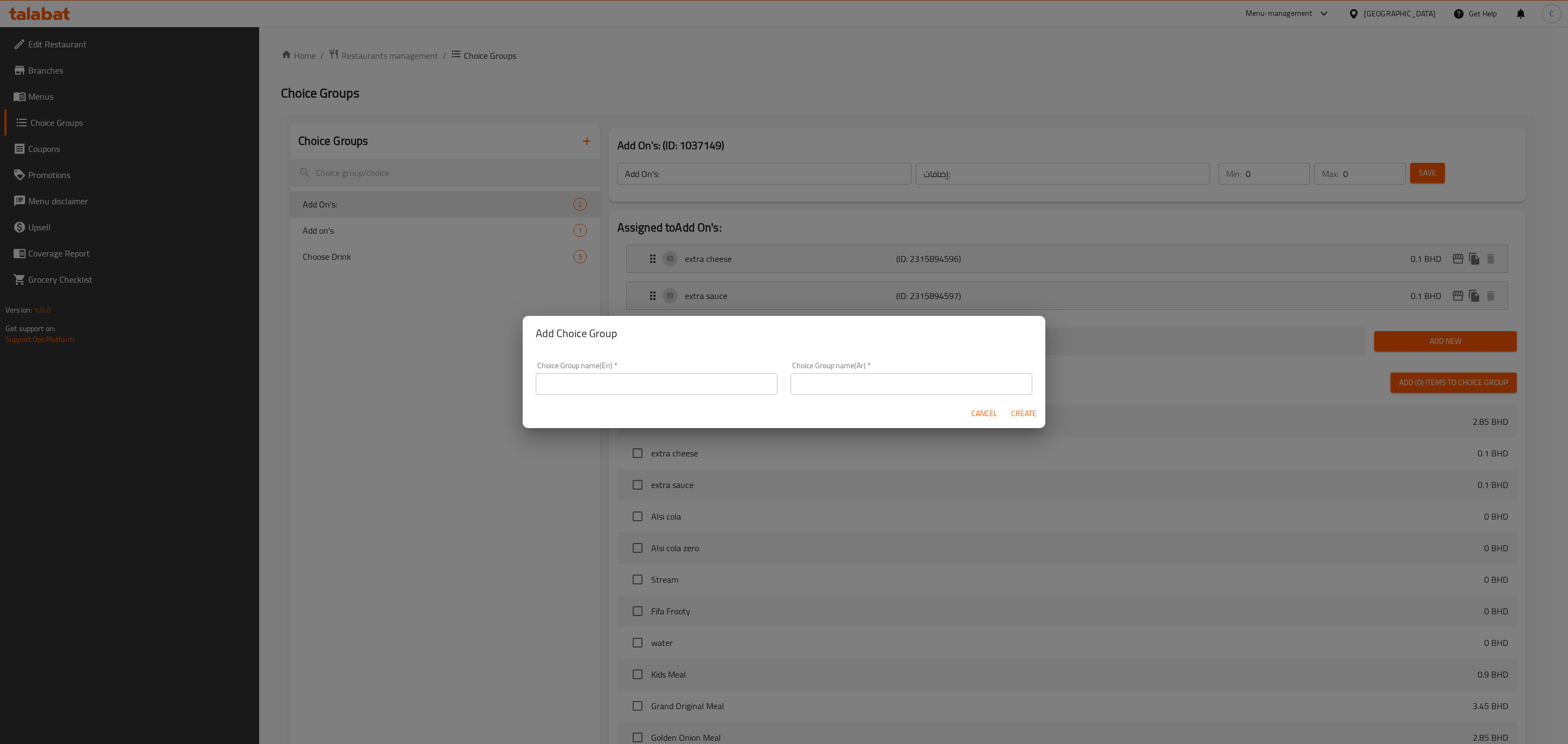
click at [712, 379] on input "text" at bounding box center [656, 384] width 242 height 22
type input "Extra Patty"
click at [864, 389] on input "text" at bounding box center [911, 384] width 242 height 22
paste input "باتي اضافية"
type input "باتي اضافية"
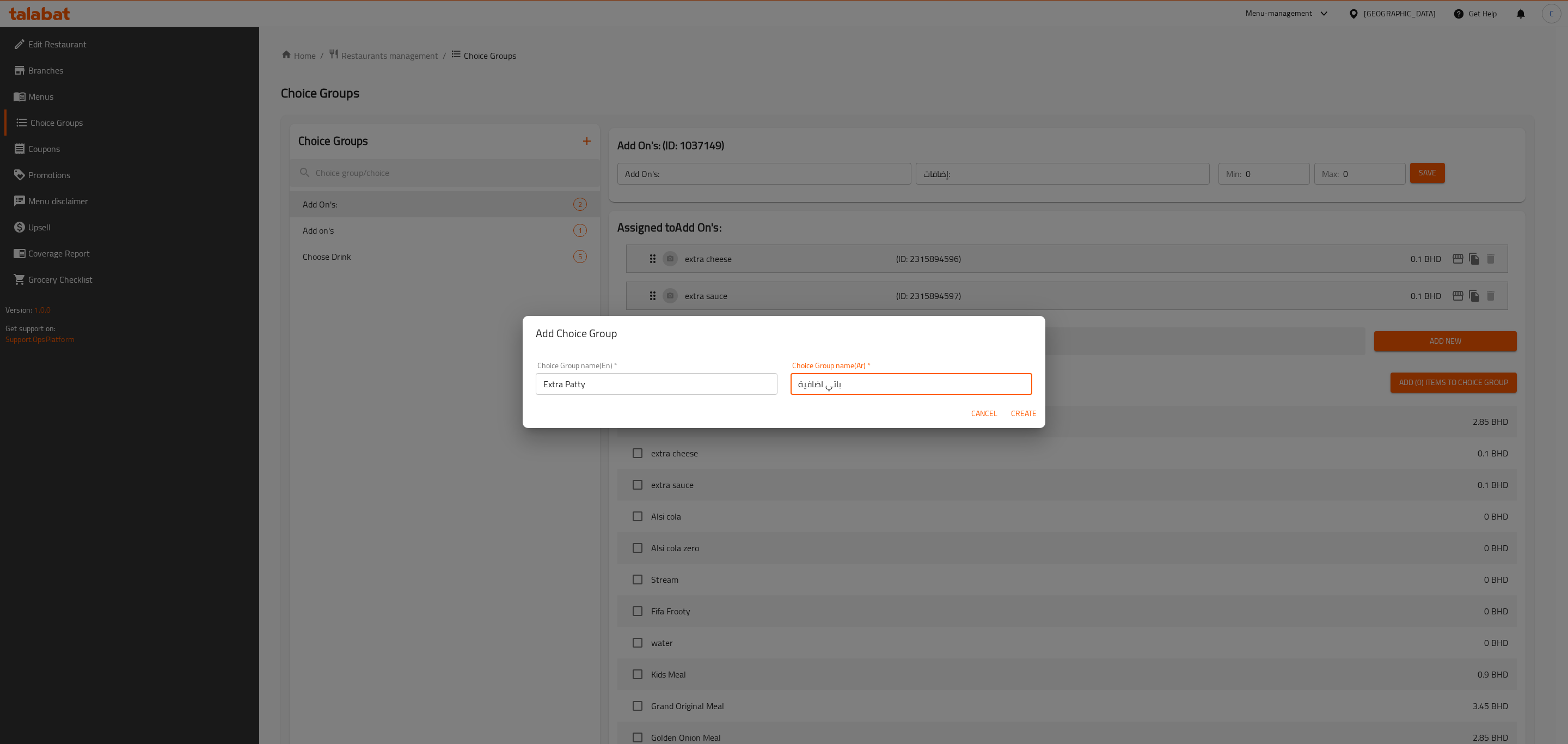
click at [1029, 415] on span "Create" at bounding box center [1023, 413] width 26 height 13
type input "Extra Patty"
type input "باتي اضافية"
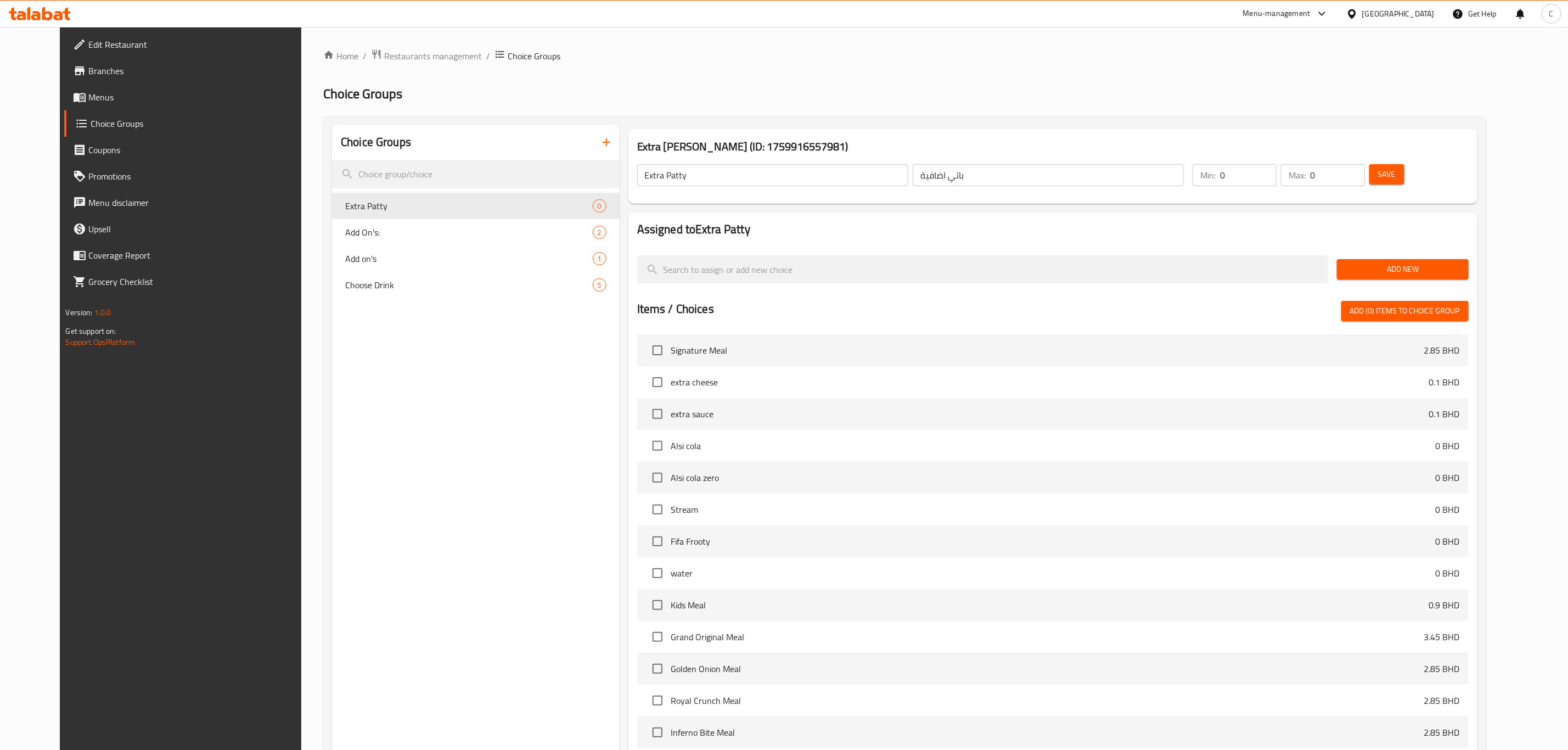
click at [1438, 267] on span "Add New" at bounding box center [1402, 269] width 114 height 14
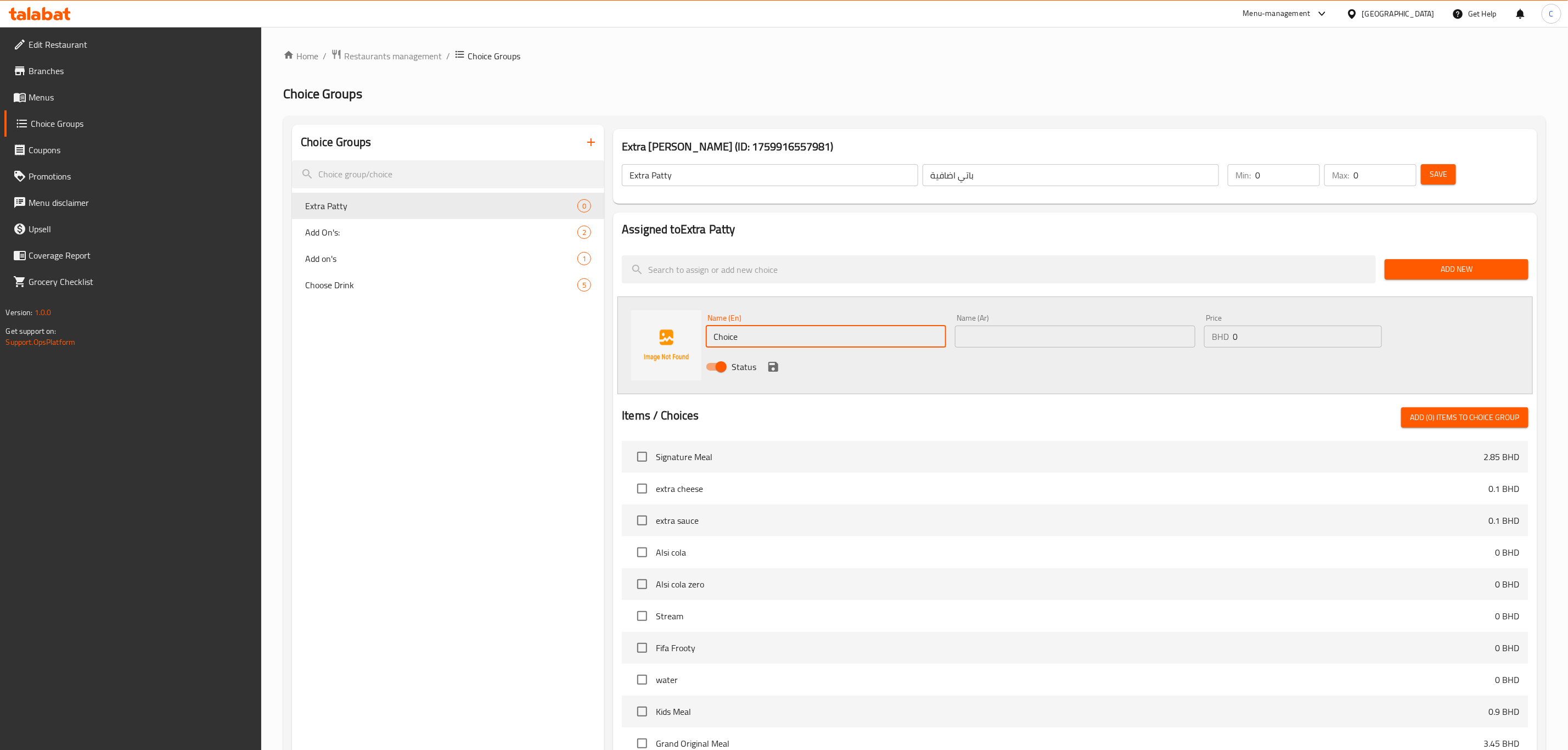
drag, startPoint x: 857, startPoint y: 342, endPoint x: 406, endPoint y: 304, distance: 452.6
click at [406, 305] on div "Choice Groups Extra [PERSON_NAME] 0 Add On's: 2 Add on's 1 Choose Drink 5 Extra…" at bounding box center [917, 551] width 1250 height 852
type input "Double Patty"
click at [1468, 273] on span "Add New" at bounding box center [1457, 269] width 126 height 14
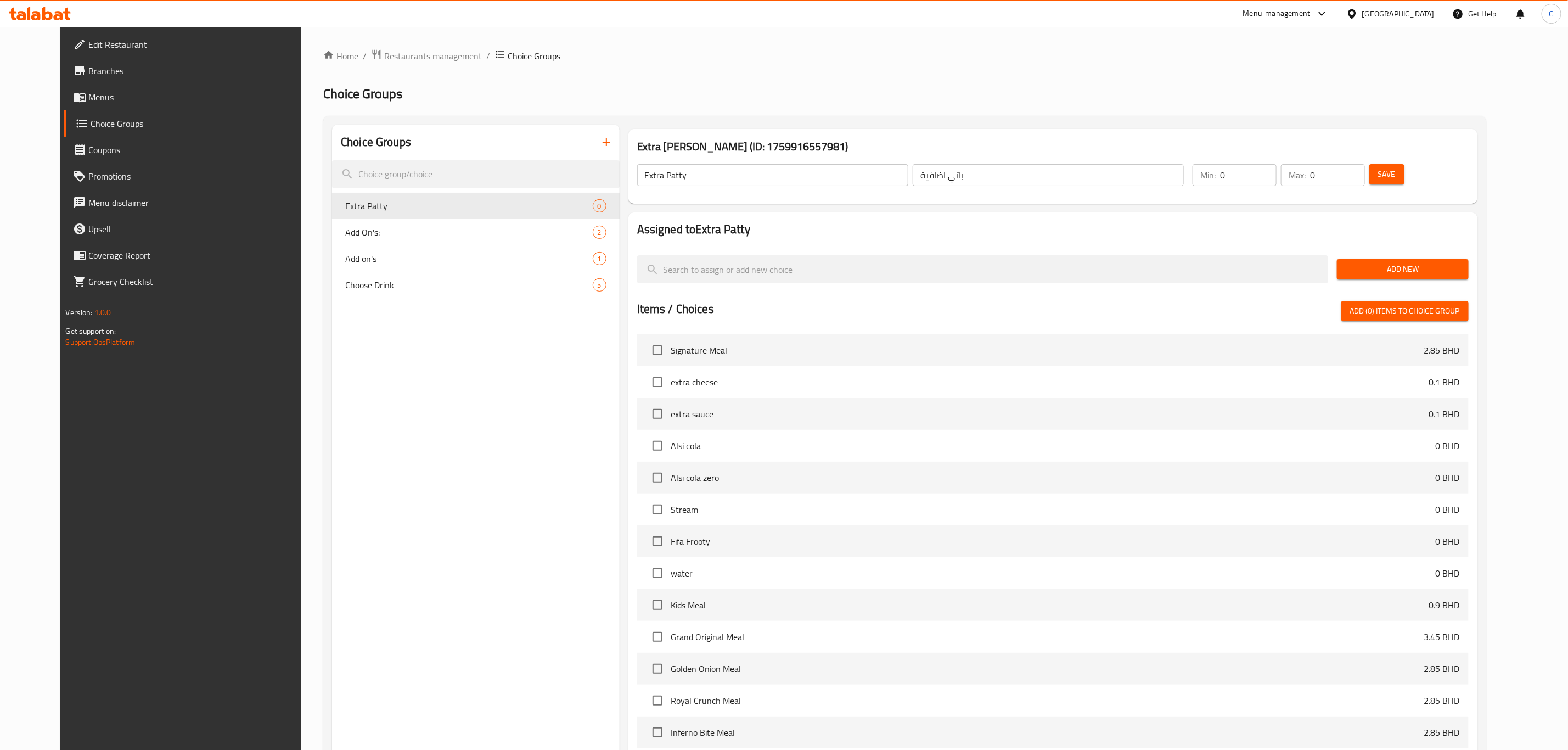
click at [1459, 269] on span "Add New" at bounding box center [1402, 269] width 114 height 14
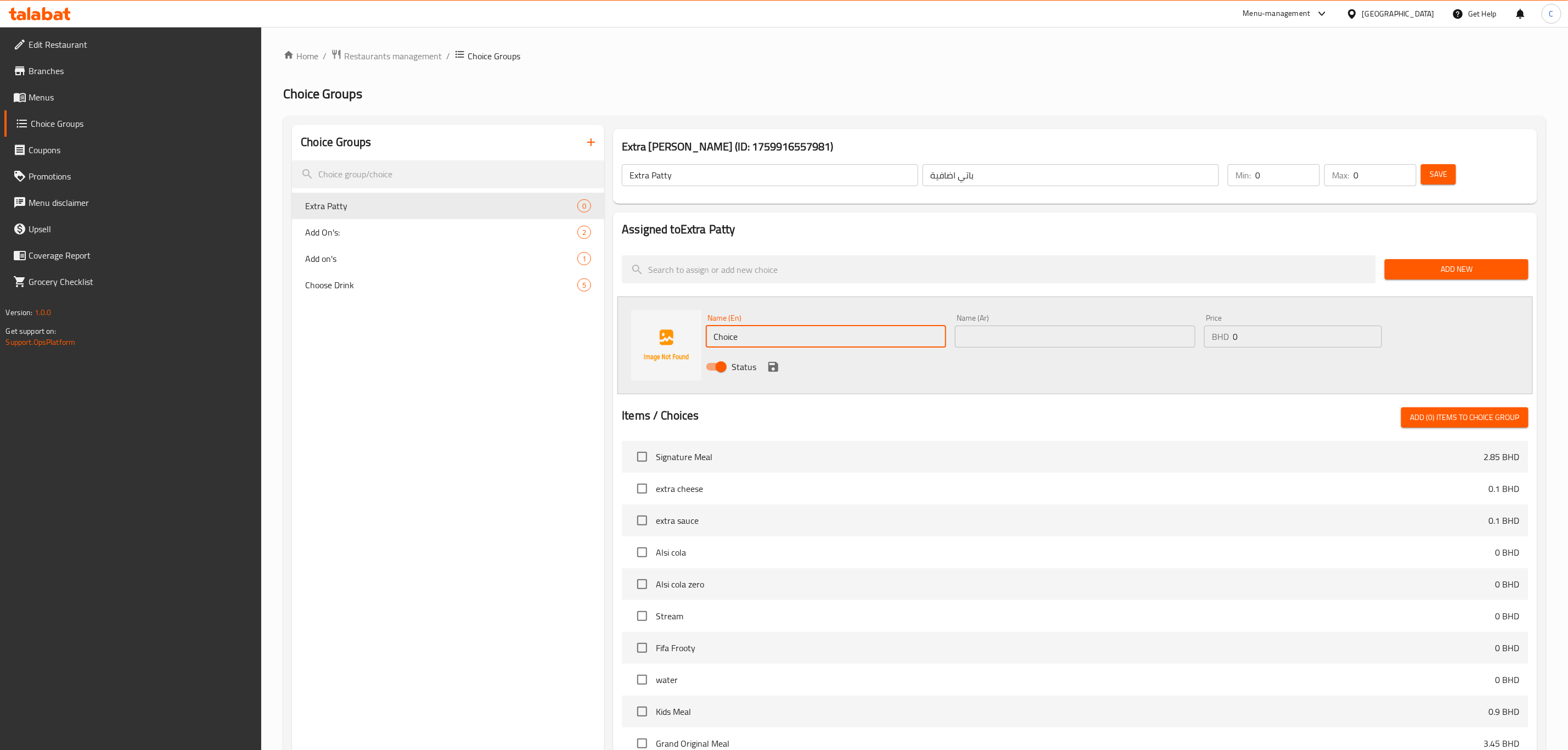
drag, startPoint x: 668, startPoint y: 330, endPoint x: 399, endPoint y: 327, distance: 269.0
click at [419, 325] on div "Choice Groups Extra [PERSON_NAME] 0 Add On's: 2 Add on's 1 Choose Drink 5 Extra…" at bounding box center [917, 551] width 1250 height 852
paste input "Double Patty"
type input "Double Patty"
drag, startPoint x: 1269, startPoint y: 334, endPoint x: 1251, endPoint y: 338, distance: 18.4
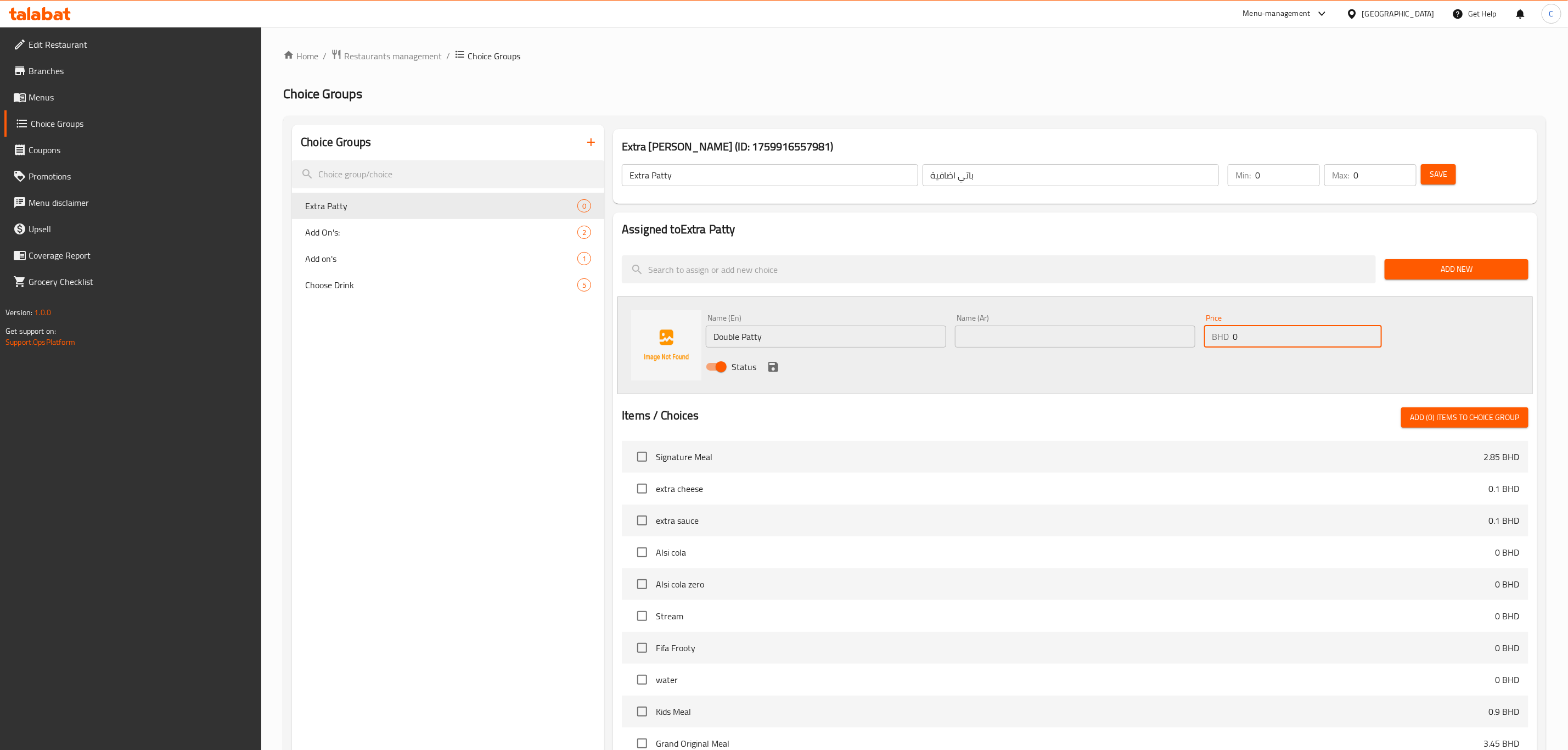
click at [1252, 336] on input "0" at bounding box center [1308, 336] width 149 height 22
type input "0.6"
click at [776, 364] on icon "save" at bounding box center [773, 366] width 13 height 13
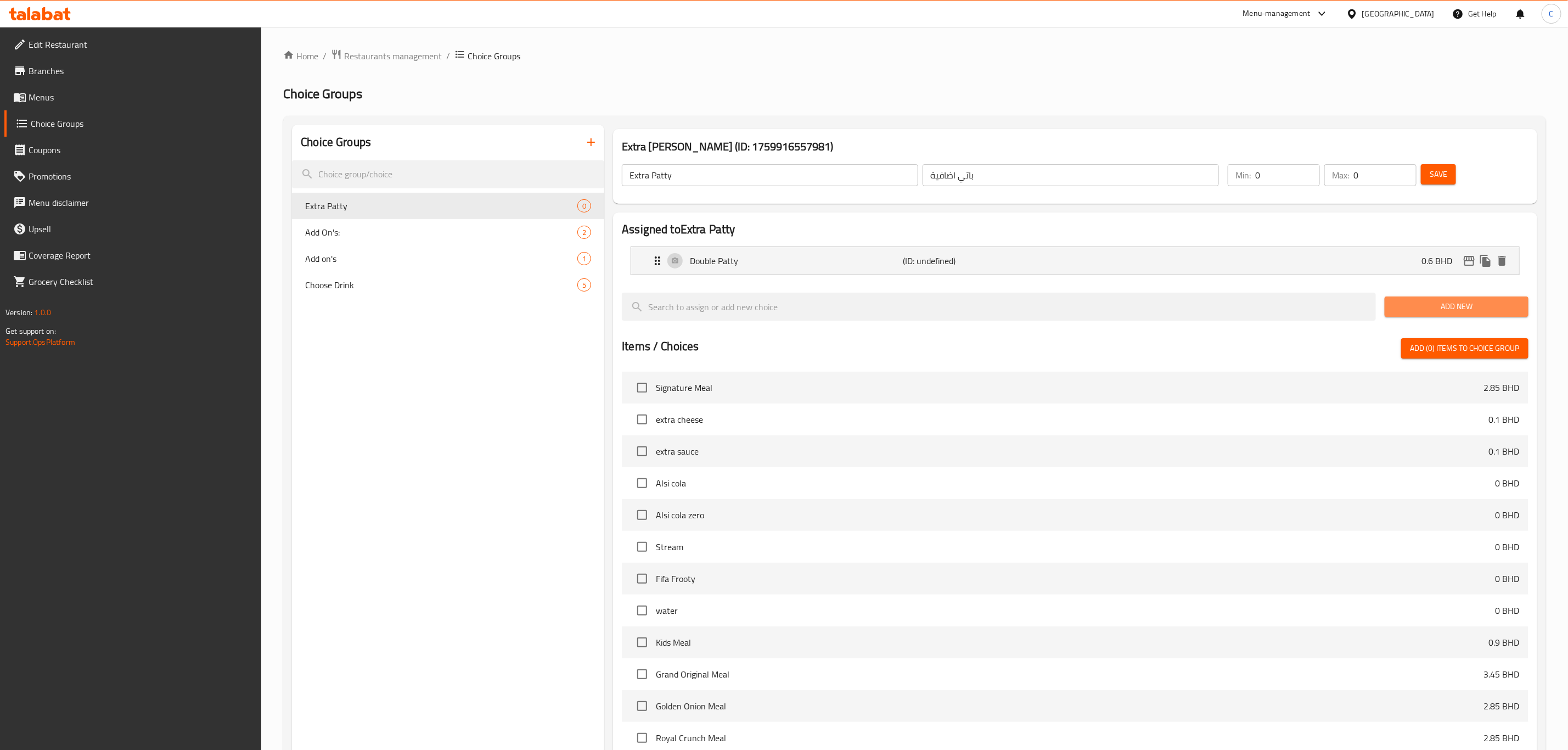
click at [1402, 304] on span "Add New" at bounding box center [1457, 306] width 126 height 14
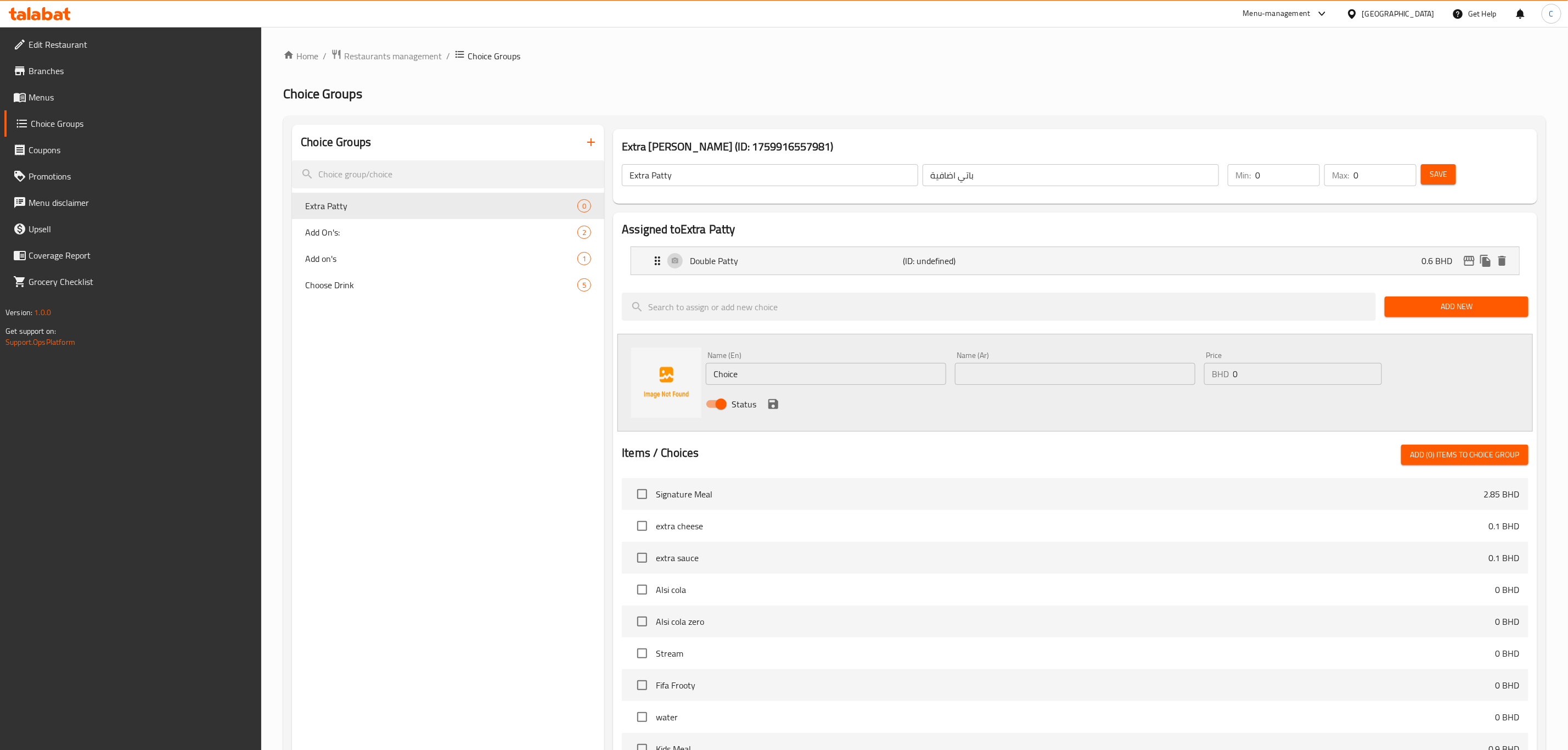
click at [842, 381] on input "Choice" at bounding box center [826, 374] width 241 height 22
type input "C"
drag, startPoint x: 842, startPoint y: 381, endPoint x: 584, endPoint y: 374, distance: 258.1
click at [584, 374] on div "Choice Groups Extra [PERSON_NAME] 0 Add On's: 2 Add on's 1 Choose Drink 5 Extra…" at bounding box center [917, 569] width 1250 height 889
click at [746, 382] on input "[PERSON_NAME]" at bounding box center [826, 374] width 241 height 22
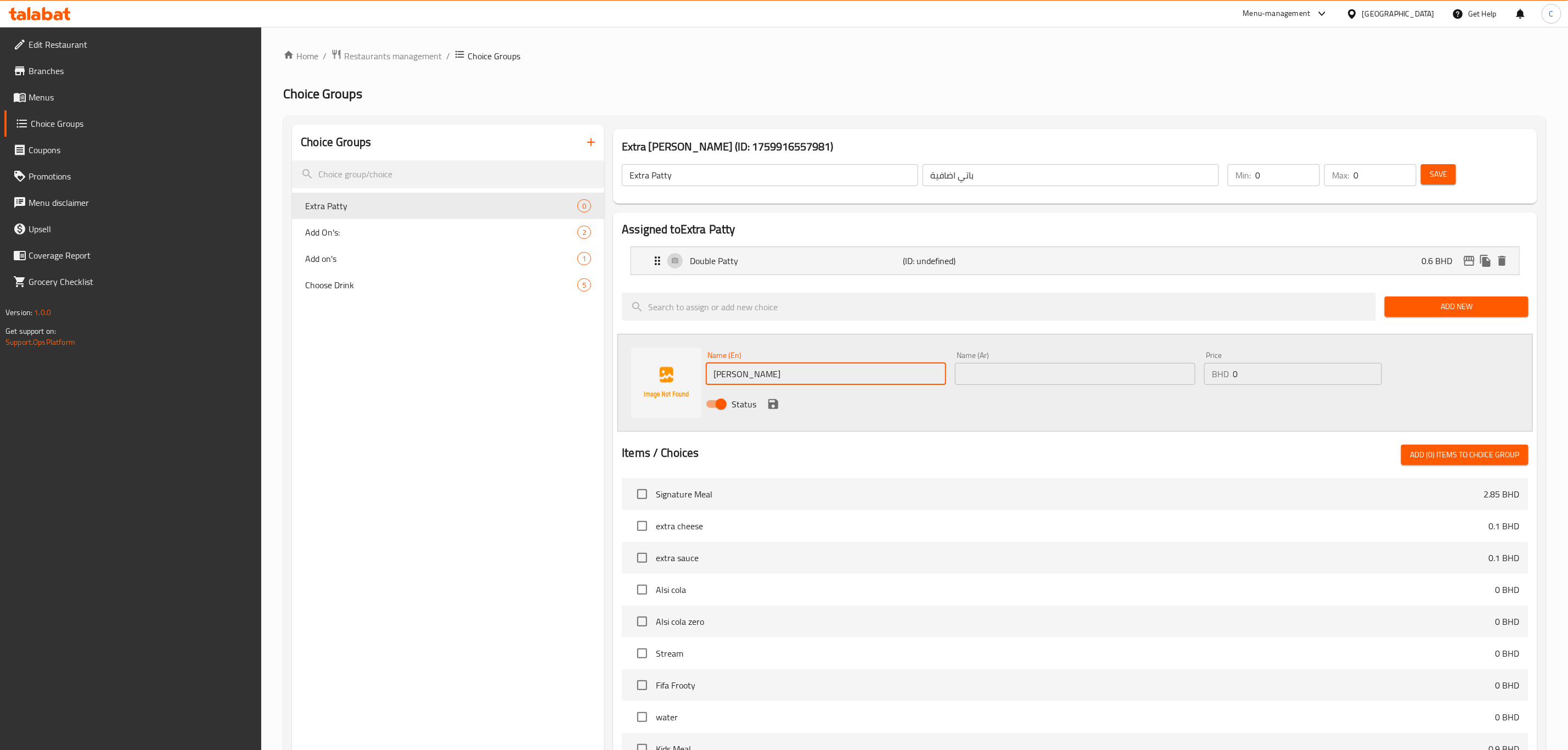
click at [727, 374] on input "[PERSON_NAME]" at bounding box center [826, 374] width 241 height 22
type input "Triple Patty"
click at [1243, 381] on input "0" at bounding box center [1308, 374] width 149 height 22
type input "1"
click at [1442, 377] on div "Name (En) Triple [PERSON_NAME] Name (En) Name (Ar) Name (Ar) Price BHD 1 Price …" at bounding box center [1075, 382] width 747 height 72
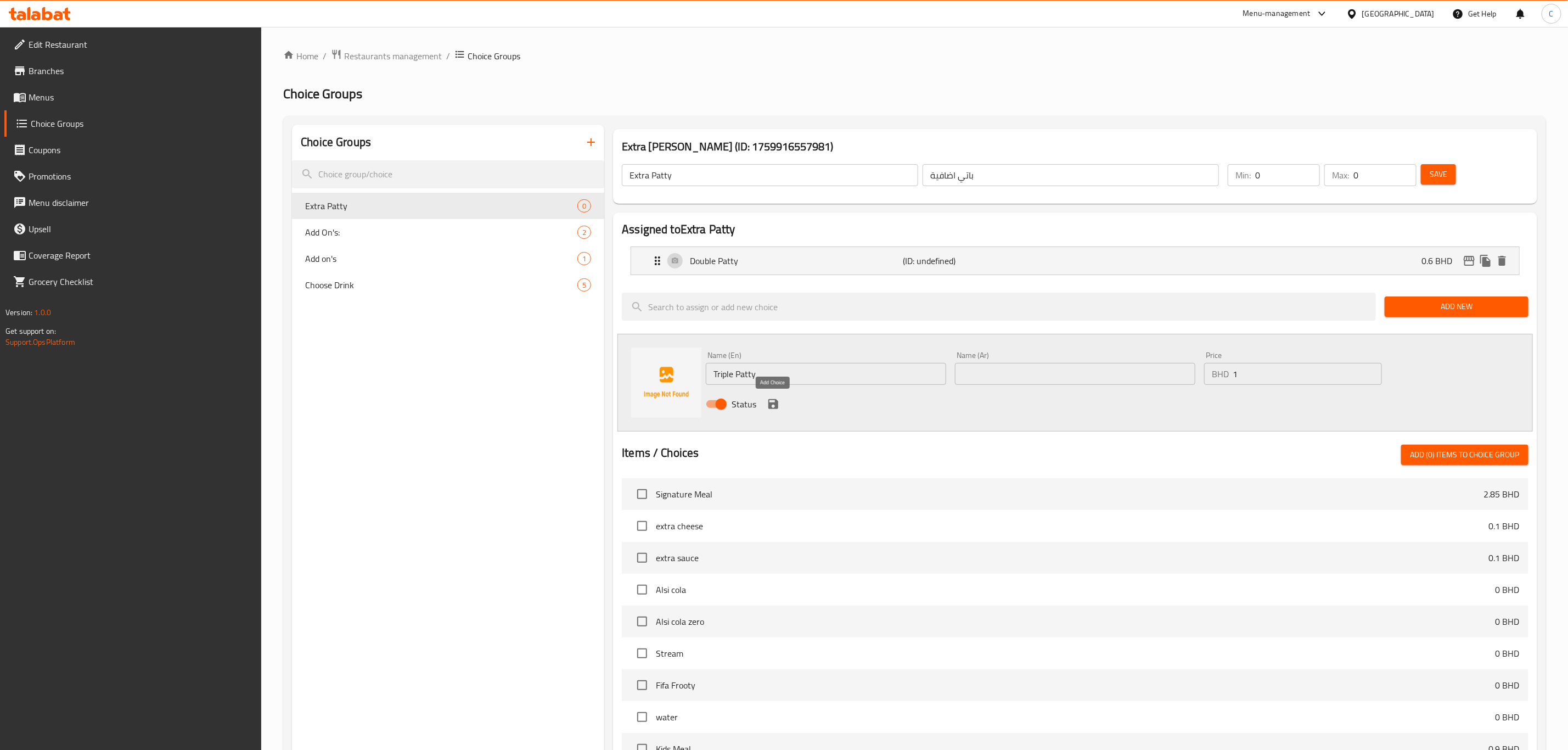
click at [776, 401] on icon "save" at bounding box center [773, 404] width 10 height 10
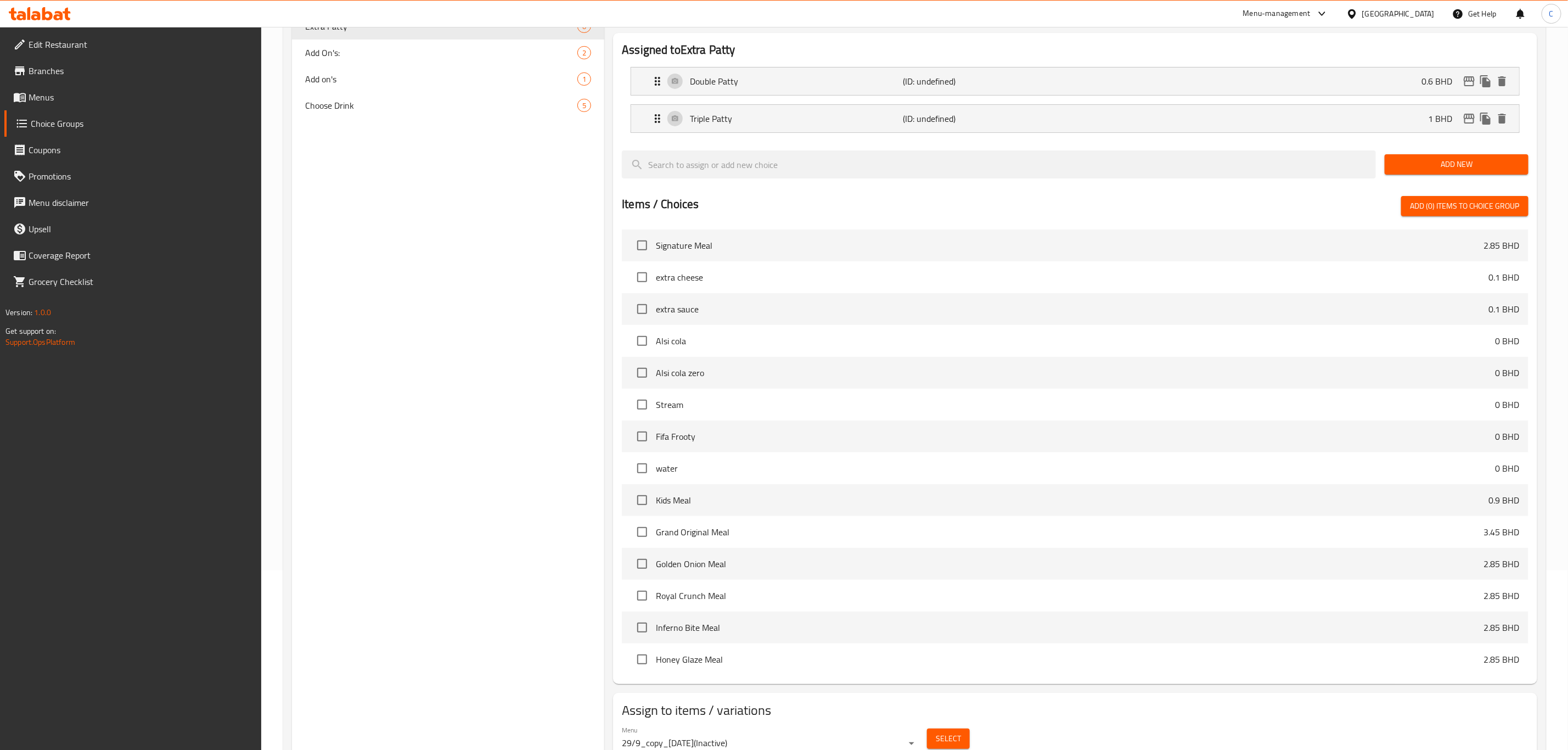
scroll to position [226, 0]
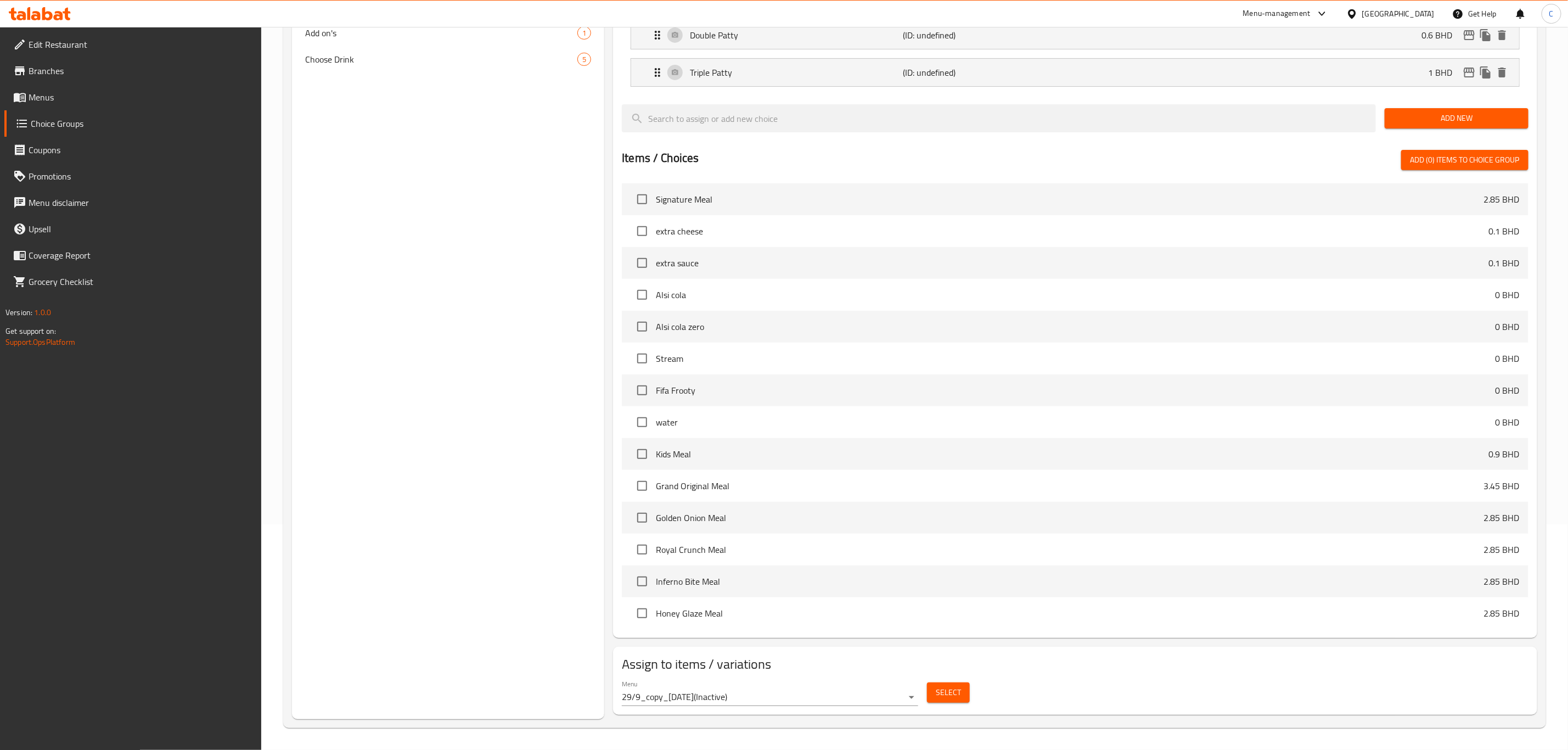
click at [840, 524] on body "​ Menu-management [GEOGRAPHIC_DATA] Get Help C Edit Restaurant Branches Menus C…" at bounding box center [784, 163] width 1568 height 723
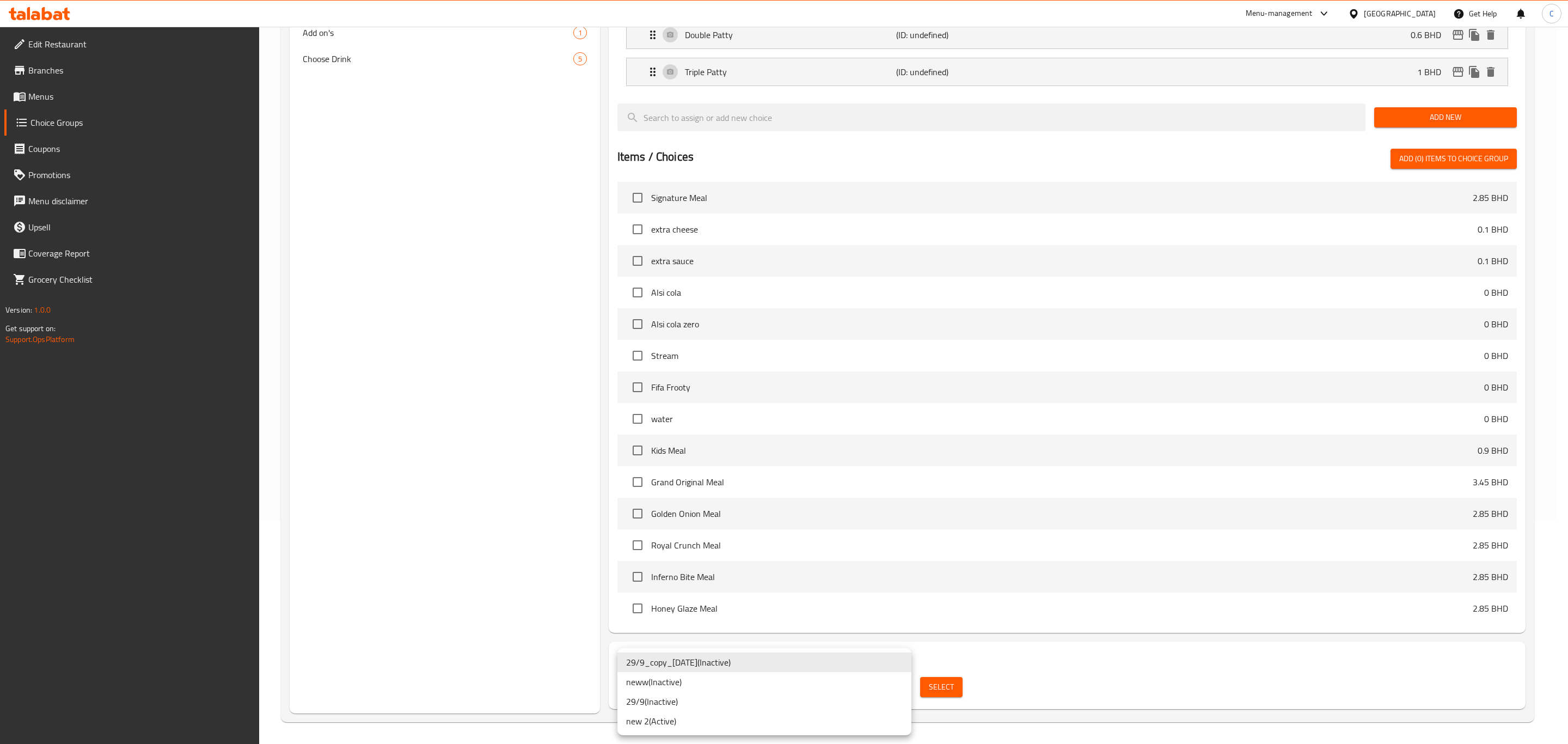
click at [717, 722] on li "new 2 ( Active )" at bounding box center [764, 721] width 294 height 19
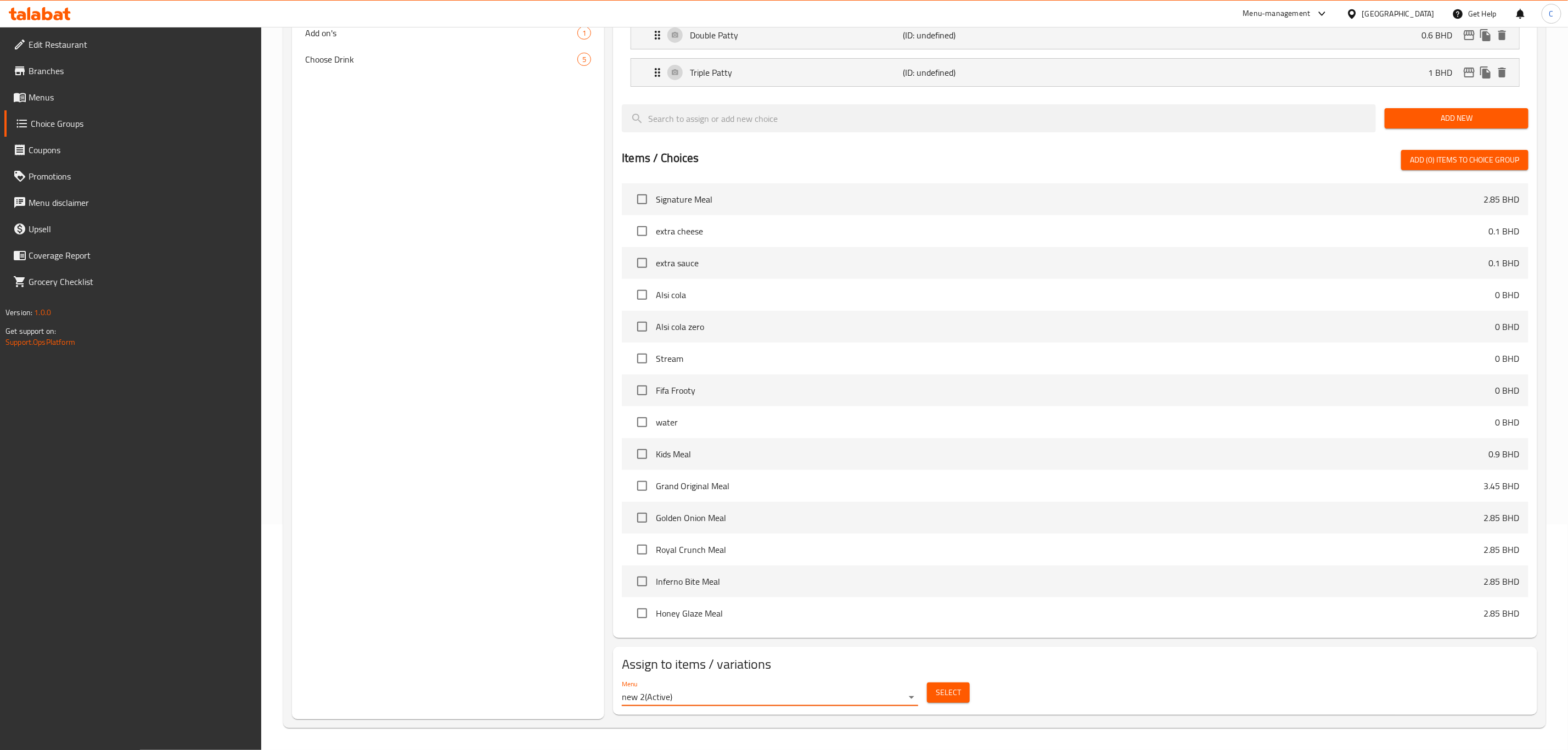
click at [938, 695] on span "Select" at bounding box center [948, 692] width 25 height 14
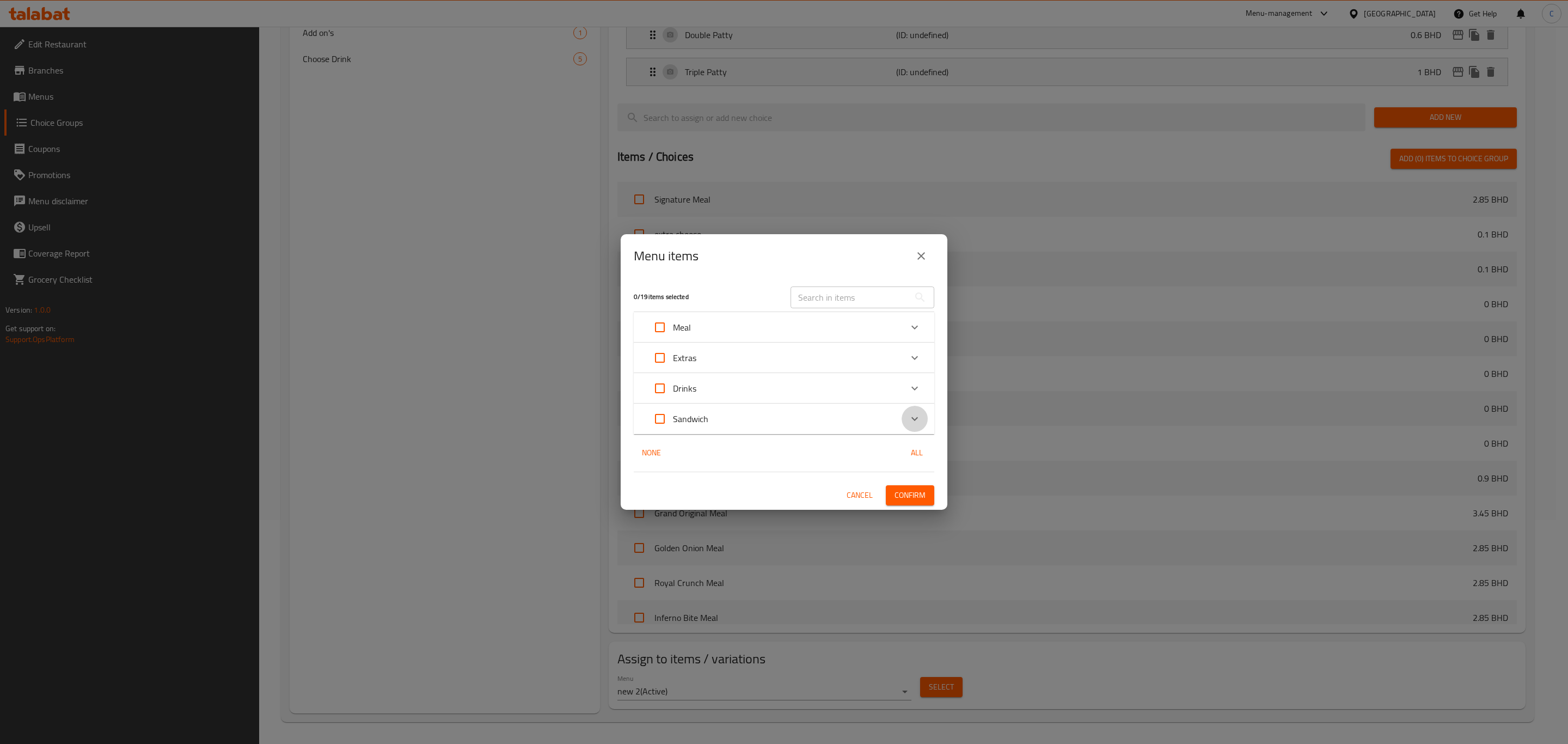
click at [911, 418] on icon "Expand" at bounding box center [914, 418] width 13 height 13
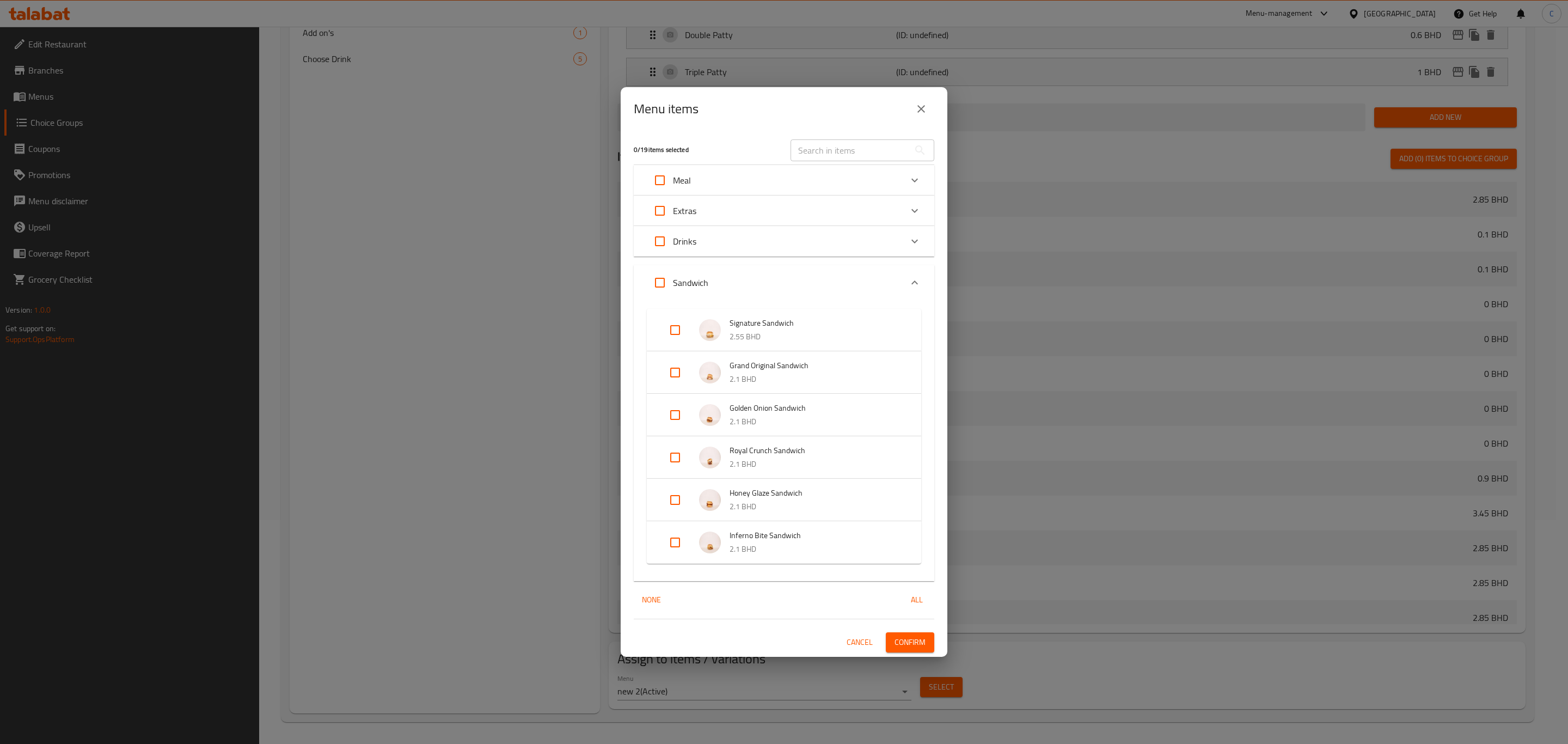
click at [662, 292] on input "Expand" at bounding box center [660, 283] width 26 height 26
checkbox input "true"
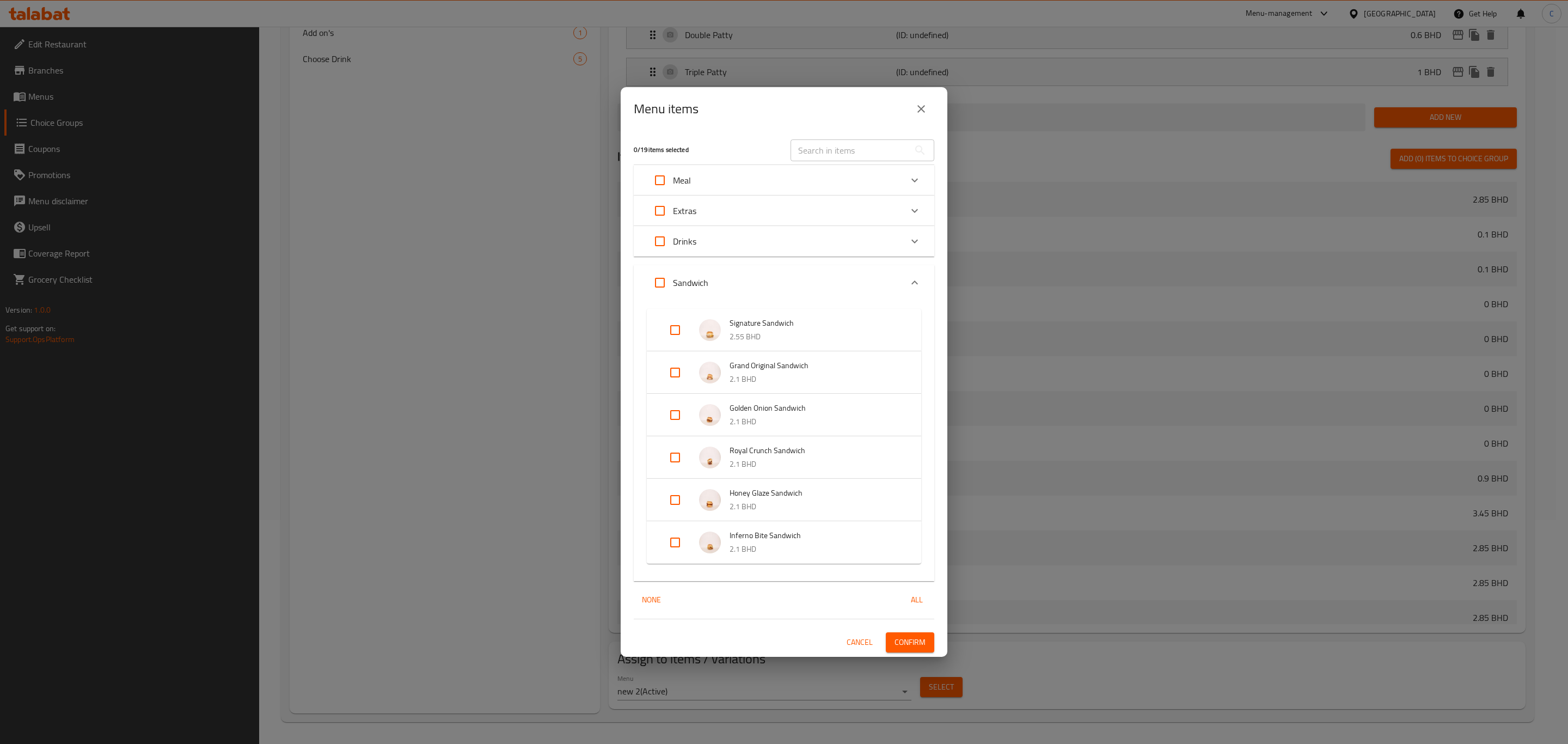
checkbox input "true"
click at [667, 286] on input "Expand" at bounding box center [660, 283] width 26 height 26
checkbox input "false"
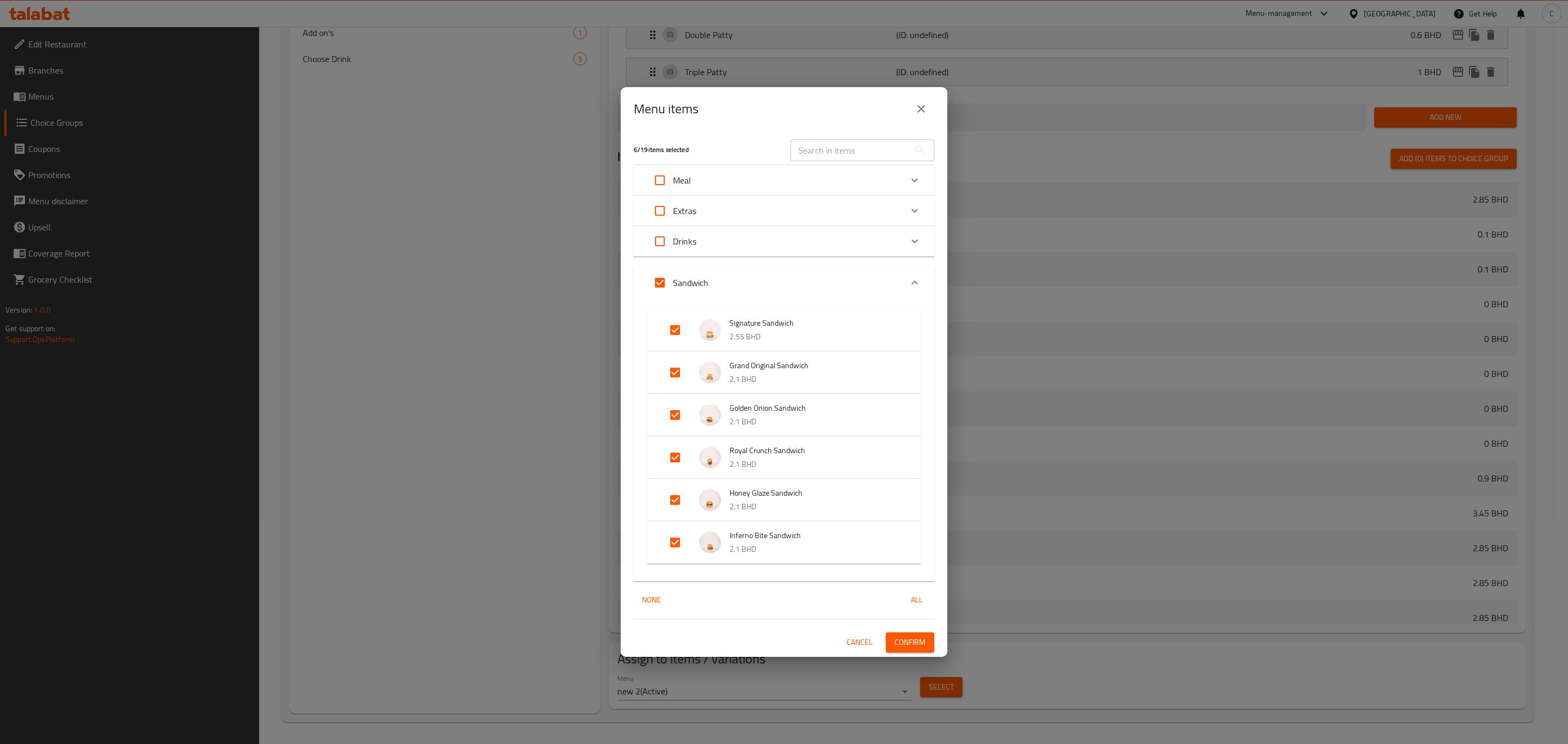
checkbox input "false"
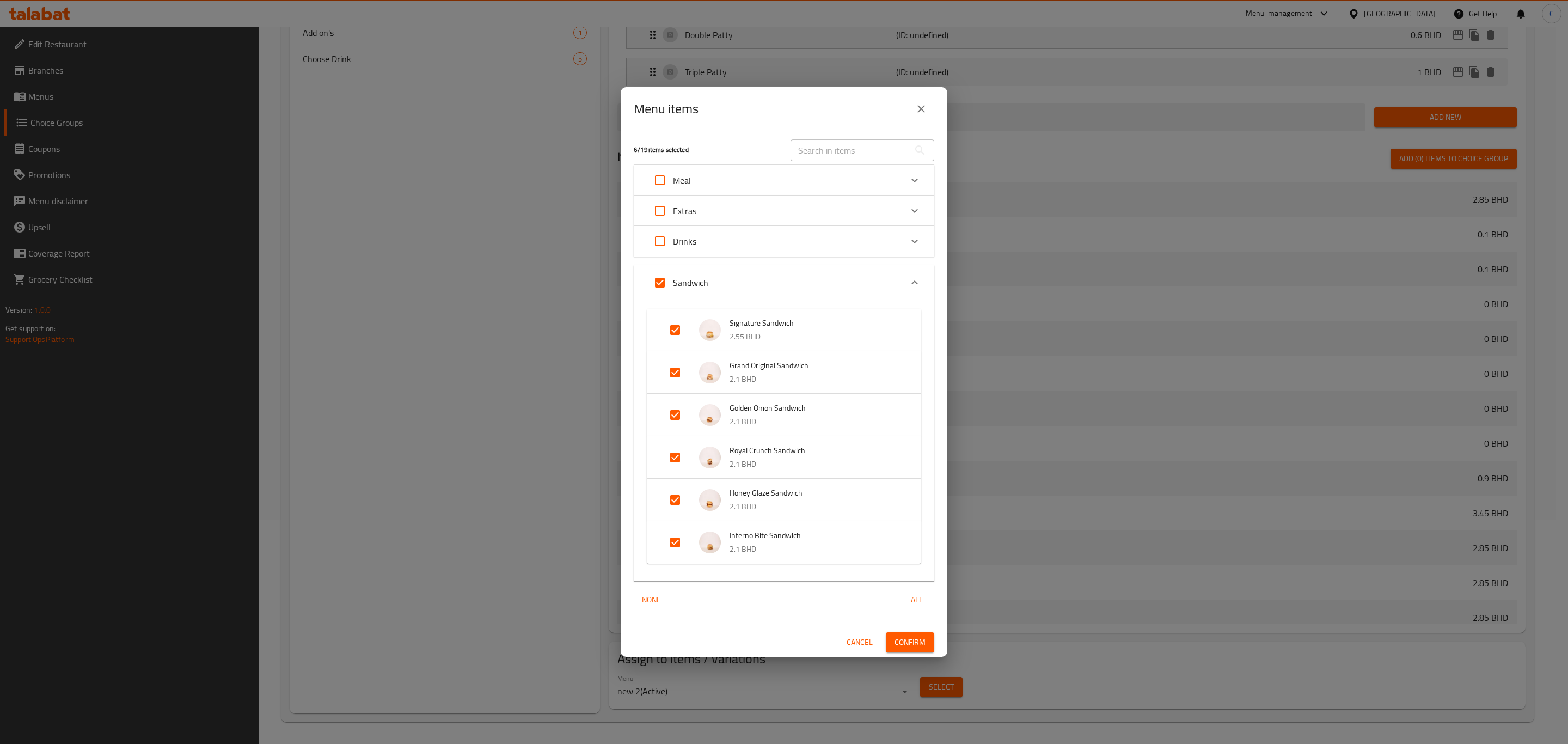
checkbox input "false"
click at [859, 644] on span "Cancel" at bounding box center [859, 642] width 26 height 13
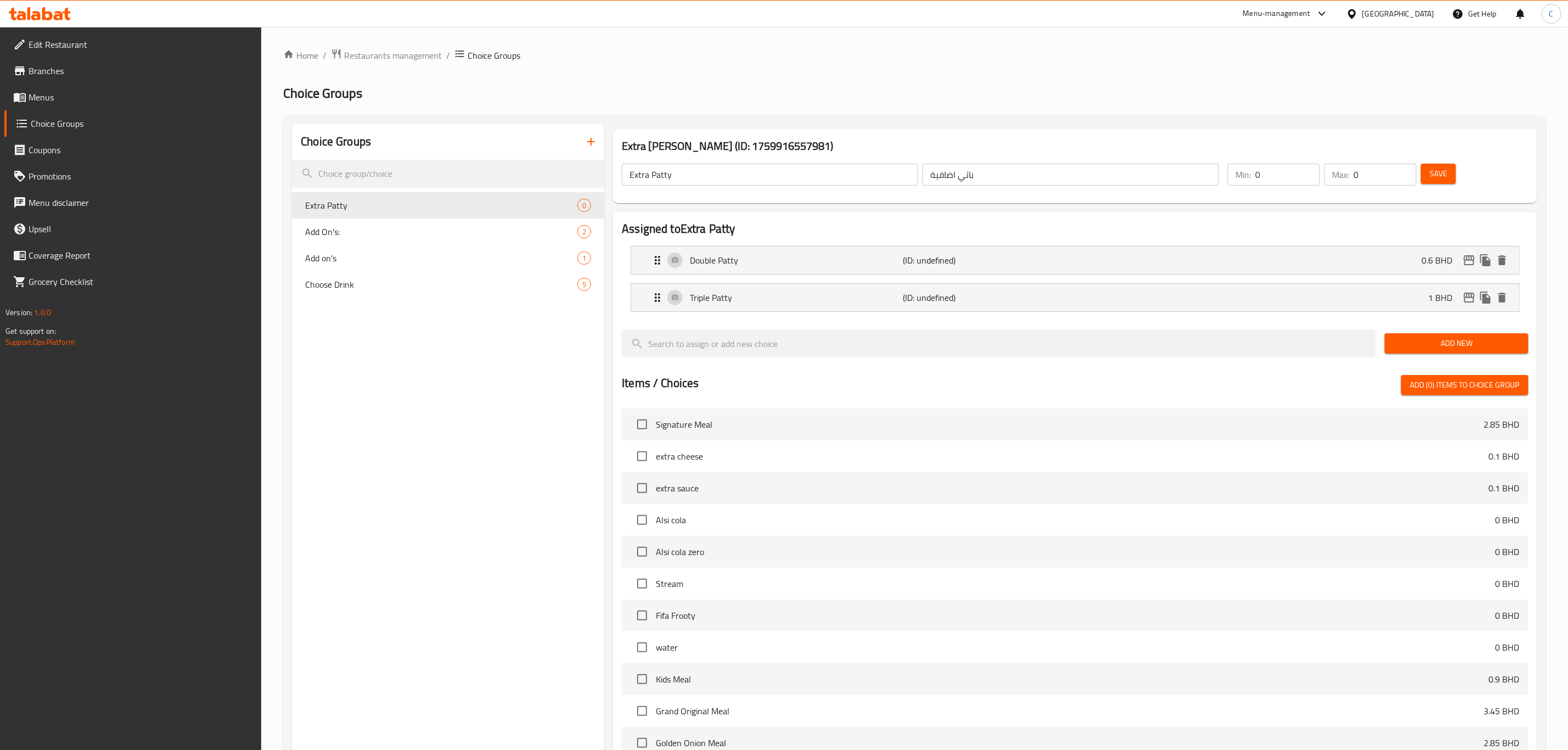
scroll to position [0, 0]
click at [1443, 174] on span "Save" at bounding box center [1439, 174] width 18 height 14
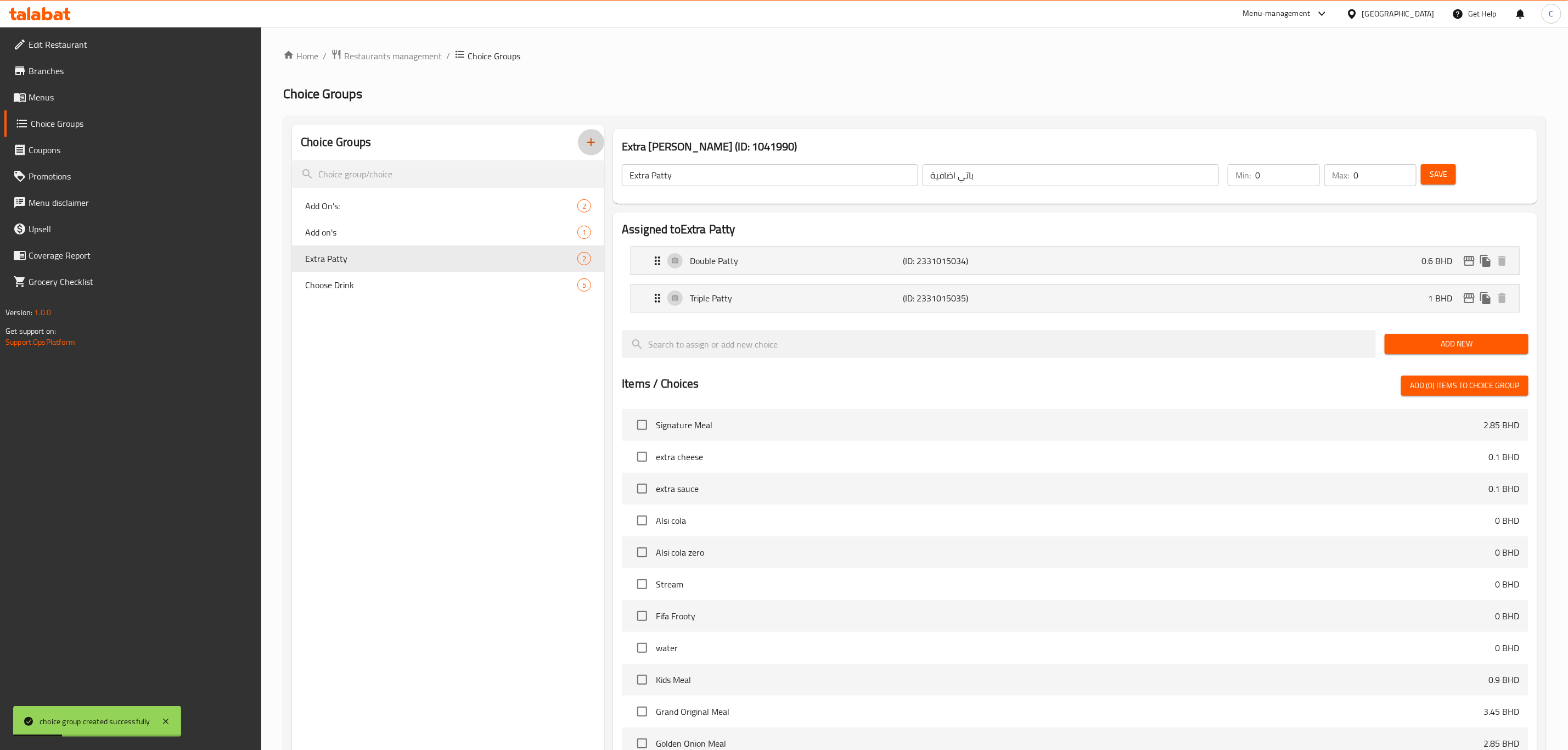
click at [590, 142] on icon "button" at bounding box center [591, 142] width 13 height 13
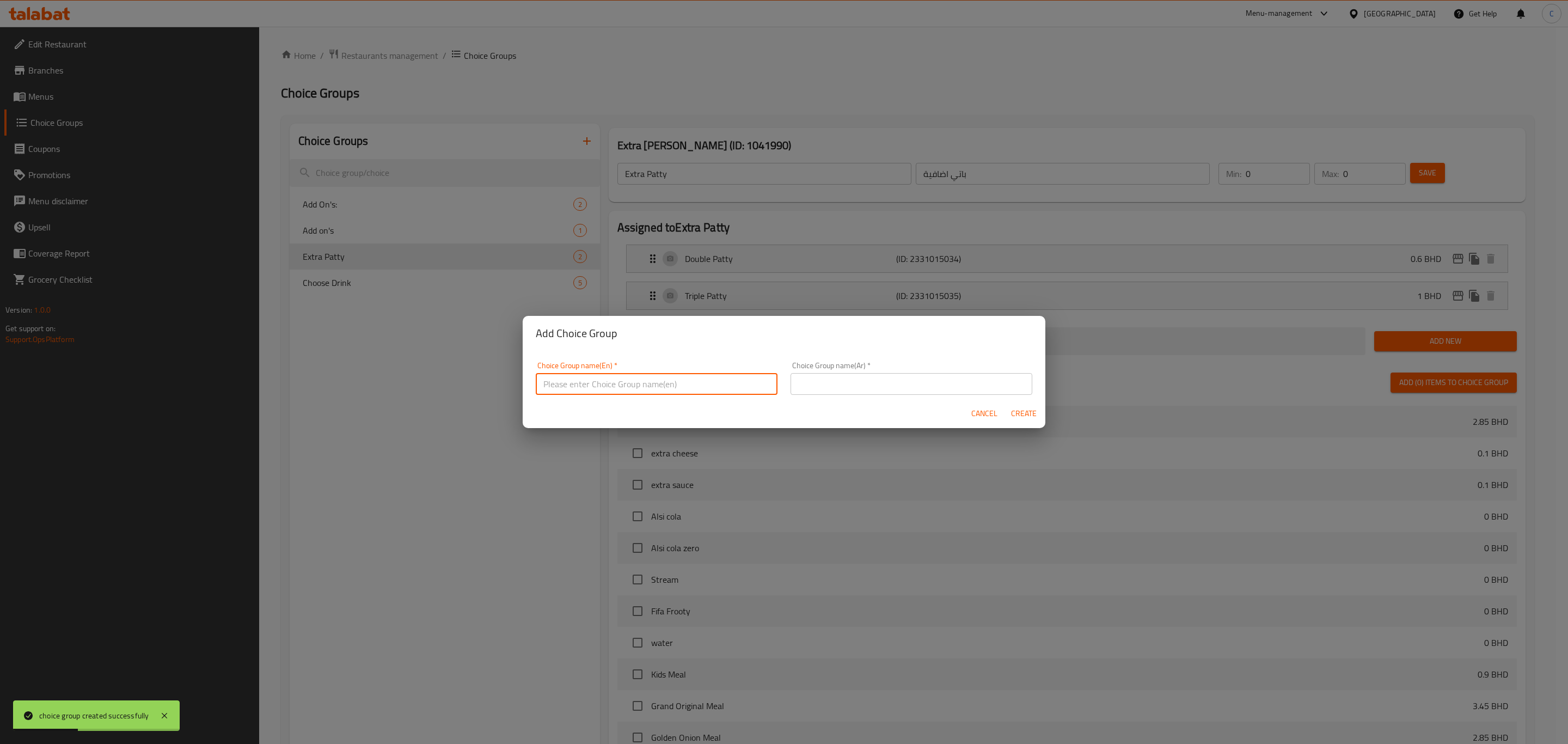
click at [726, 379] on input "text" at bounding box center [656, 384] width 242 height 22
type input "o"
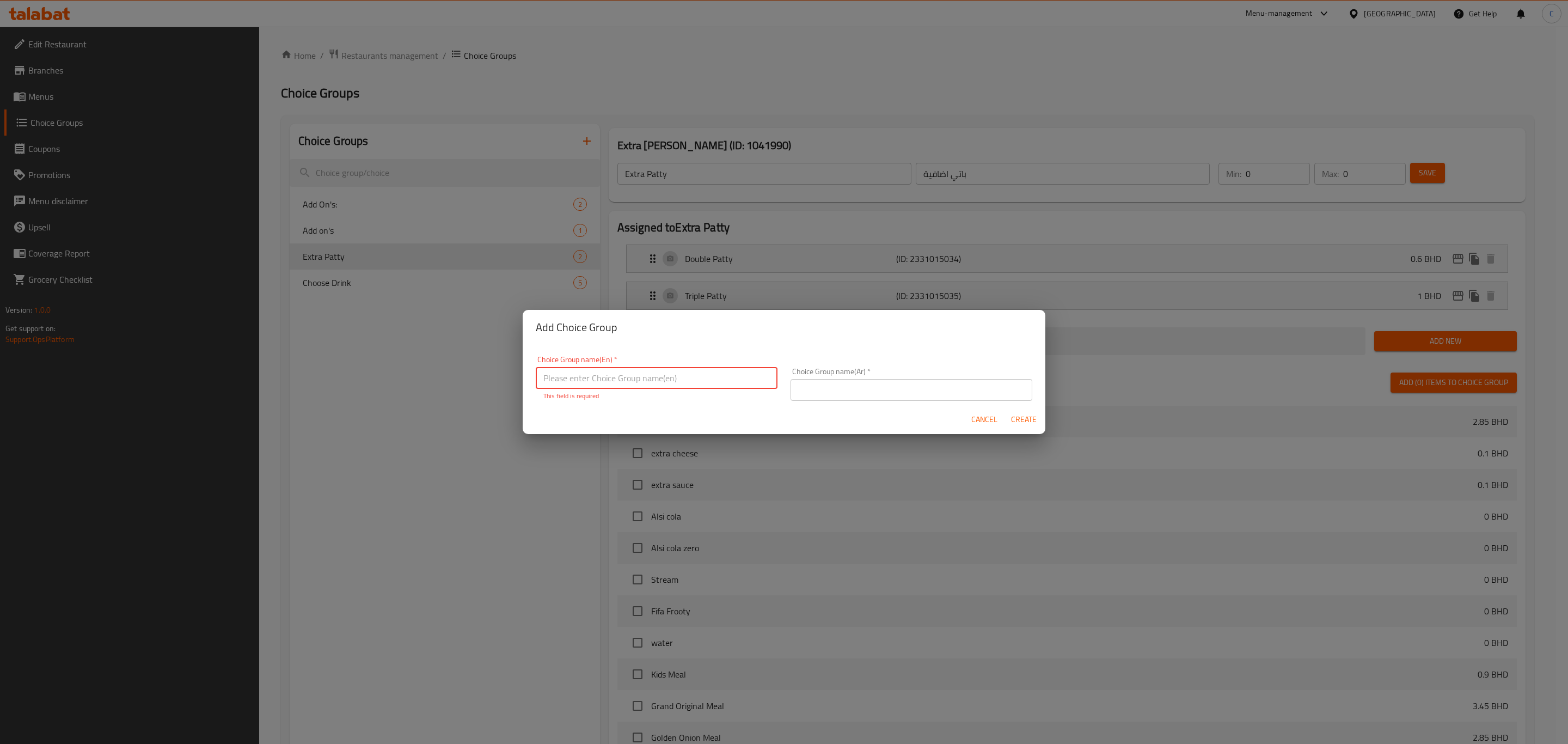
click at [985, 420] on span "Cancel" at bounding box center [984, 419] width 26 height 13
